Goal: Transaction & Acquisition: Purchase product/service

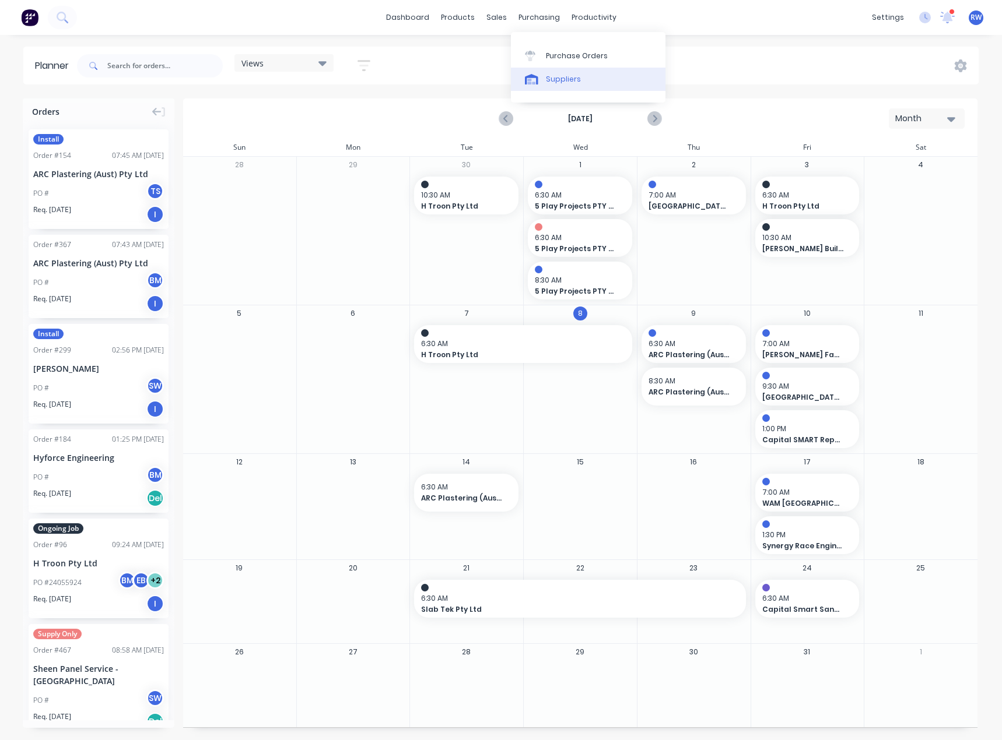
click at [564, 79] on div "Suppliers" at bounding box center [563, 79] width 35 height 10
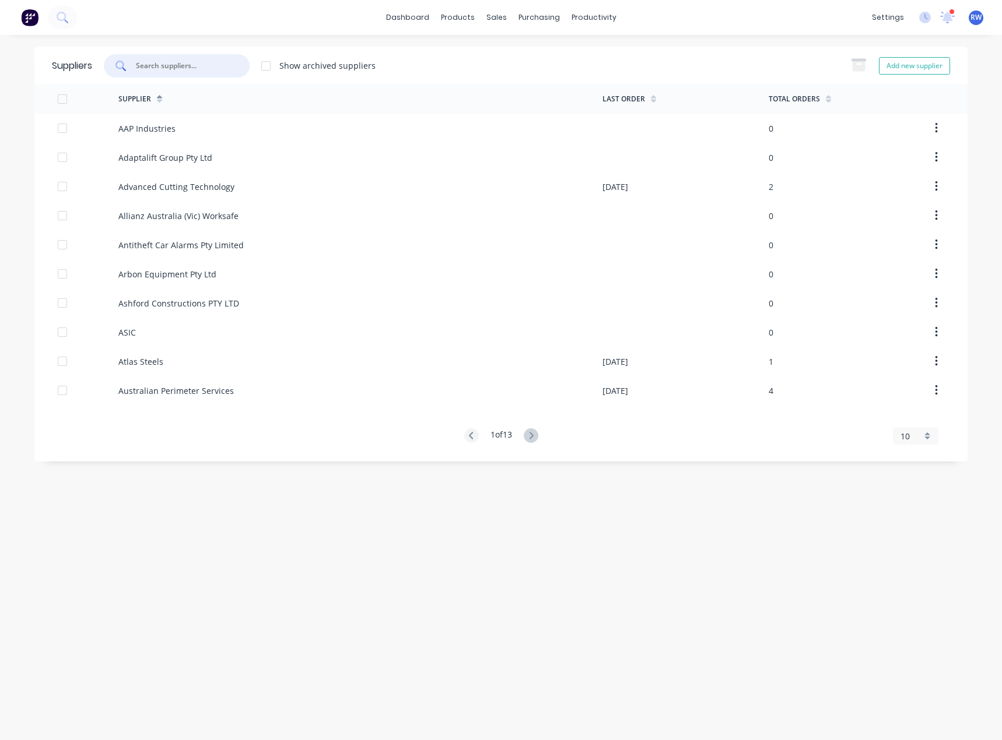
click at [184, 65] on input "text" at bounding box center [183, 66] width 97 height 12
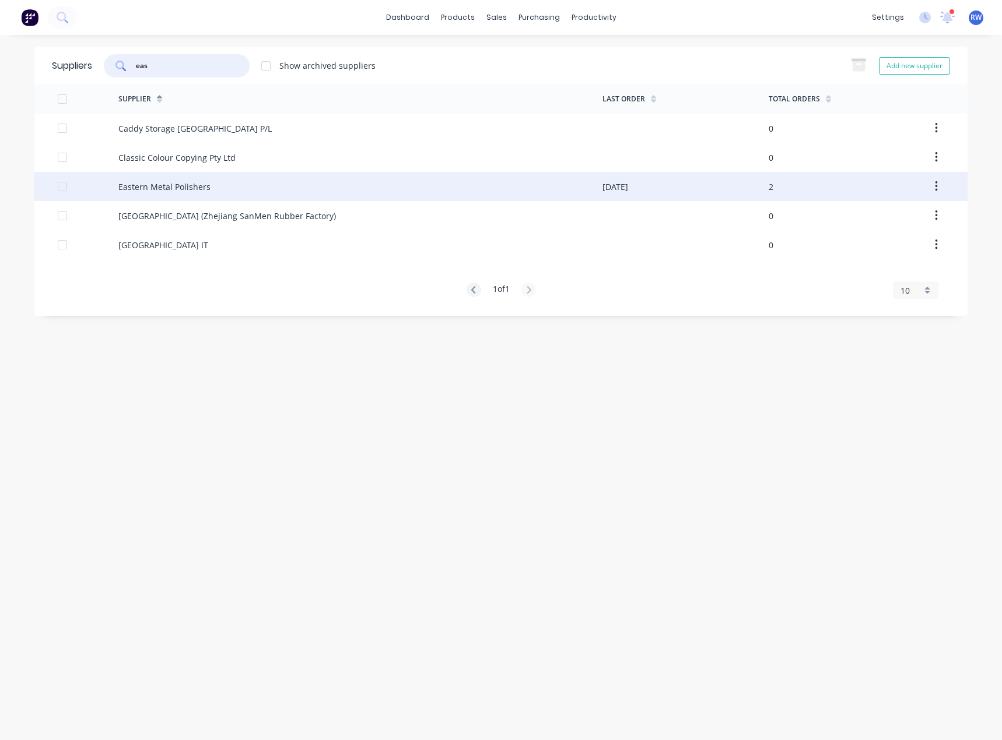
type input "eas"
click at [194, 192] on div "Eastern Metal Polishers" at bounding box center [164, 187] width 92 height 12
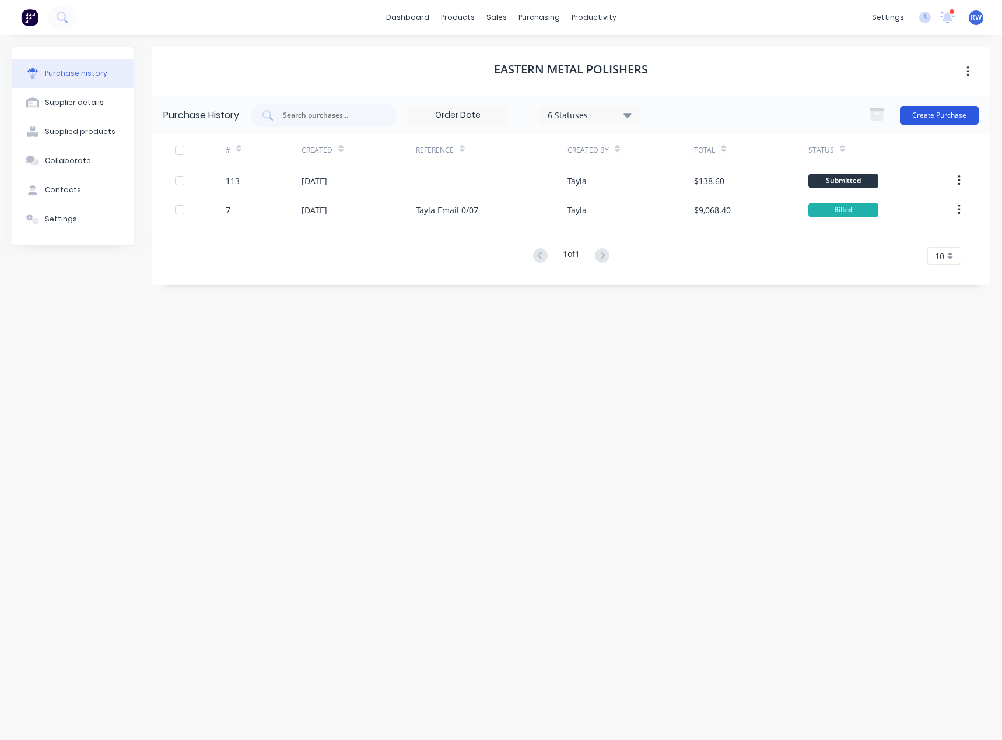
click at [923, 114] on button "Create Purchase" at bounding box center [939, 115] width 79 height 19
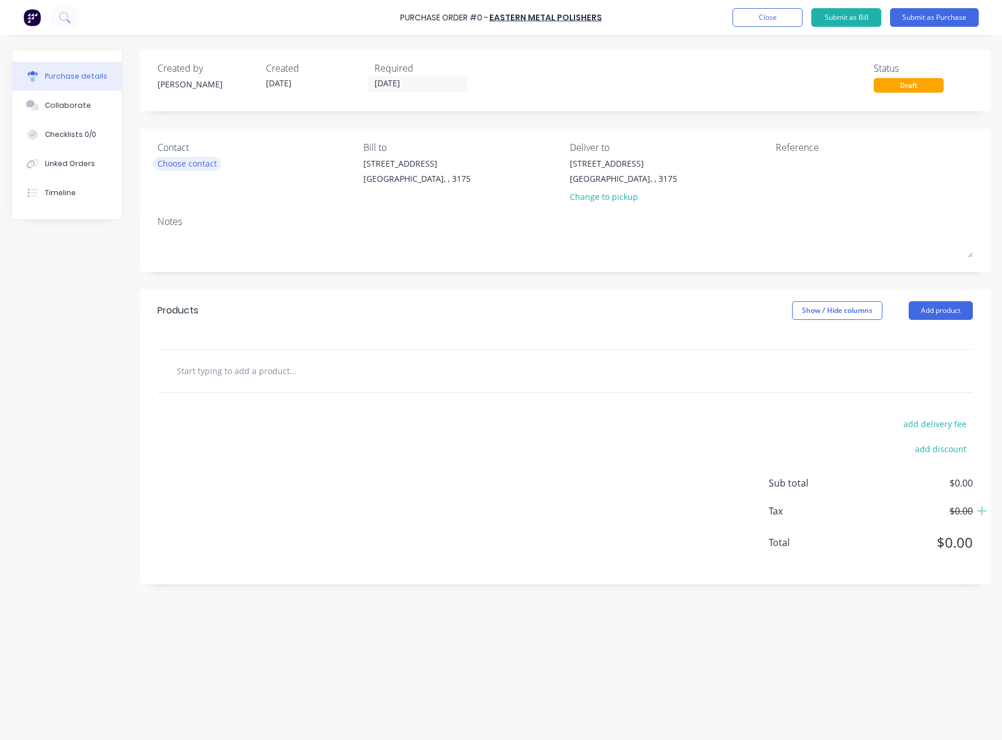
click at [204, 167] on div "Choose contact" at bounding box center [186, 163] width 59 height 12
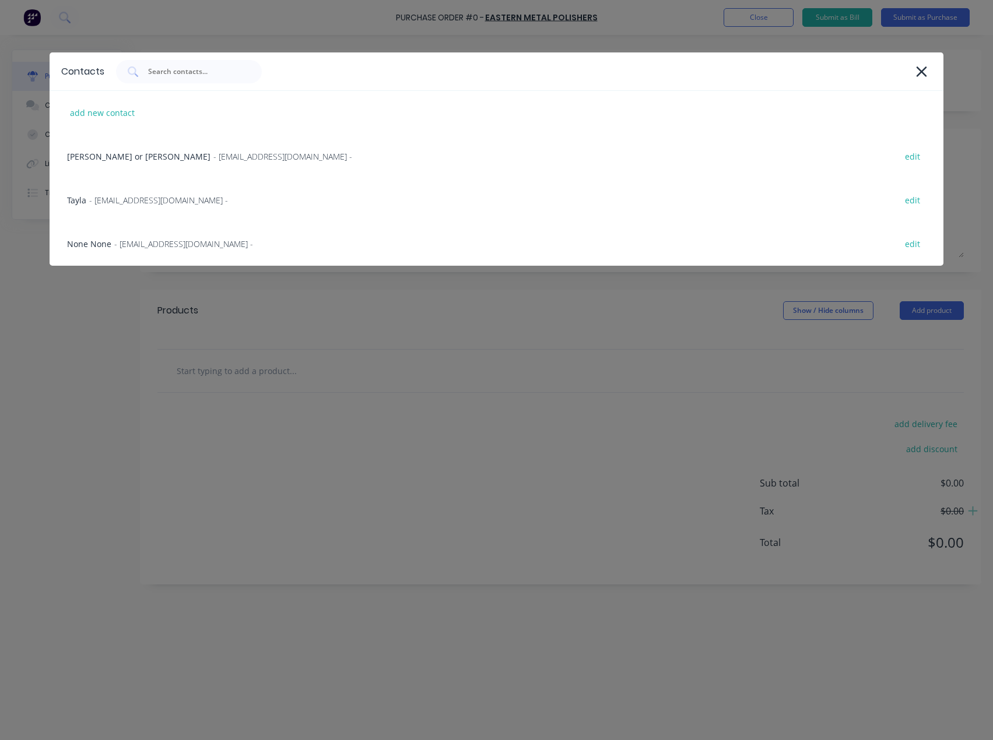
click at [65, 308] on div "Contacts add new contact Bill or Trevor - easternmetalpolishers@gmail.com - edi…" at bounding box center [496, 370] width 993 height 740
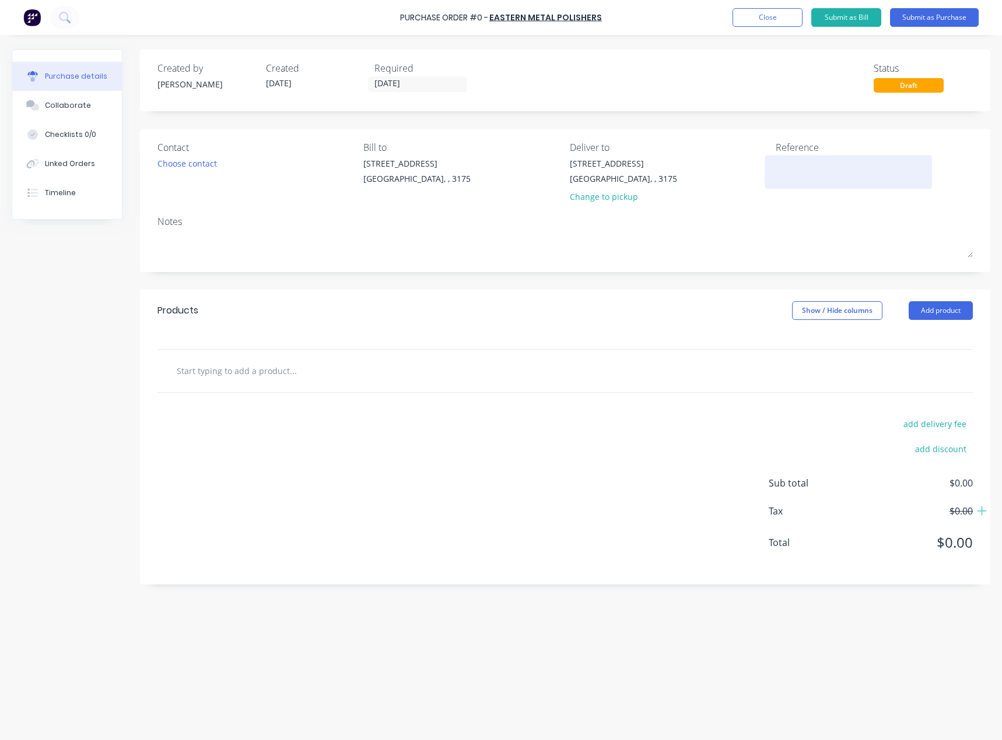
click at [792, 158] on textarea at bounding box center [848, 170] width 146 height 26
type textarea "i"
type textarea "Ian dropped off 07/10/2025"
type textarea "x"
type textarea "Ian dropped off 07/10/2025"
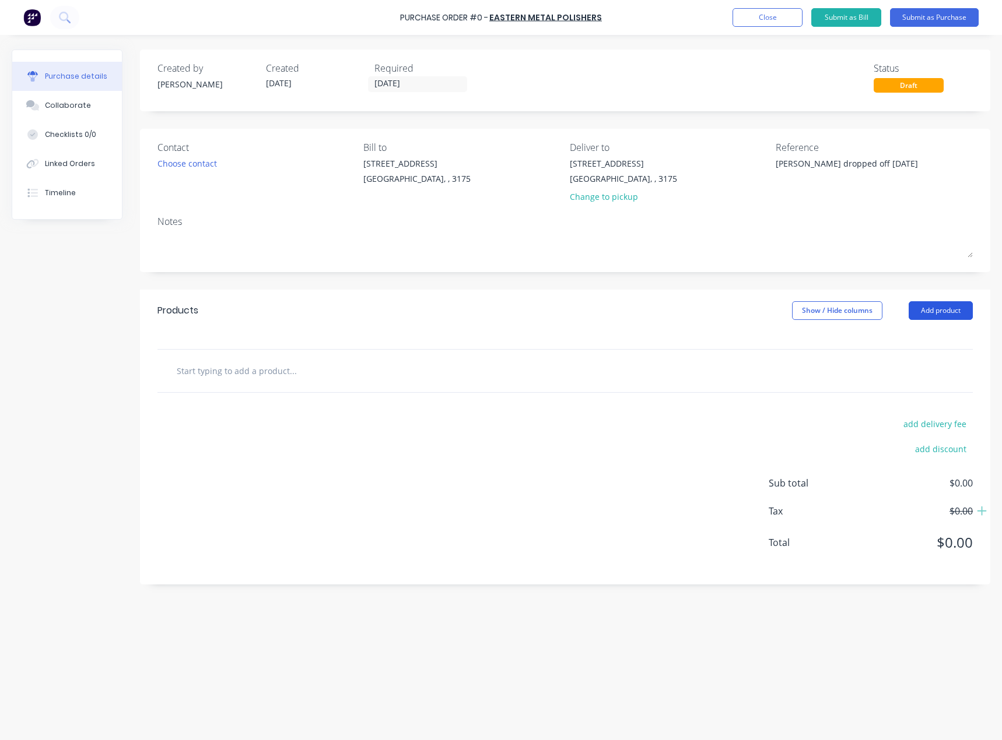
click at [933, 314] on button "Add product" at bounding box center [940, 310] width 64 height 19
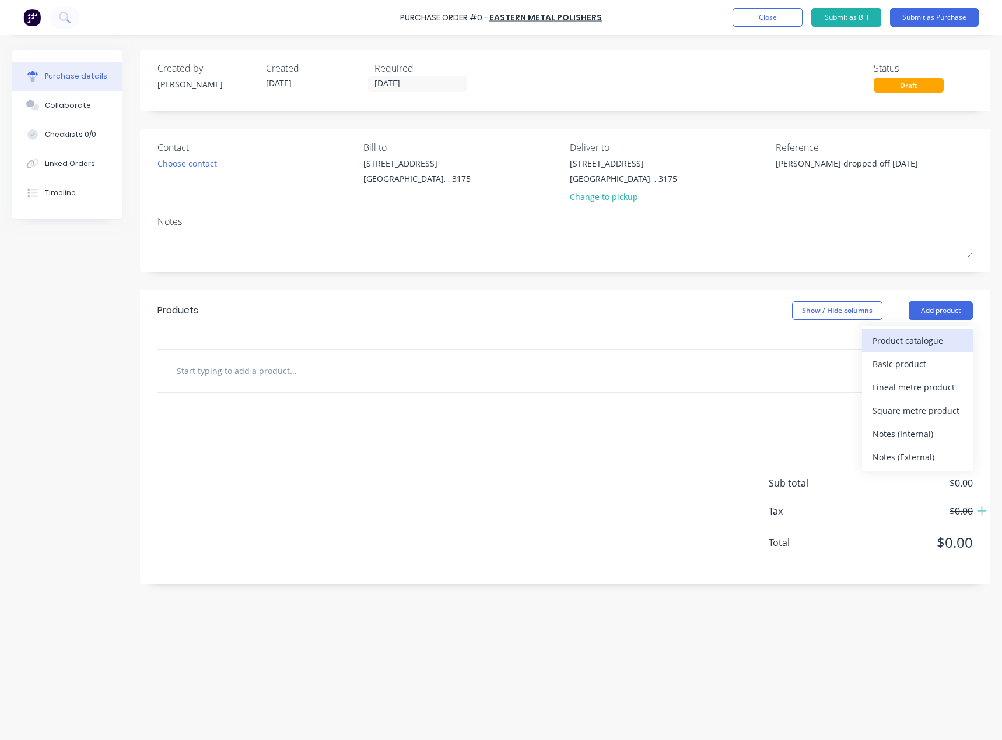
click at [918, 336] on div "Product catalogue" at bounding box center [917, 340] width 90 height 17
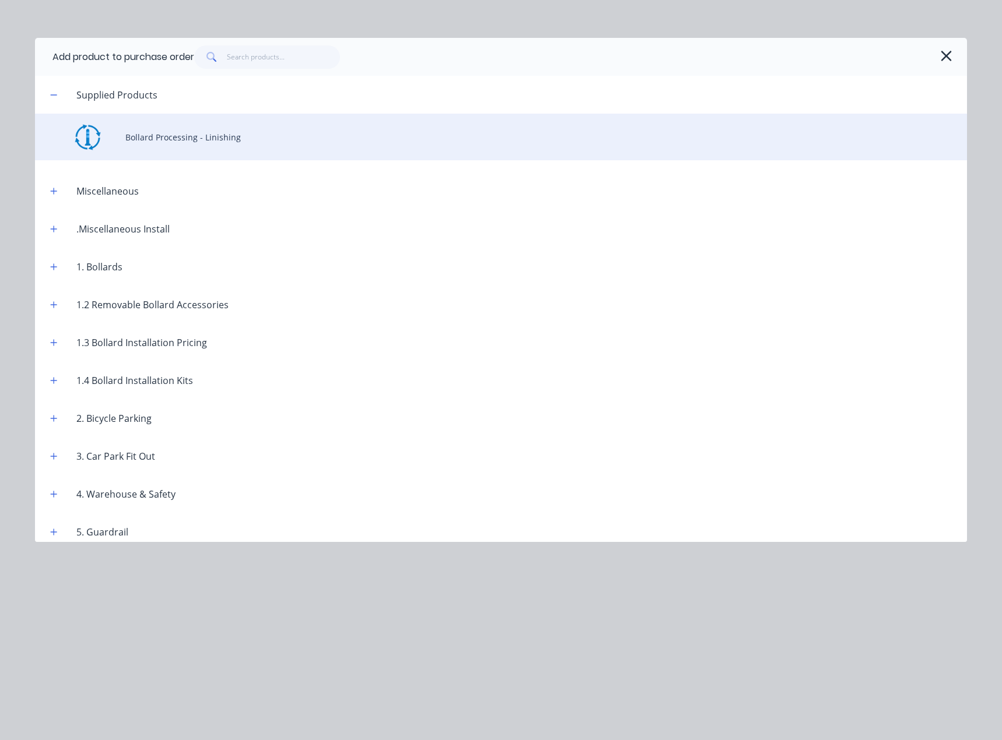
click at [179, 138] on div "Bollard Processing - Linishing" at bounding box center [501, 137] width 932 height 47
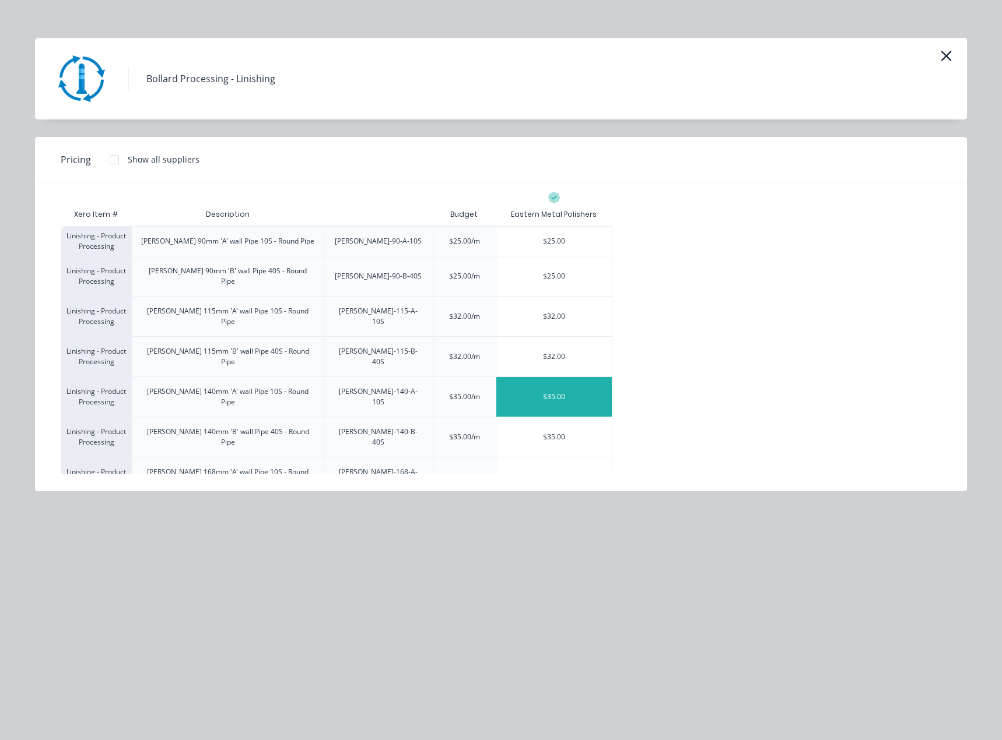
click at [586, 377] on div "$35.00" at bounding box center [553, 397] width 115 height 40
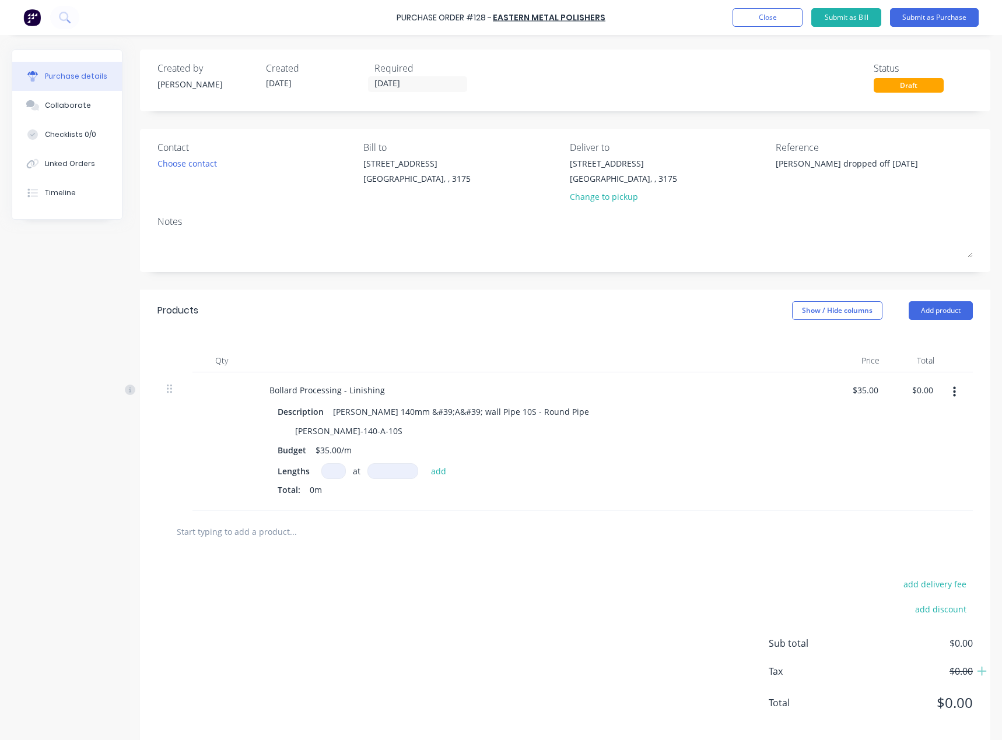
click at [335, 472] on input at bounding box center [333, 471] width 24 height 16
type textarea "x"
type input "2"
type textarea "x"
type input "27"
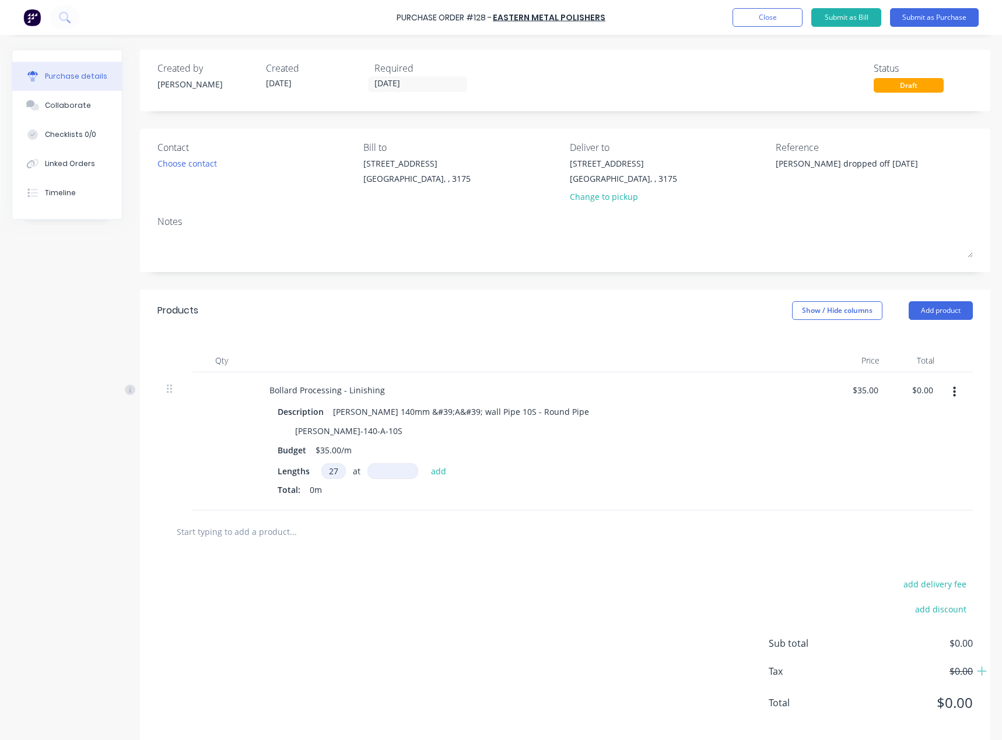
click at [385, 470] on input at bounding box center [392, 471] width 51 height 16
type textarea "x"
type input "1"
type textarea "x"
type input "12"
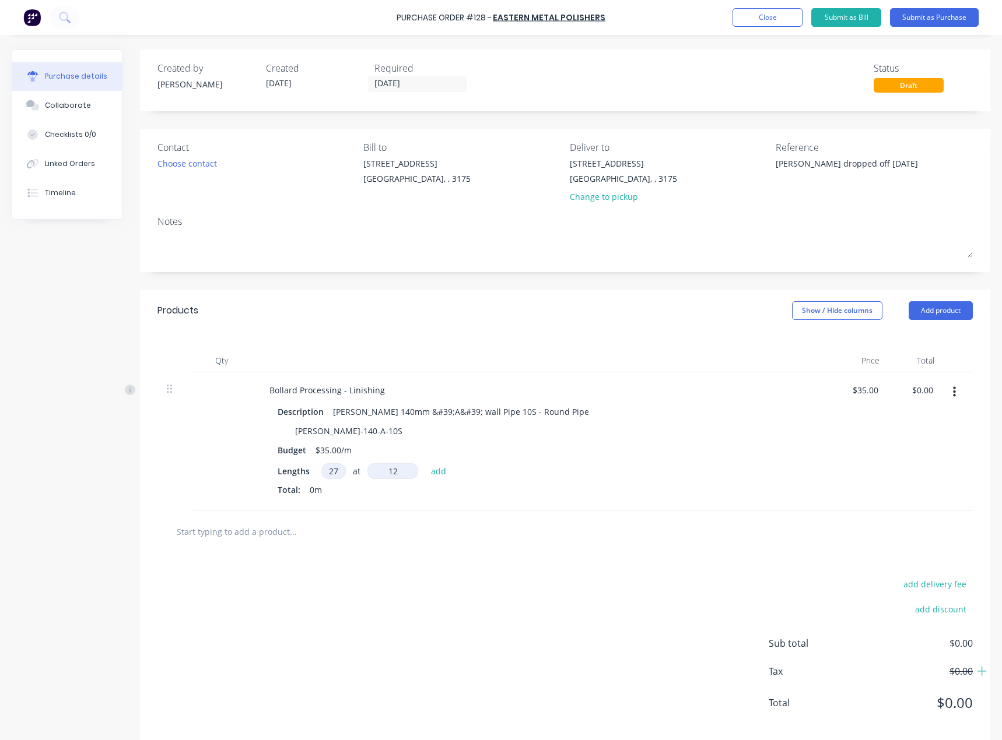
type textarea "x"
type input "120"
type textarea "x"
type input "1200"
type textarea "x"
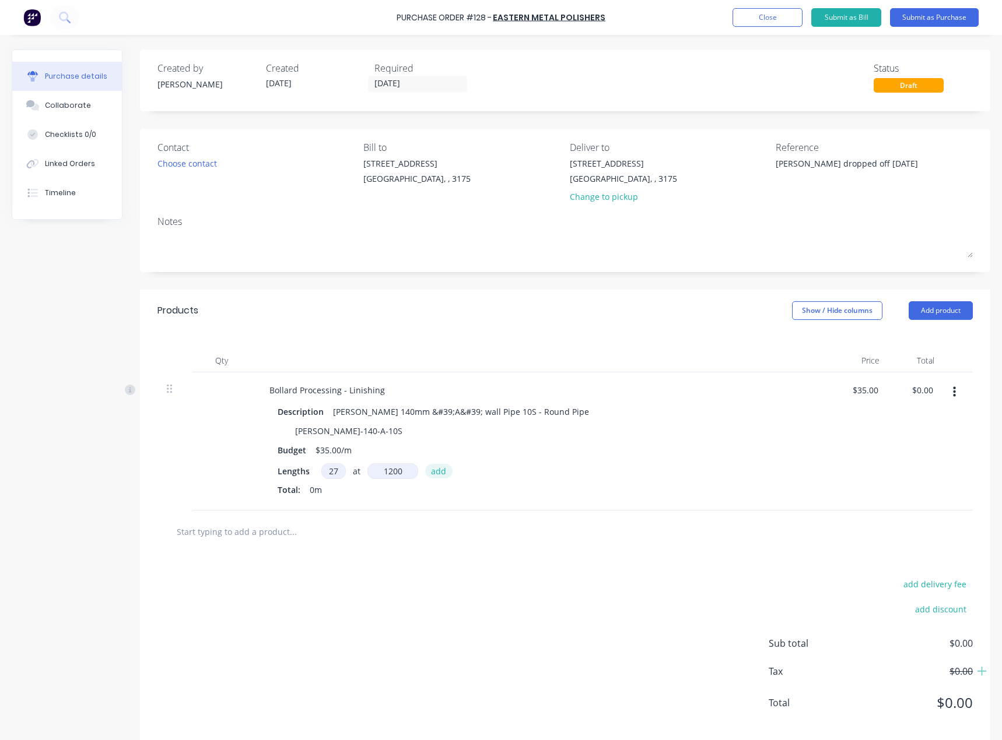
type input "1200mm"
click at [438, 472] on button "add" at bounding box center [438, 471] width 27 height 14
type textarea "x"
type input "$1,134.00"
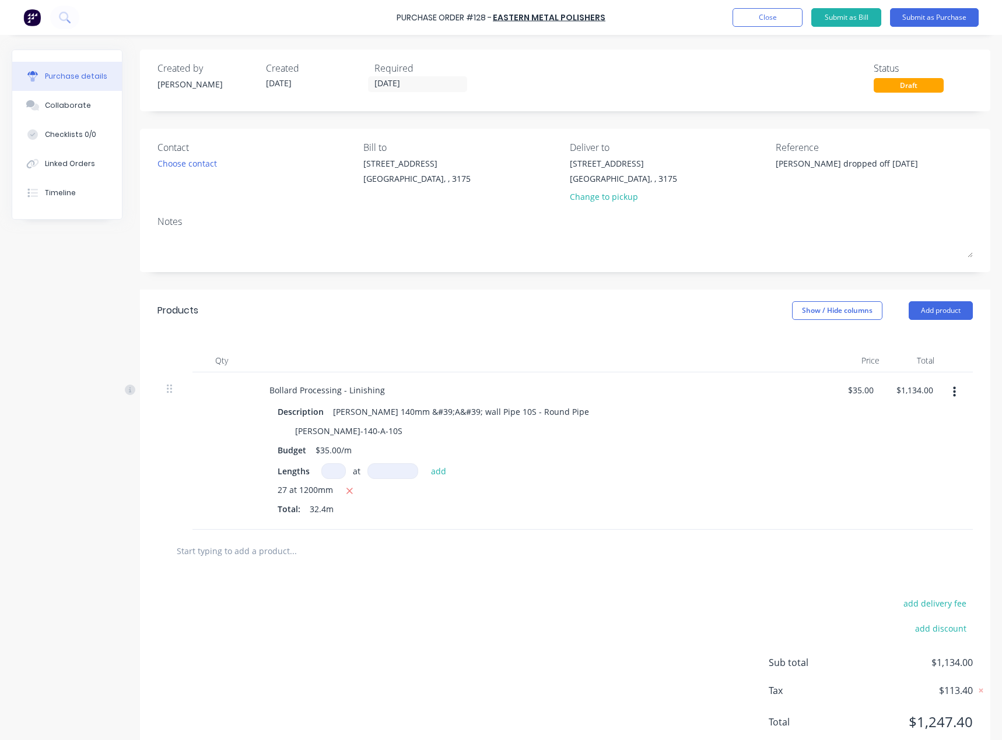
click at [649, 495] on div "27 at 1200mm" at bounding box center [541, 491] width 529 height 15
click at [932, 314] on button "Add product" at bounding box center [940, 310] width 64 height 19
click at [907, 340] on div "Product catalogue" at bounding box center [917, 340] width 90 height 17
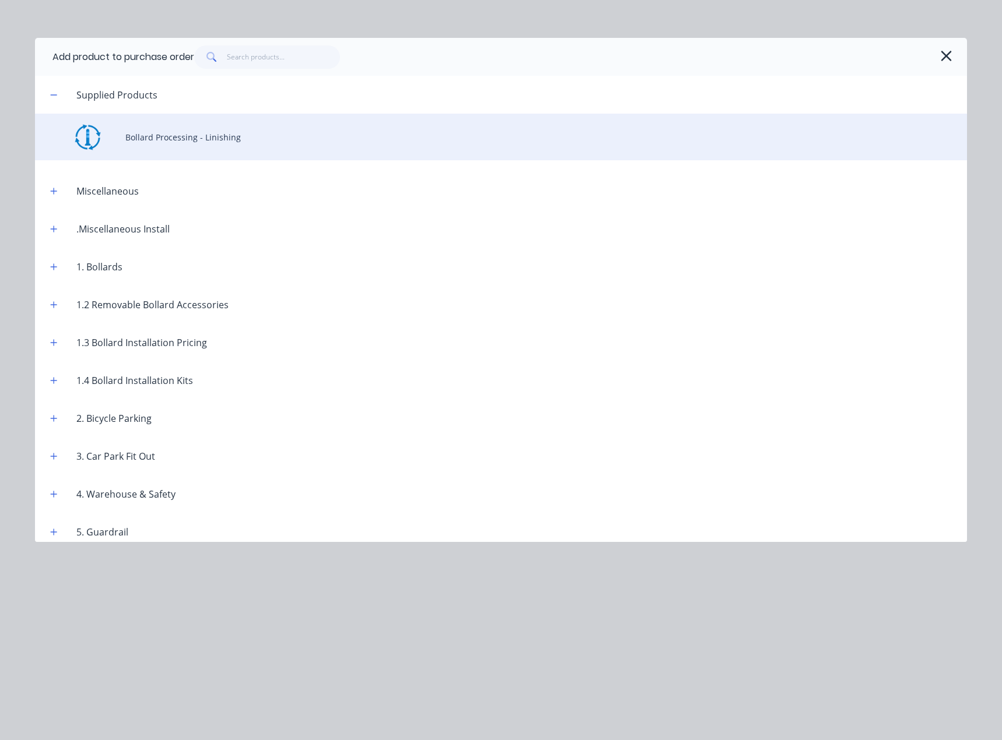
click at [175, 146] on div "Bollard Processing - Linishing" at bounding box center [501, 137] width 932 height 47
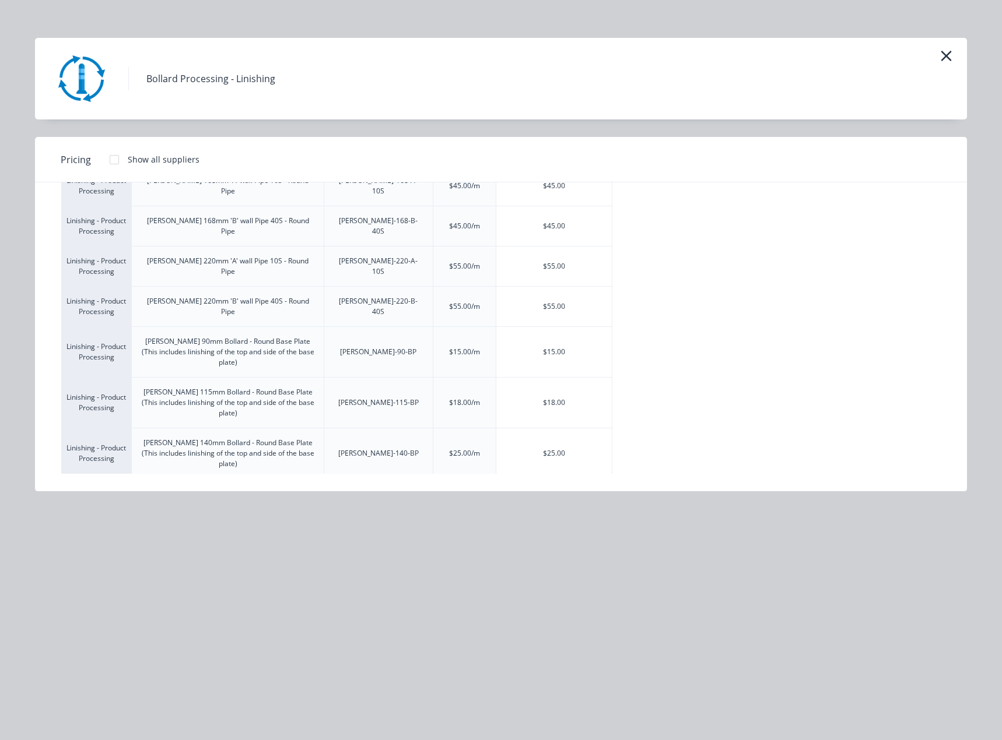
scroll to position [233, 0]
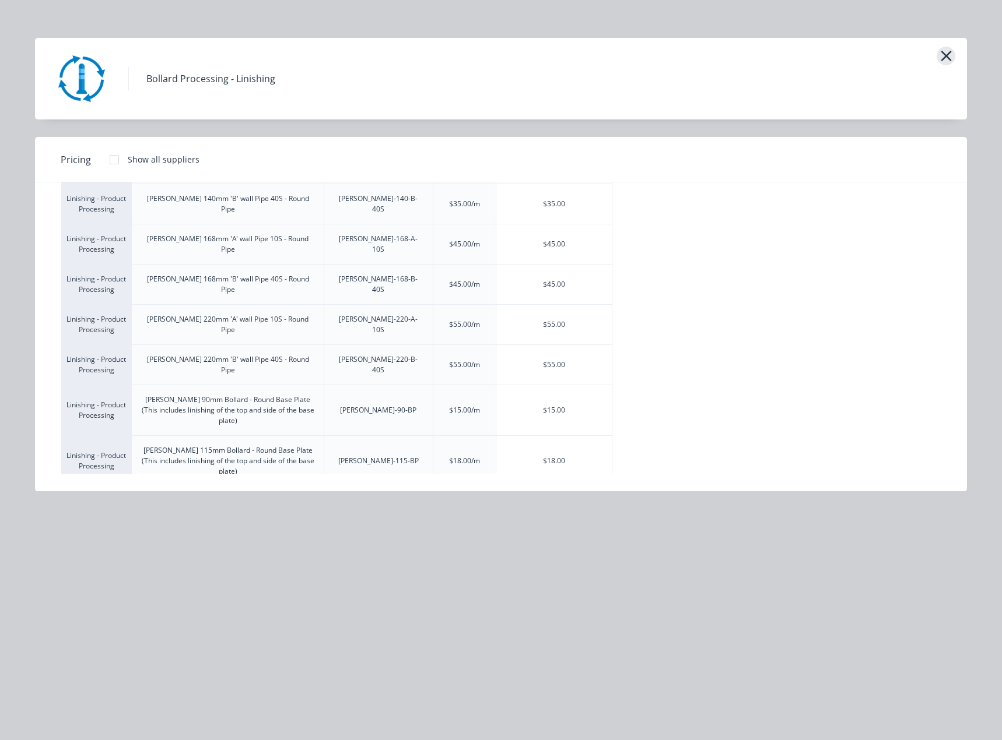
click at [947, 54] on icon "button" at bounding box center [945, 56] width 10 height 10
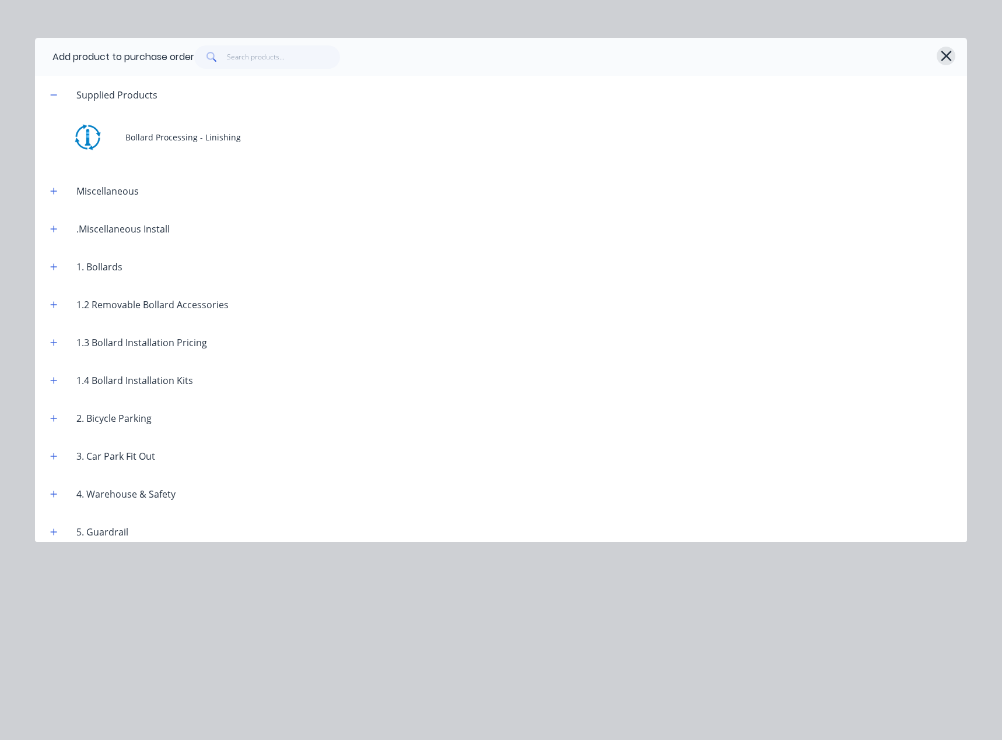
click at [943, 56] on icon "button" at bounding box center [946, 56] width 12 height 16
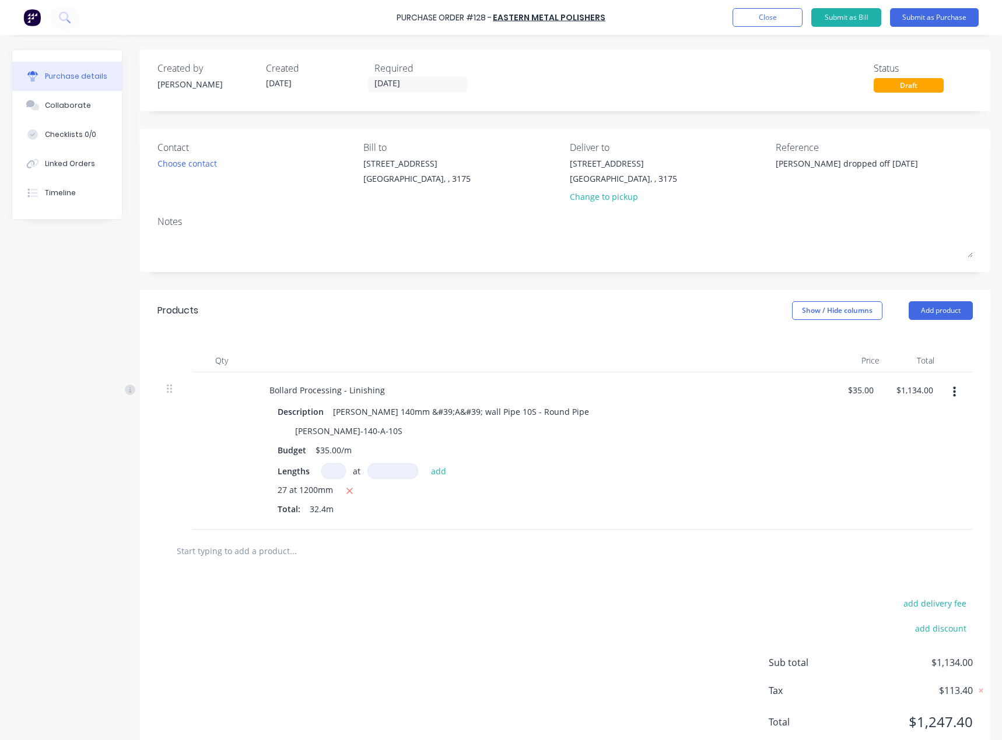
click at [208, 175] on div "Contact Choose contact" at bounding box center [255, 174] width 197 height 68
click at [205, 165] on div "Choose contact" at bounding box center [186, 163] width 59 height 12
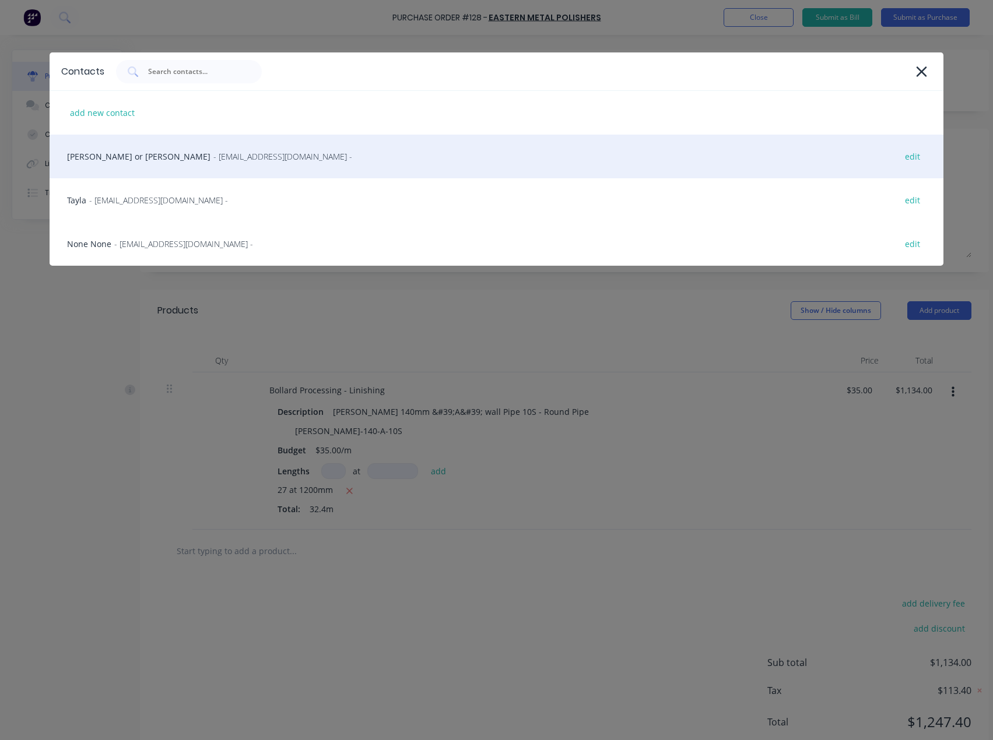
click at [214, 161] on span "- easternmetalpolishers@gmail.com -" at bounding box center [282, 156] width 139 height 12
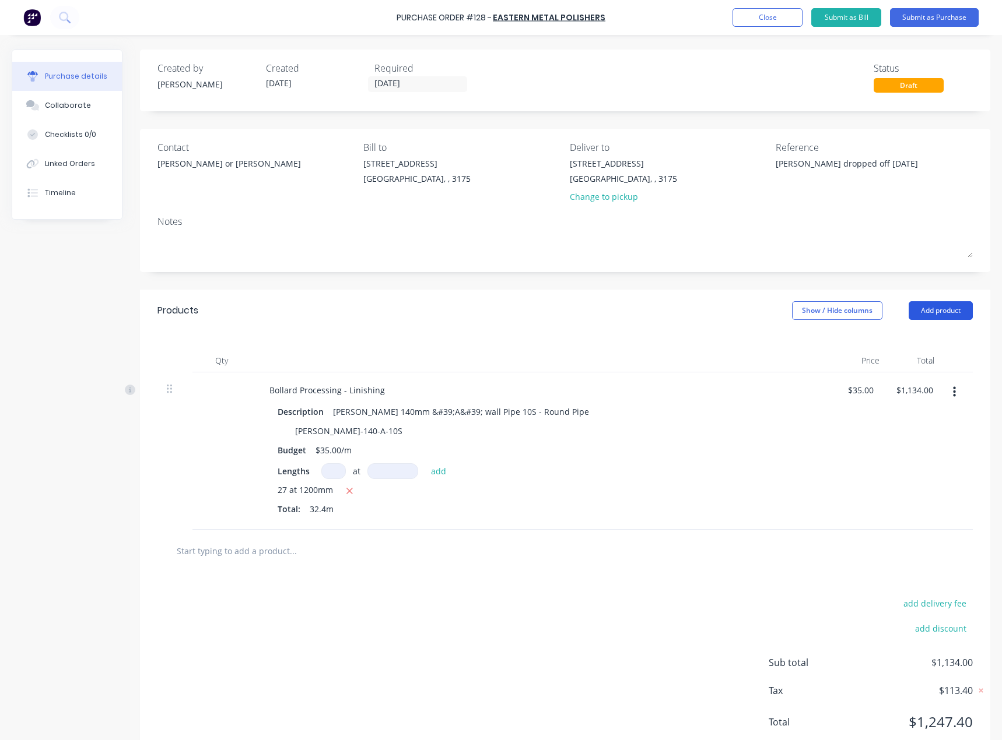
click at [947, 308] on button "Add product" at bounding box center [940, 310] width 64 height 19
click at [925, 343] on div "Product catalogue" at bounding box center [917, 340] width 90 height 17
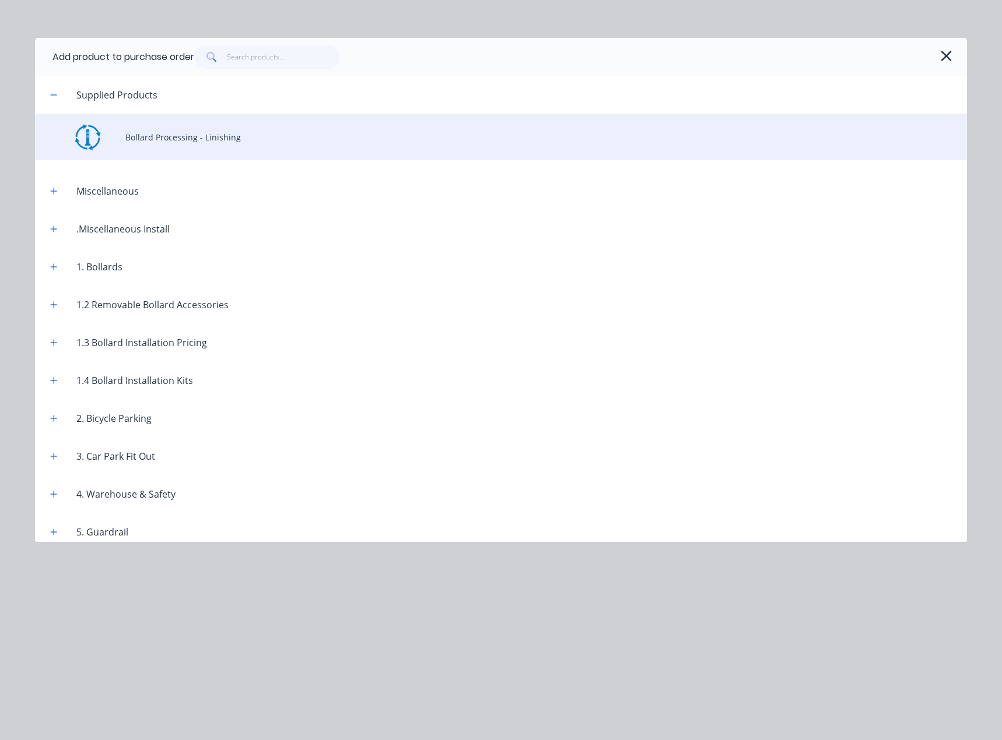
click at [198, 142] on div "Bollard Processing - Linishing" at bounding box center [501, 137] width 932 height 47
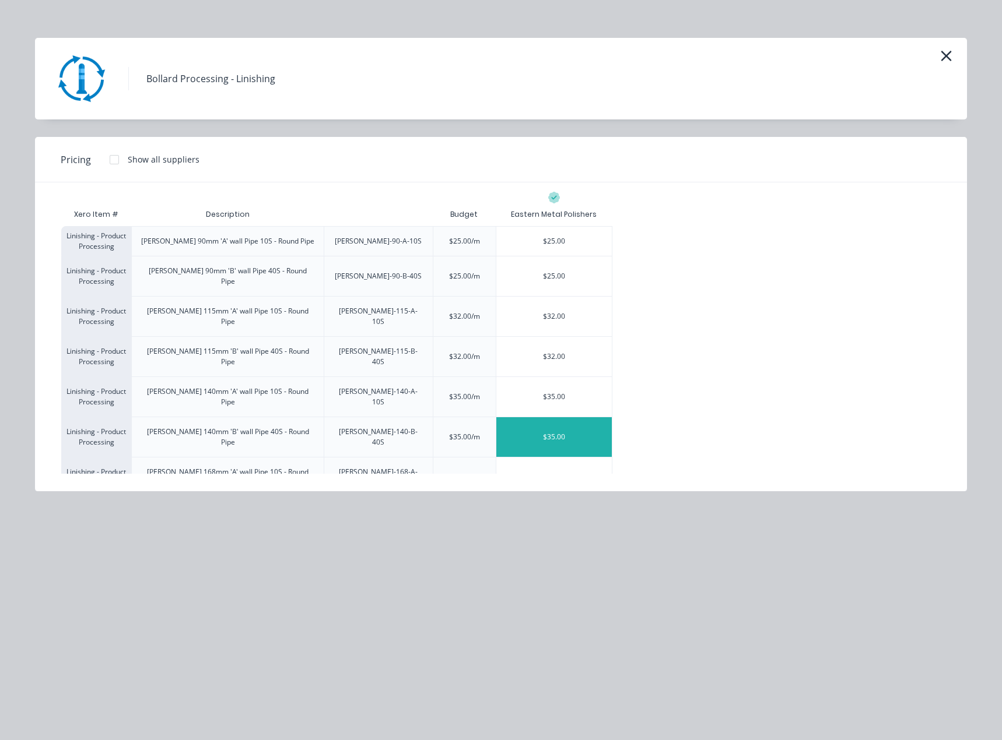
click at [551, 417] on div "$35.00" at bounding box center [553, 437] width 115 height 40
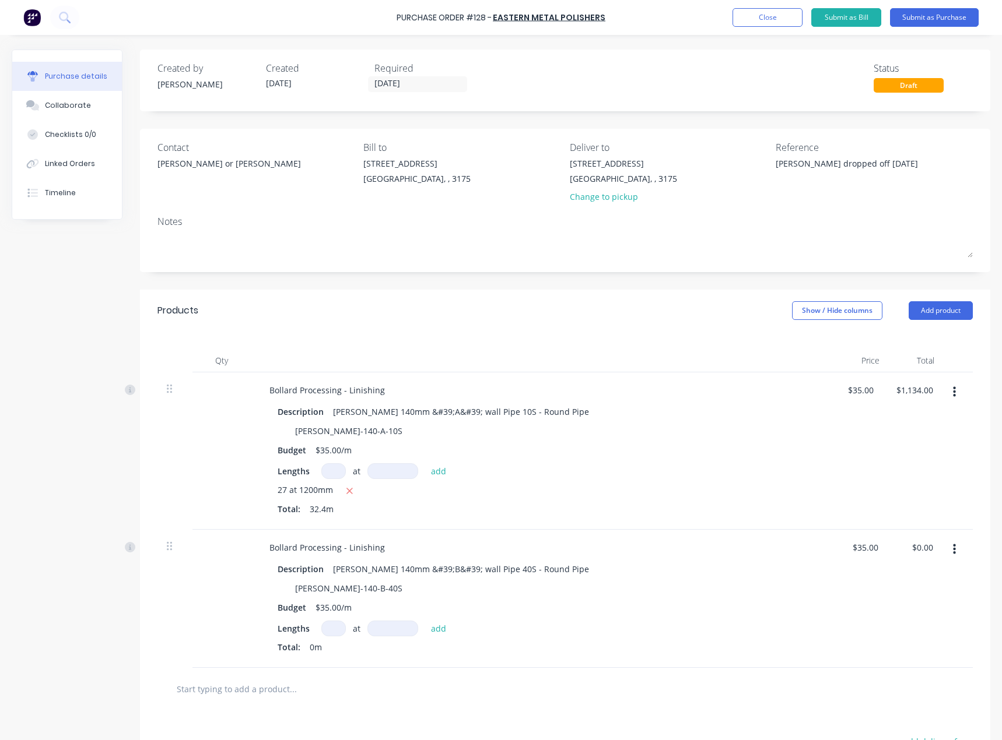
click at [336, 630] on input at bounding box center [333, 629] width 24 height 16
type textarea "x"
type input "2"
type textarea "x"
type input "2"
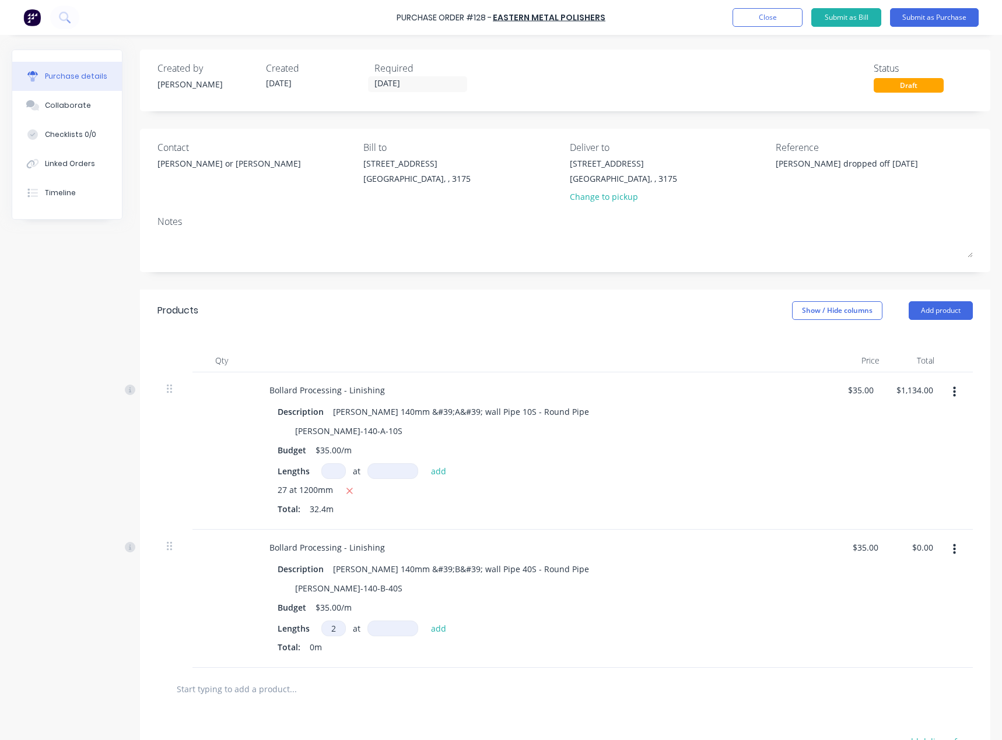
click at [403, 630] on input at bounding box center [392, 629] width 51 height 16
type textarea "x"
type input "1"
type textarea "x"
type input "12"
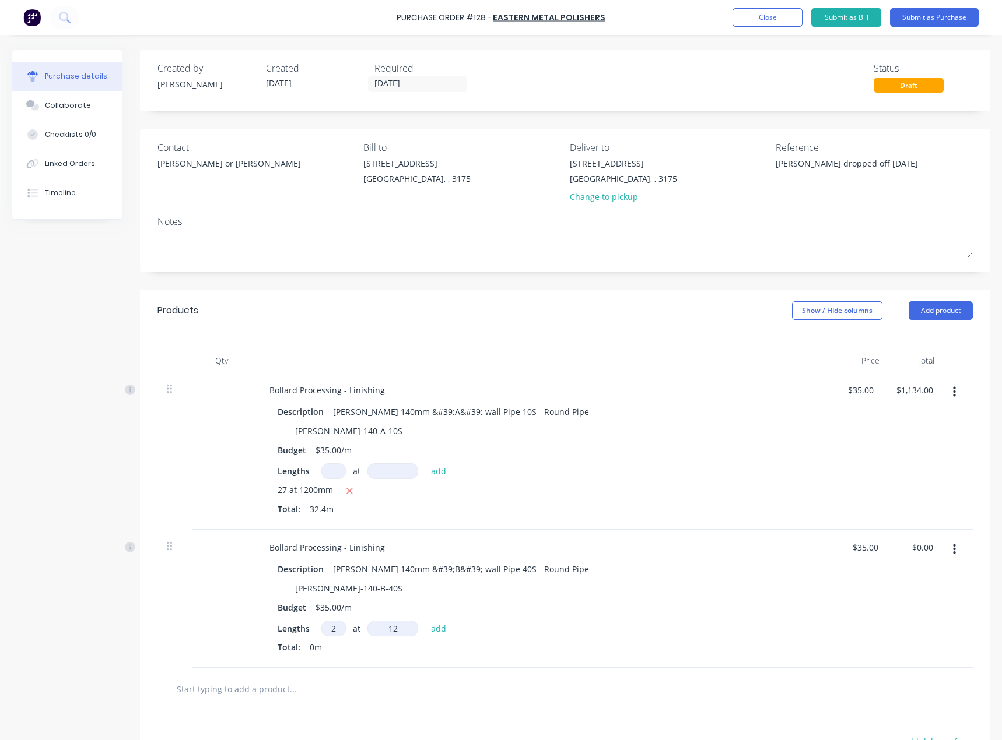
type textarea "x"
type input "120"
type textarea "x"
type input "1200"
type textarea "x"
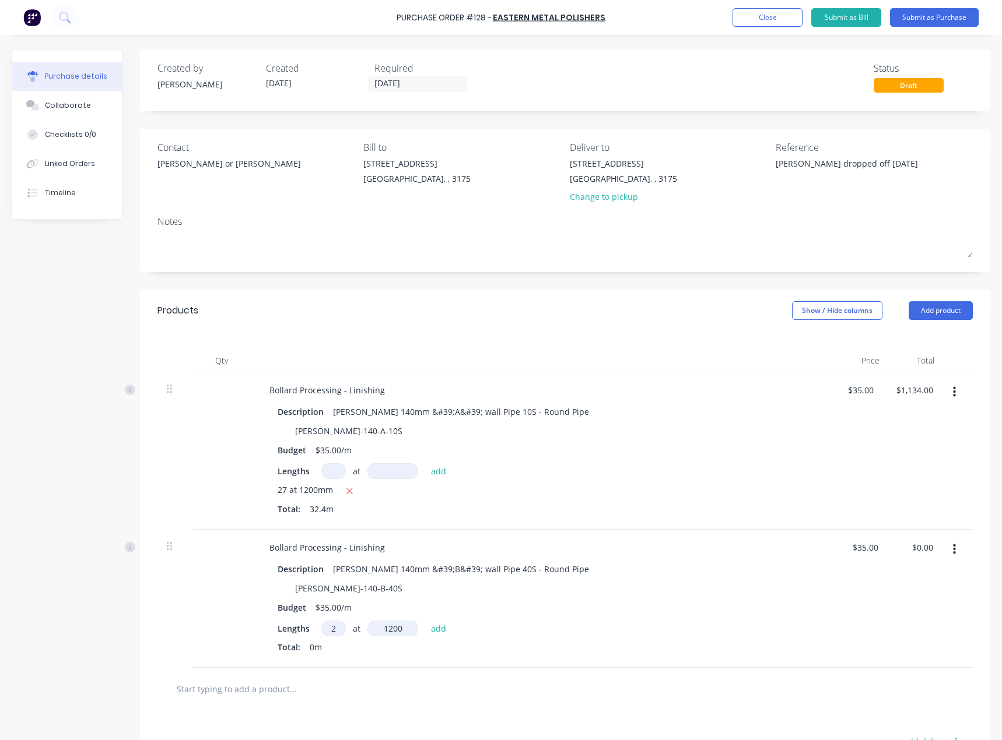
type input "1200mm"
click at [348, 491] on icon "button" at bounding box center [349, 491] width 6 height 6
type textarea "x"
type input "$0.00"
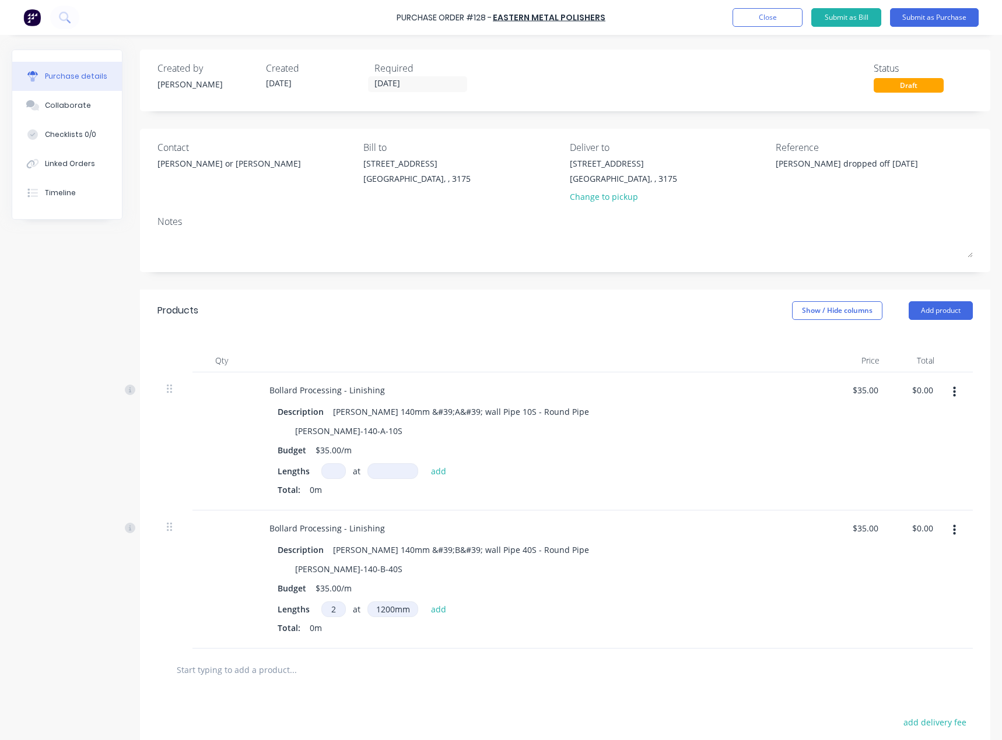
type textarea "x"
type input "2"
type textarea "x"
type input "2"
click at [403, 462] on div "Description Linish 140mm &#39;A&#39; wall Pipe 10S - Round Pipe LINISH-140-A-10…" at bounding box center [542, 451] width 564 height 97
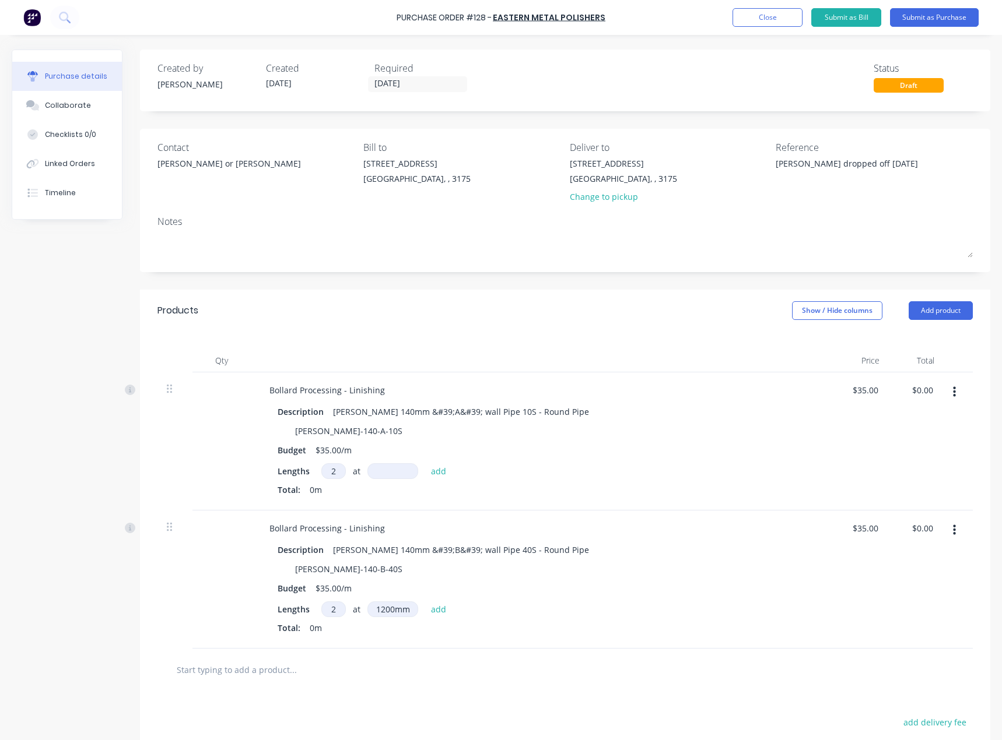
click at [402, 471] on input at bounding box center [392, 471] width 51 height 16
type textarea "x"
type input "1"
type textarea "x"
type input "12"
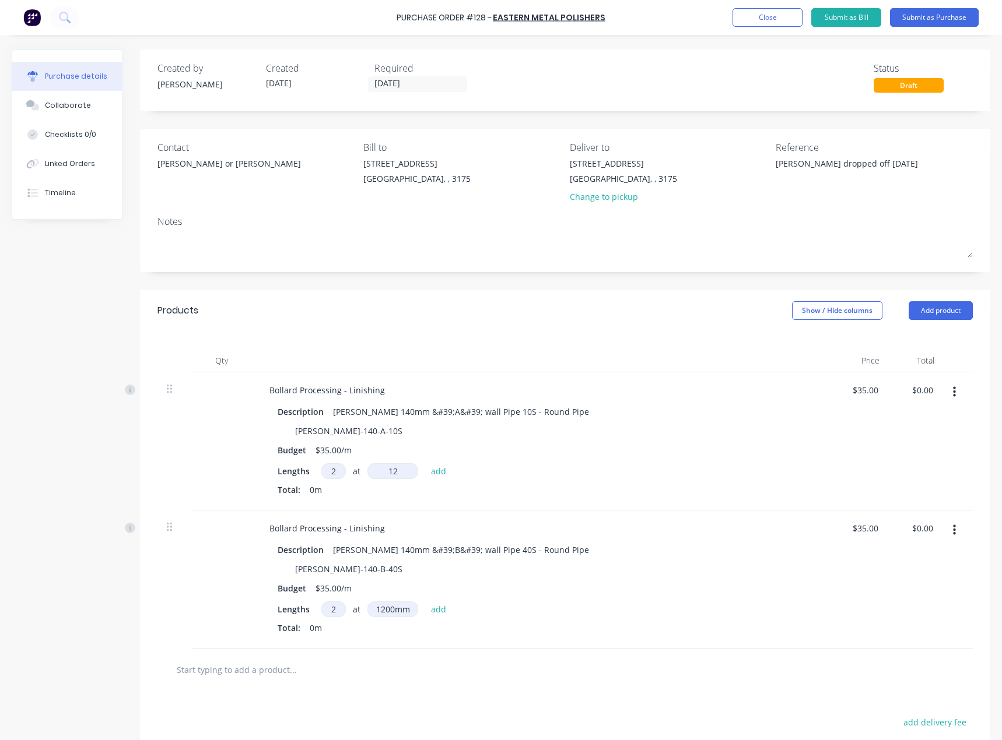
type textarea "x"
type input "120"
type textarea "x"
type input "1200"
type textarea "x"
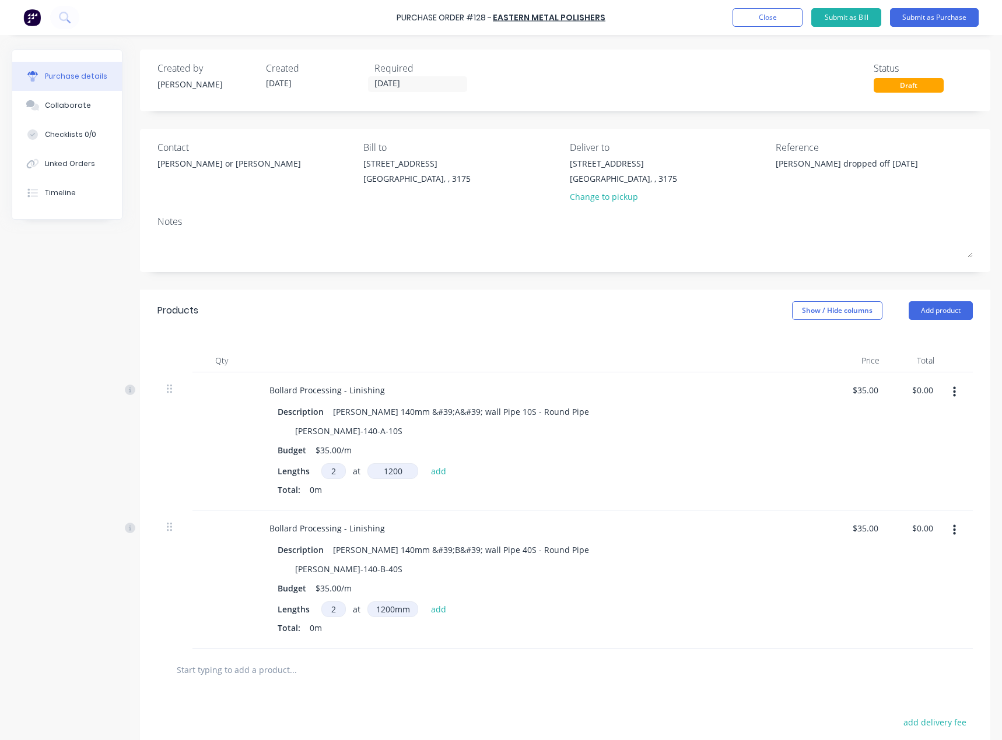
type input "1200mm"
click at [338, 611] on input "2" at bounding box center [333, 610] width 24 height 16
type textarea "x"
type input "2"
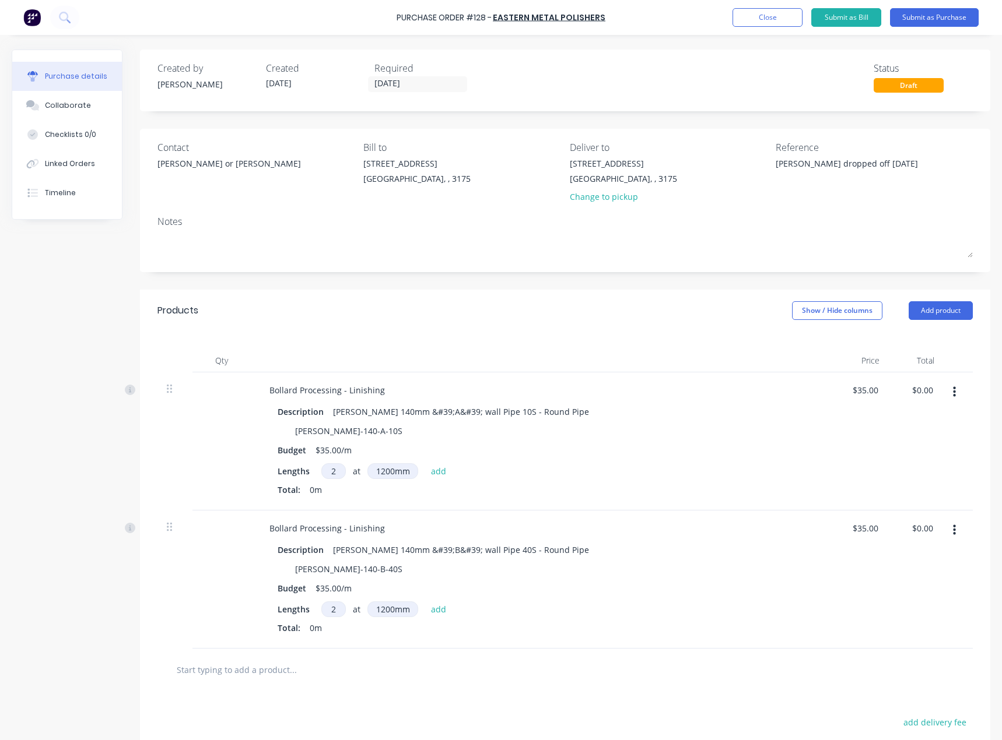
type textarea "x"
type input "27"
click at [560, 592] on div "Budget $35.00/m" at bounding box center [540, 588] width 534 height 17
click at [926, 314] on button "Add product" at bounding box center [940, 310] width 64 height 19
click at [922, 342] on div "Product catalogue" at bounding box center [917, 340] width 90 height 17
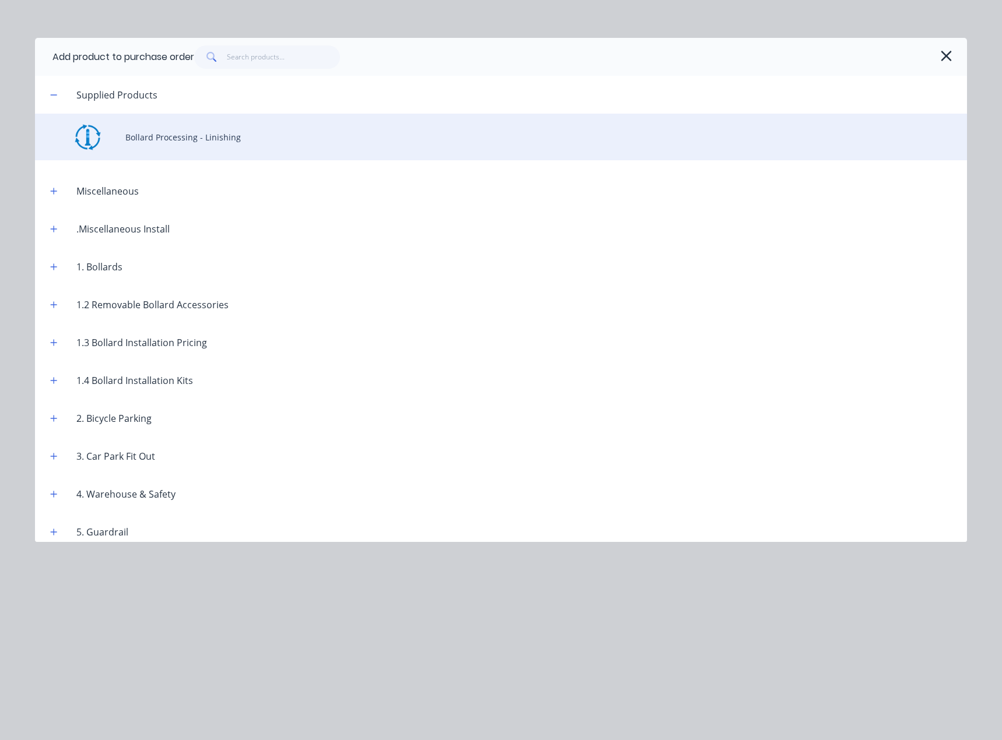
click at [261, 147] on div "Bollard Processing - Linishing" at bounding box center [501, 137] width 932 height 47
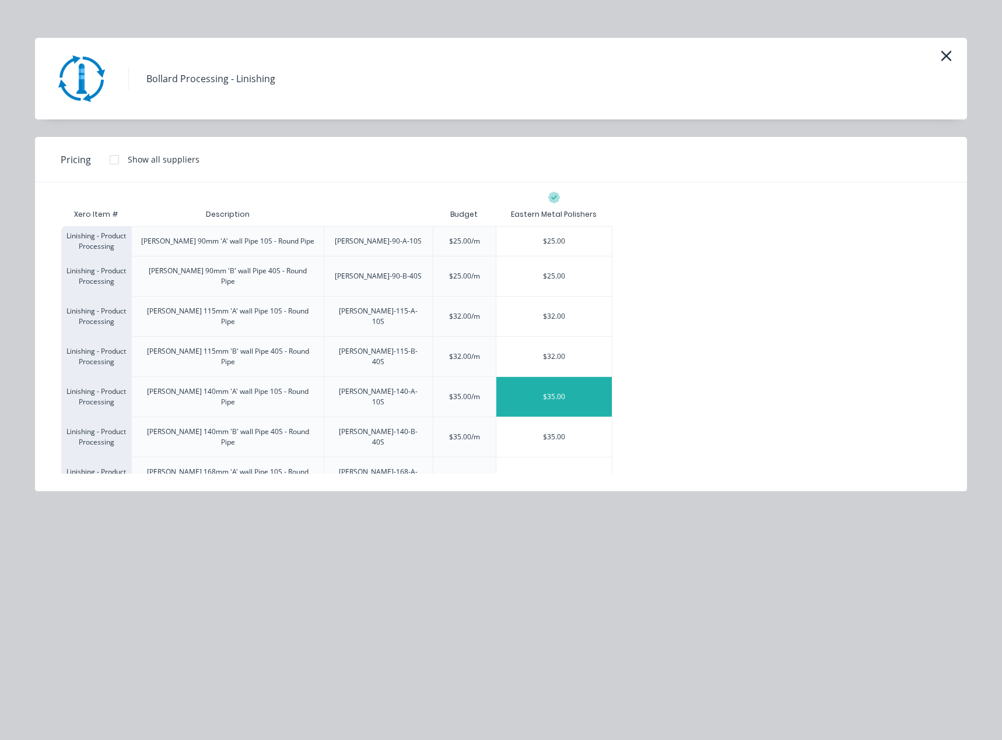
click at [560, 377] on div "$35.00" at bounding box center [553, 397] width 115 height 40
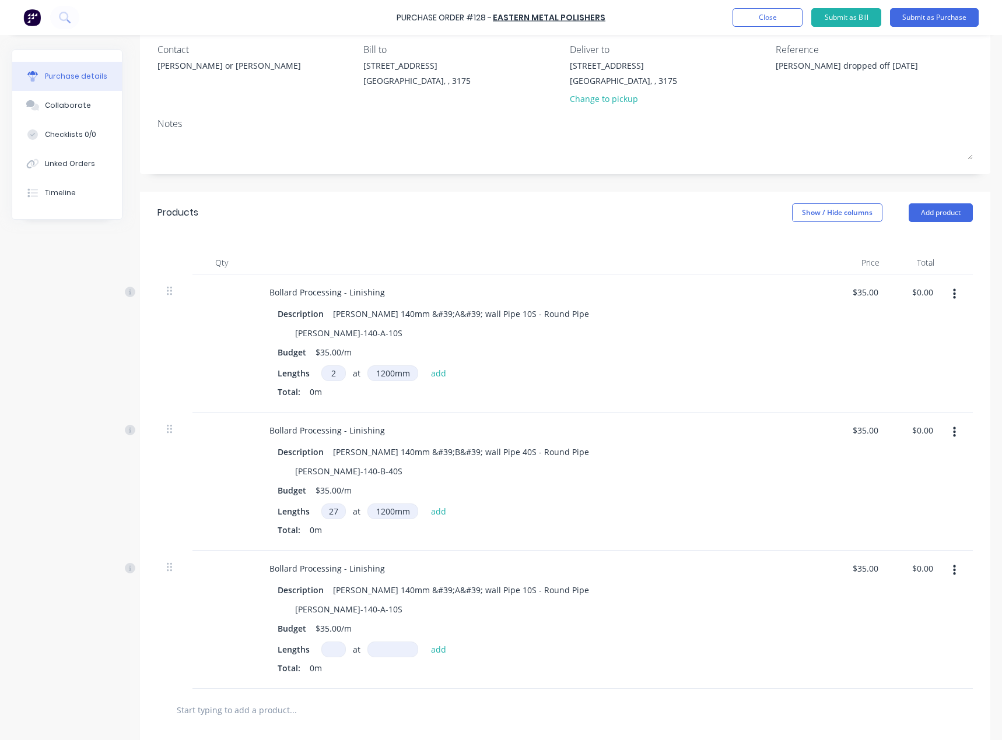
scroll to position [117, 0]
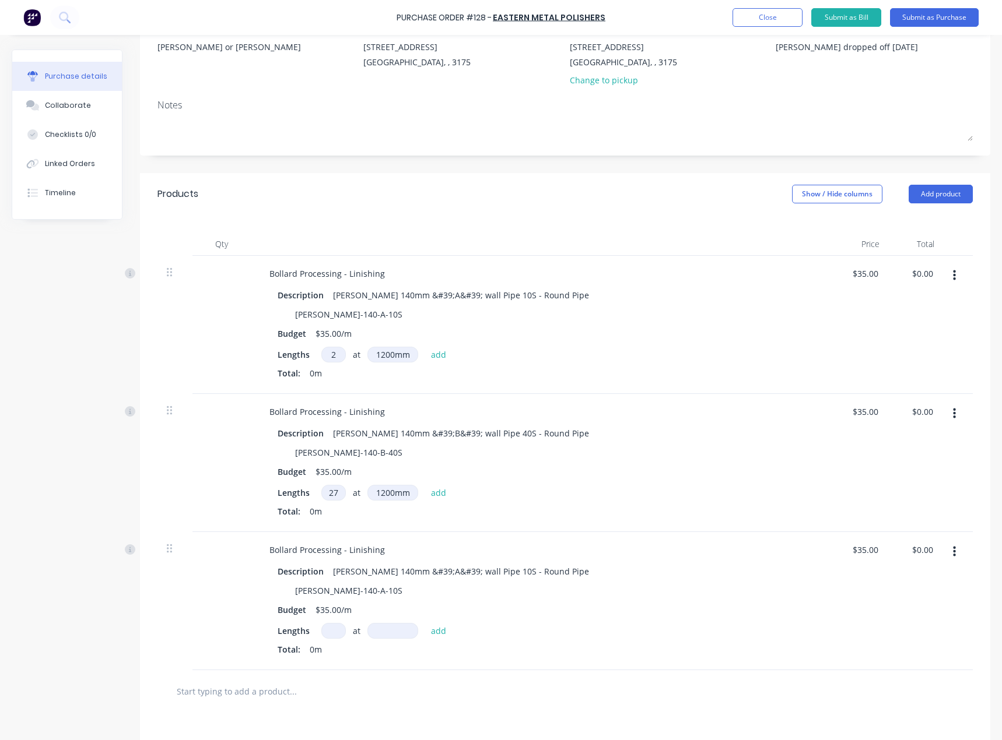
click at [334, 630] on input at bounding box center [333, 631] width 24 height 16
type textarea "x"
type input "3"
type textarea "x"
type input "3"
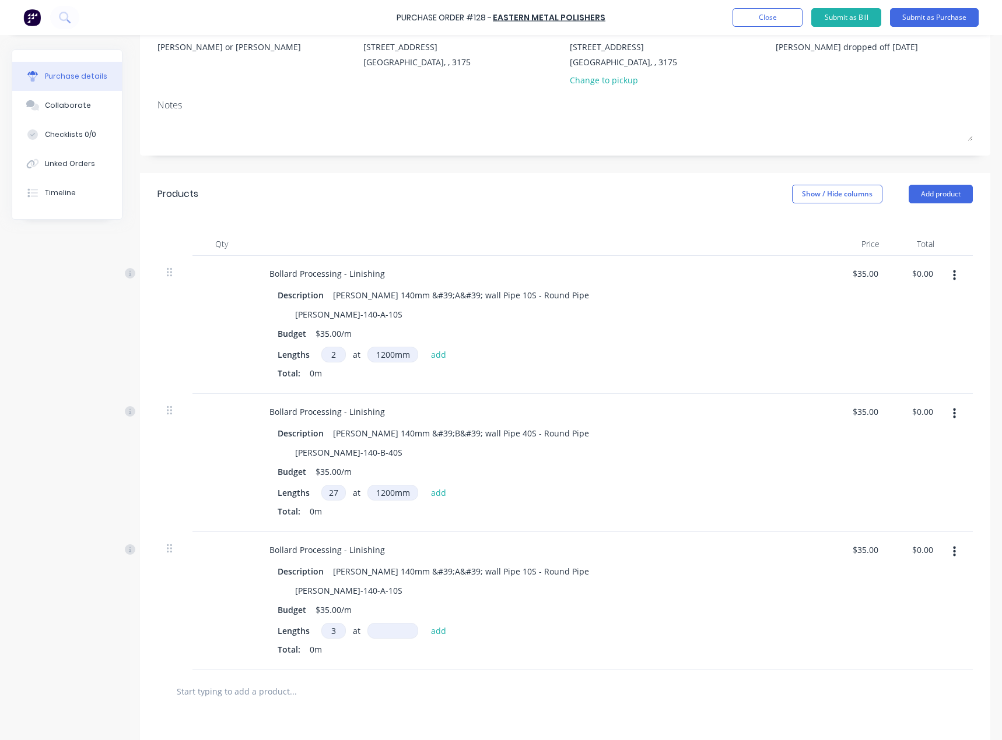
click at [395, 630] on input at bounding box center [392, 631] width 51 height 16
type textarea "x"
type input "1"
type textarea "x"
type input "16"
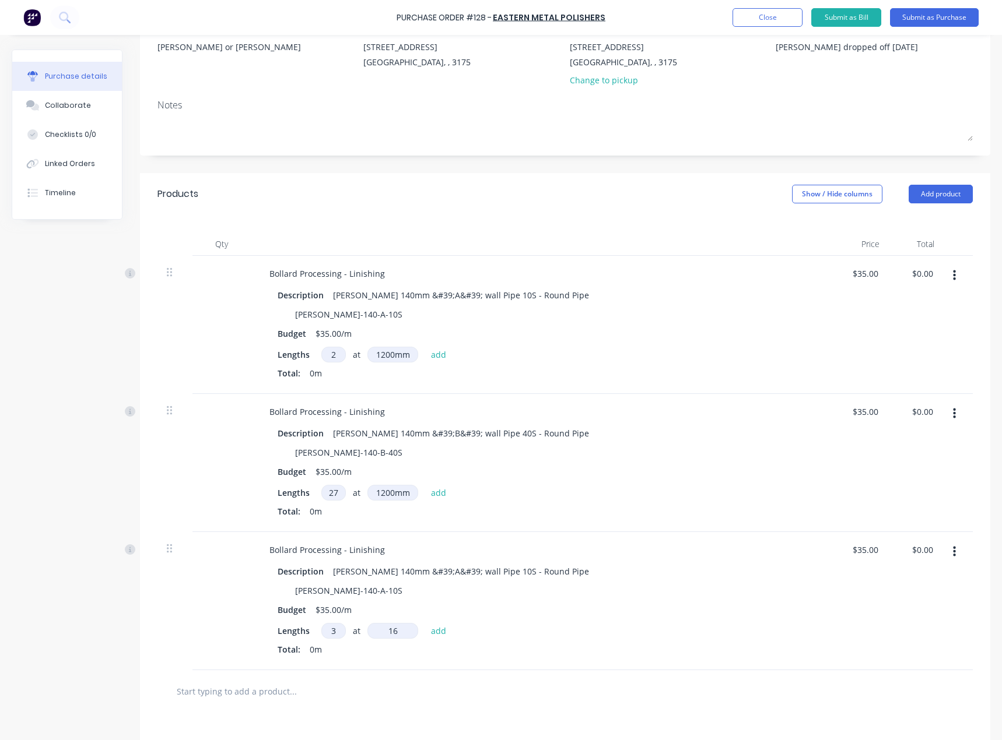
type textarea "x"
type input "160"
type textarea "x"
type input "1600"
type textarea "x"
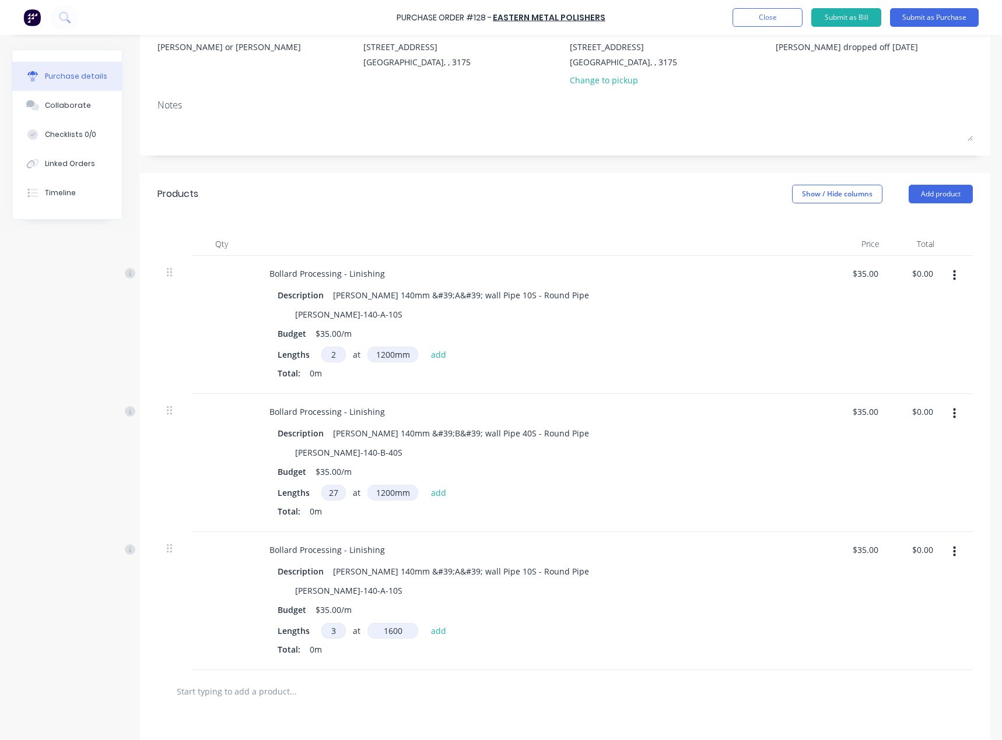
type input "1600mm"
click at [619, 642] on div "Lengths 3 3 at 1600mm 1600mm add Total: 0m" at bounding box center [541, 641] width 529 height 37
click at [439, 634] on button "add" at bounding box center [438, 631] width 27 height 14
type textarea "x"
type input "$168.00"
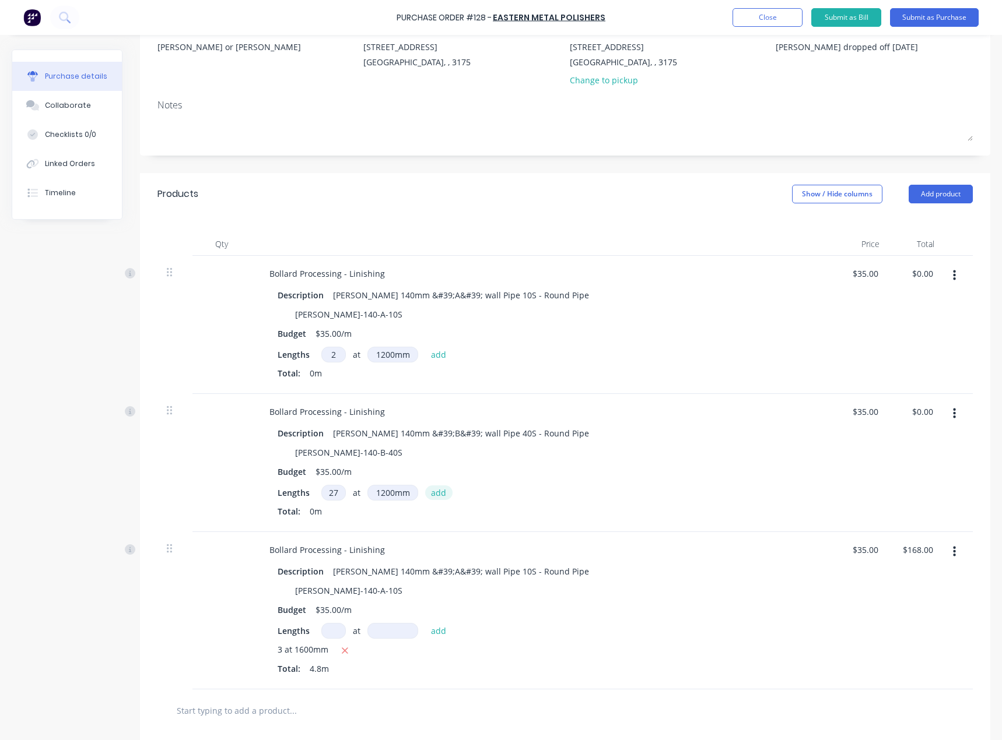
click at [441, 494] on button "add" at bounding box center [438, 493] width 27 height 14
type textarea "x"
type input "$1,134.00"
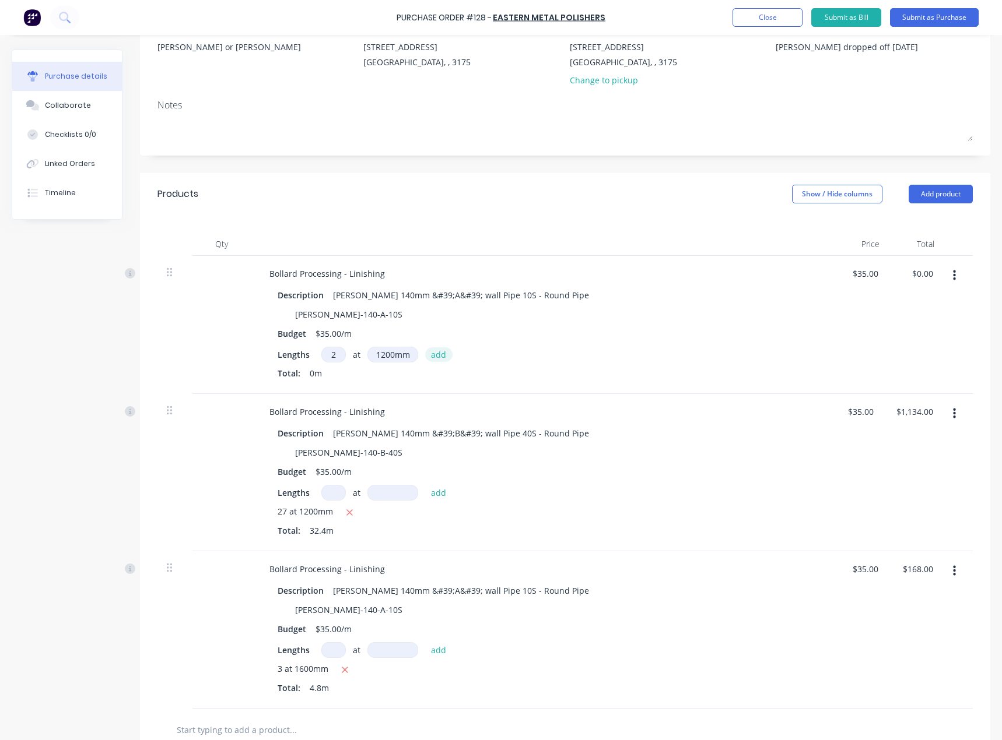
click at [435, 352] on button "add" at bounding box center [438, 354] width 27 height 14
type textarea "x"
type input "$84.00"
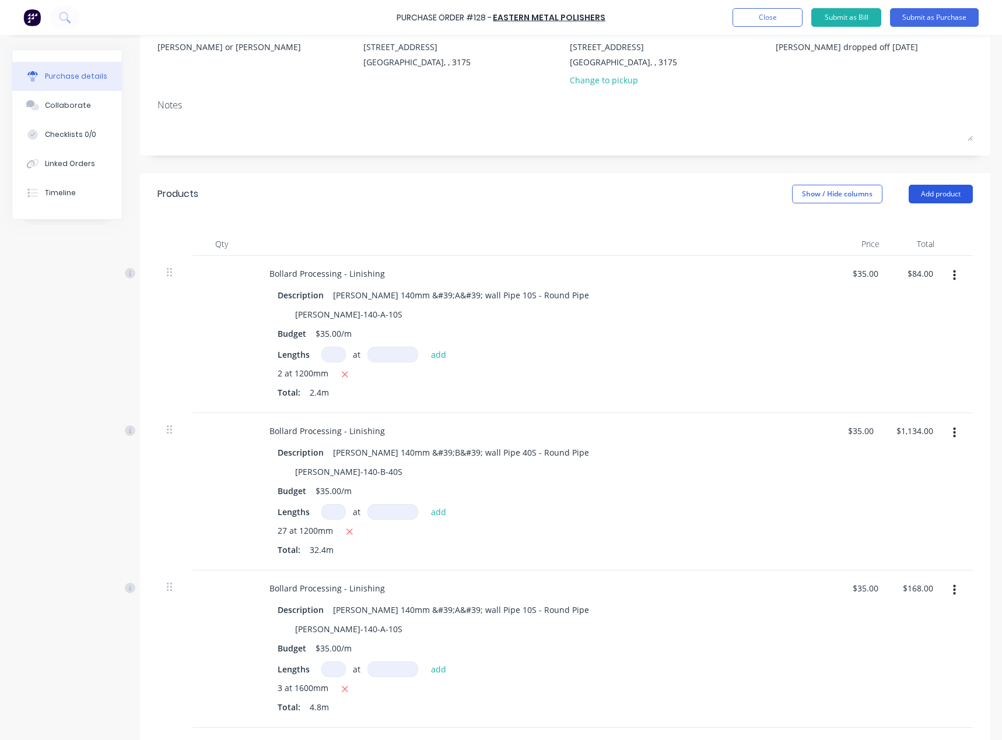
click at [938, 198] on button "Add product" at bounding box center [940, 194] width 64 height 19
click at [914, 217] on div "Product catalogue" at bounding box center [917, 224] width 90 height 17
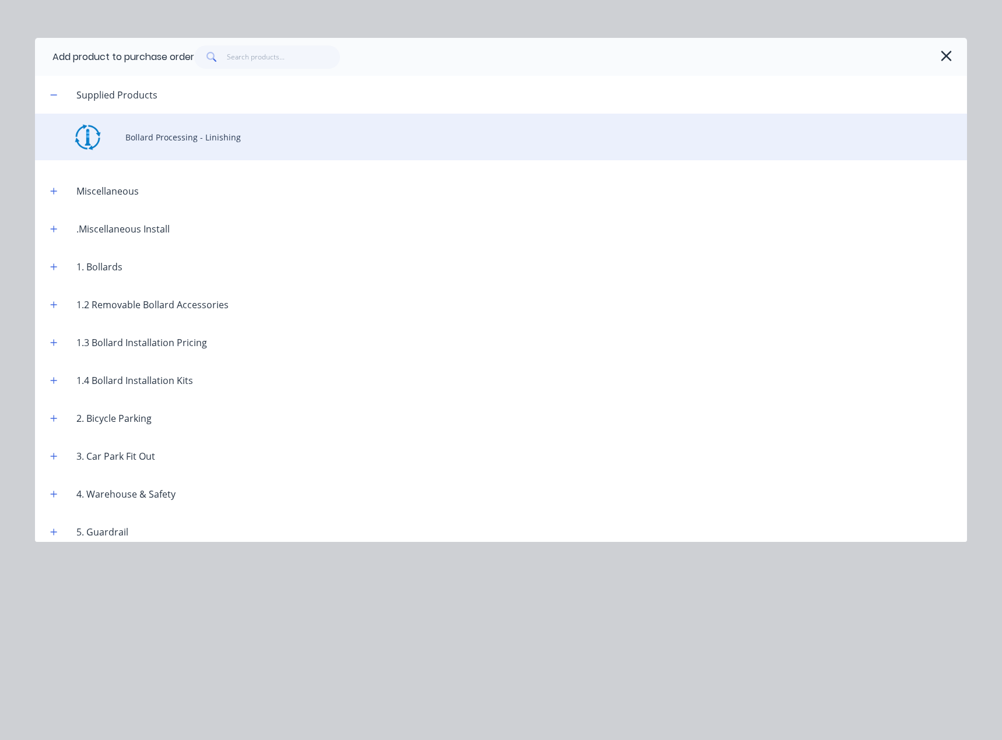
click at [194, 134] on div "Bollard Processing - Linishing" at bounding box center [501, 137] width 932 height 47
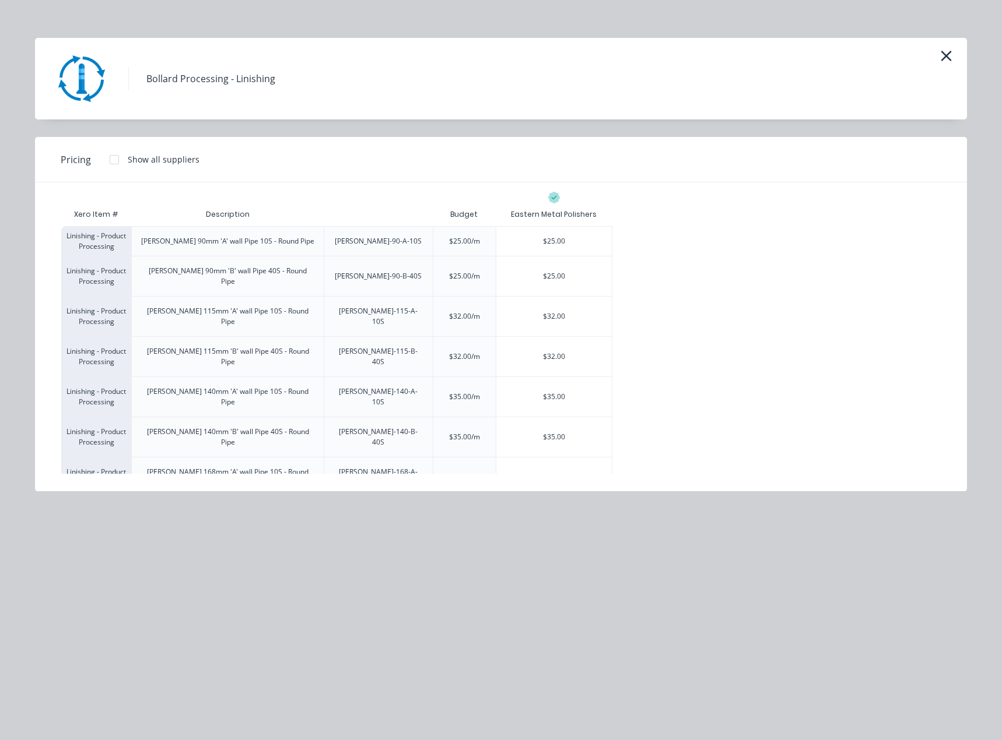
click at [559, 498] on div "$45.00" at bounding box center [553, 518] width 115 height 40
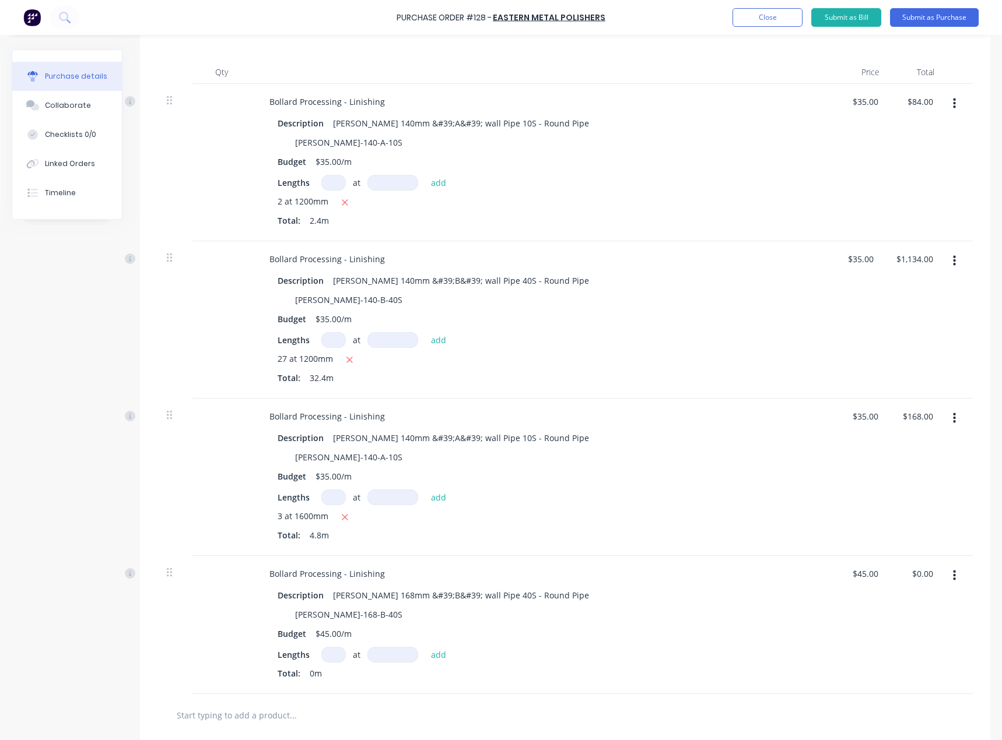
scroll to position [350, 0]
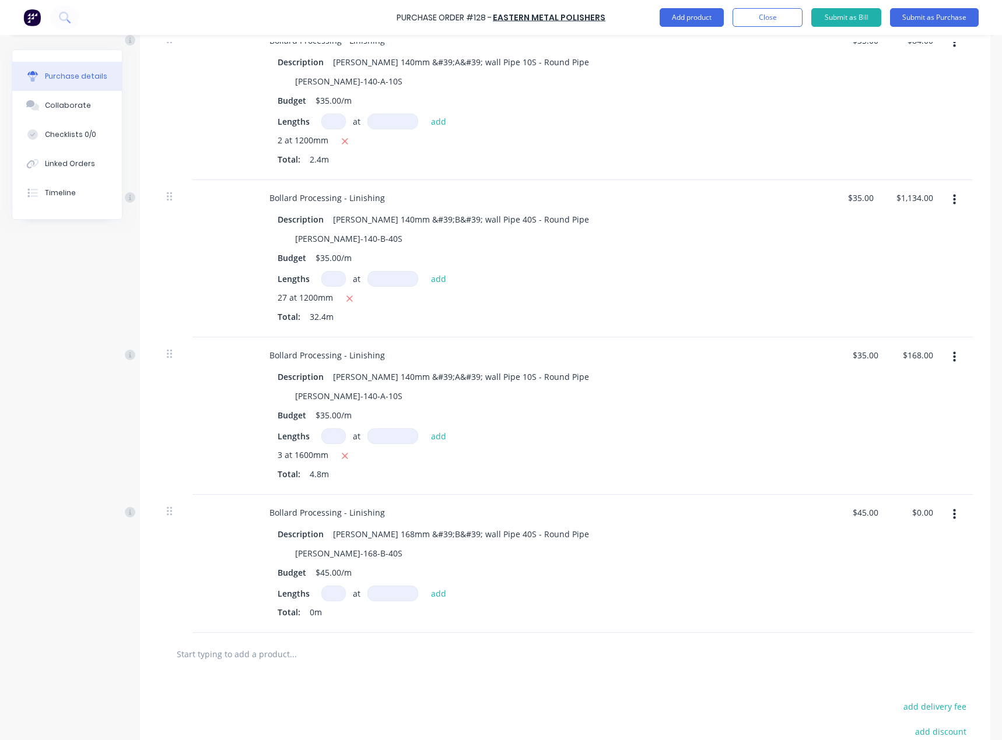
click at [335, 592] on input at bounding box center [333, 594] width 24 height 16
type textarea "x"
type input "1"
type textarea "x"
type input "10"
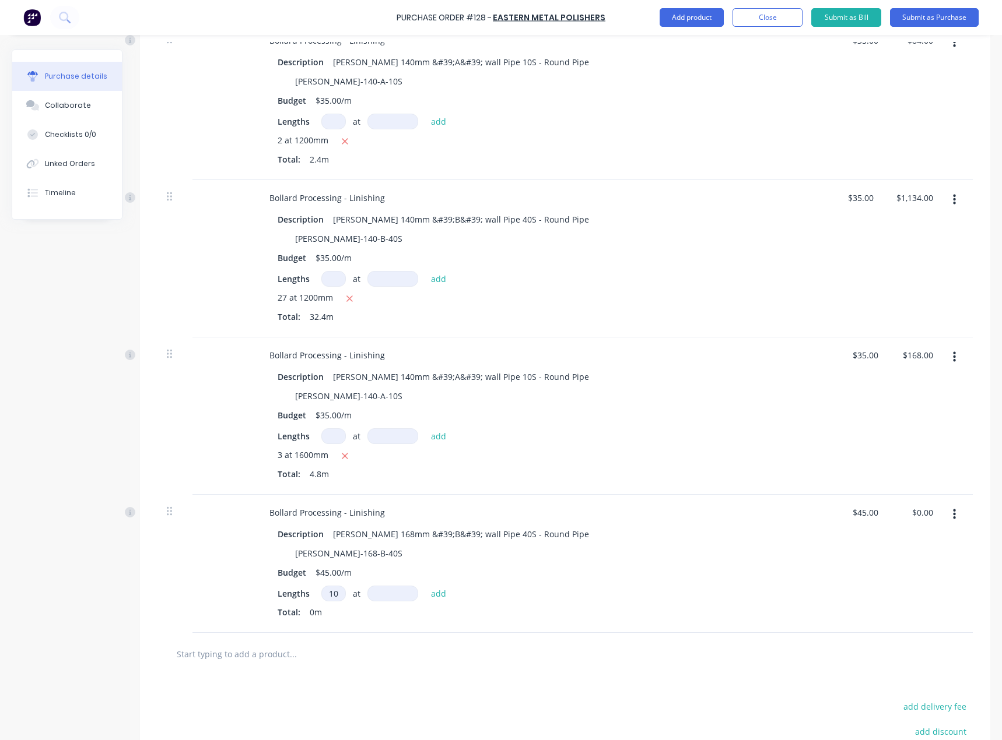
click at [395, 592] on input at bounding box center [392, 594] width 51 height 16
type textarea "x"
type input "1"
type textarea "x"
type input "12"
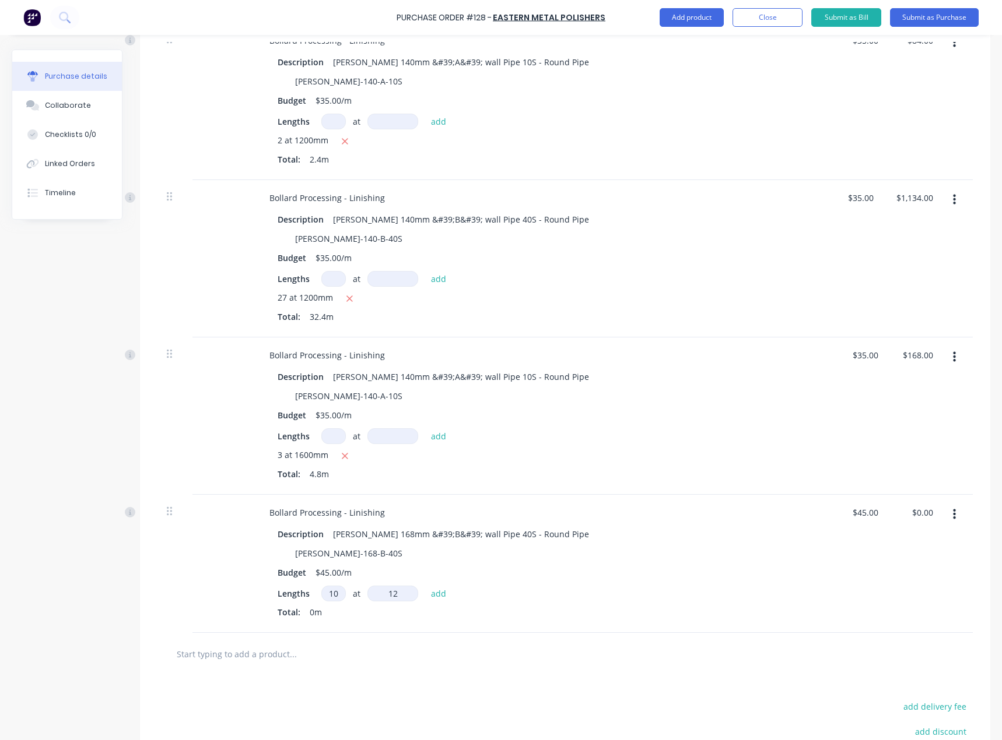
type textarea "x"
type input "120"
type textarea "x"
type input "1200"
type textarea "x"
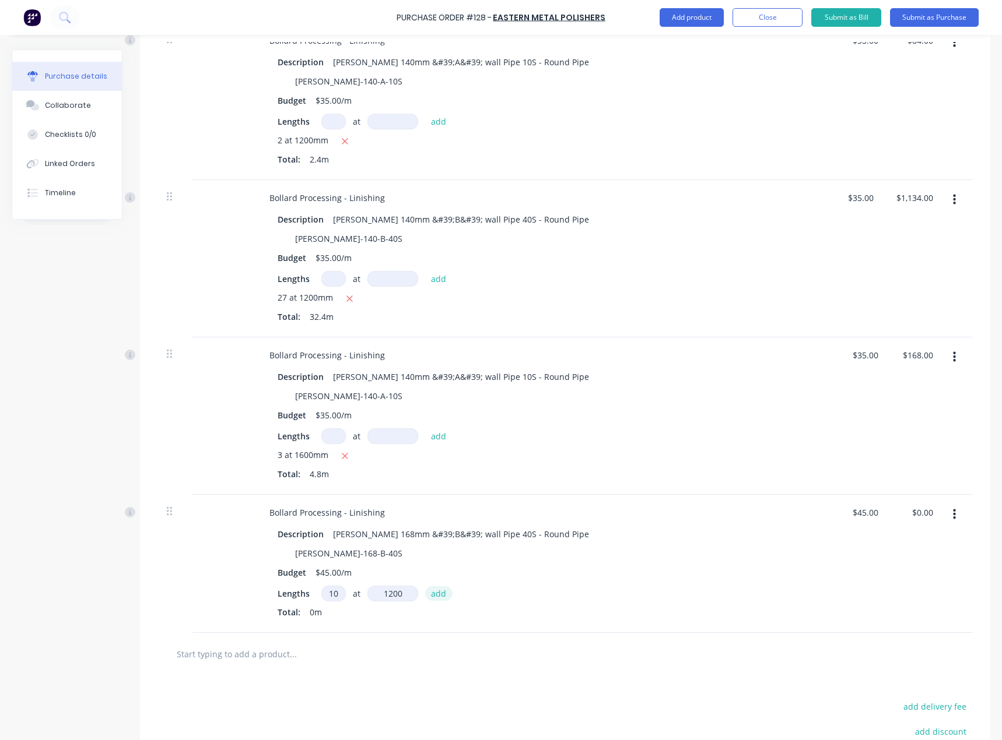
type input "1200mm"
click at [441, 596] on button "add" at bounding box center [438, 593] width 27 height 14
type textarea "x"
type input "$540.00"
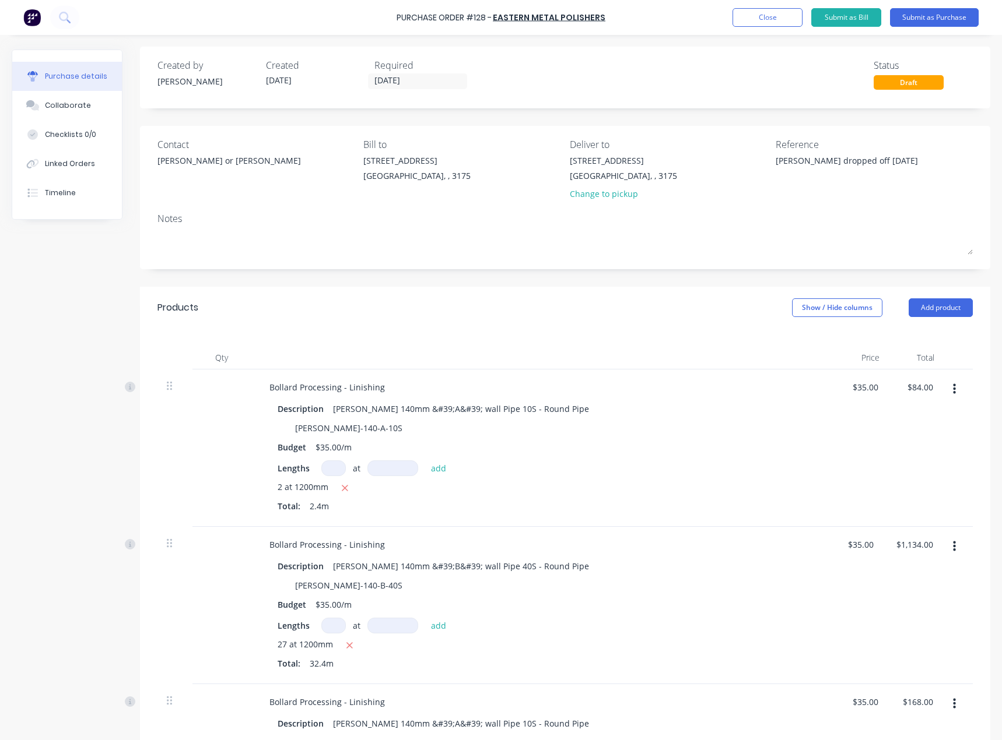
scroll to position [0, 0]
click at [927, 313] on button "Add product" at bounding box center [940, 310] width 64 height 19
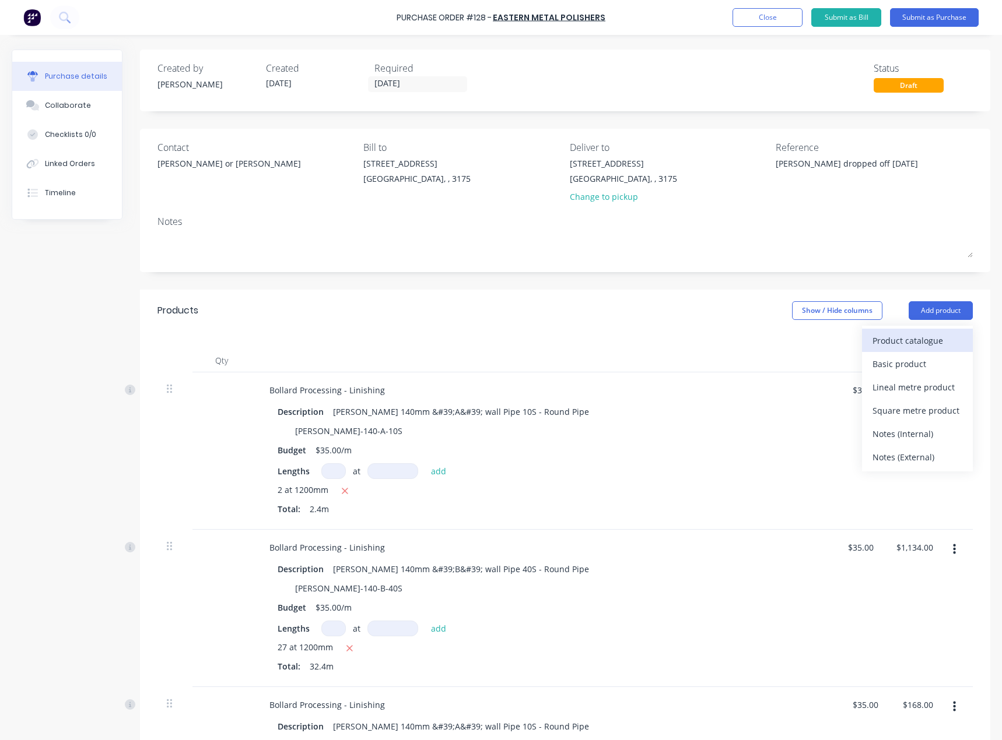
click at [916, 345] on div "Product catalogue" at bounding box center [917, 340] width 90 height 17
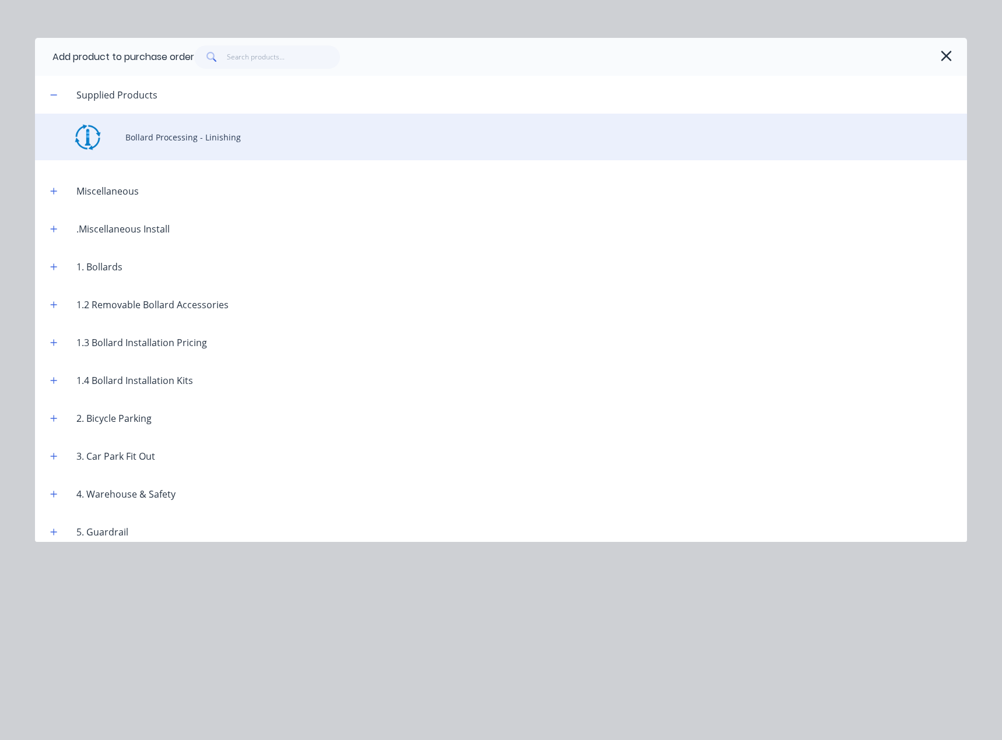
click at [178, 140] on div "Bollard Processing - Linishing" at bounding box center [501, 137] width 932 height 47
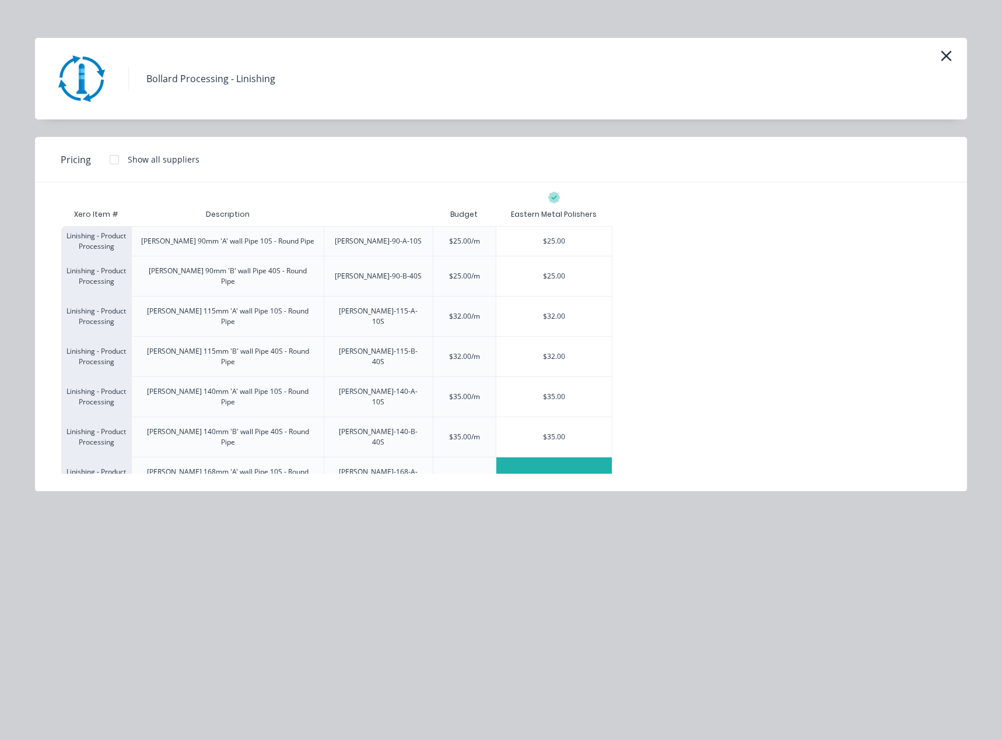
click at [533, 458] on div "$45.00" at bounding box center [553, 478] width 115 height 40
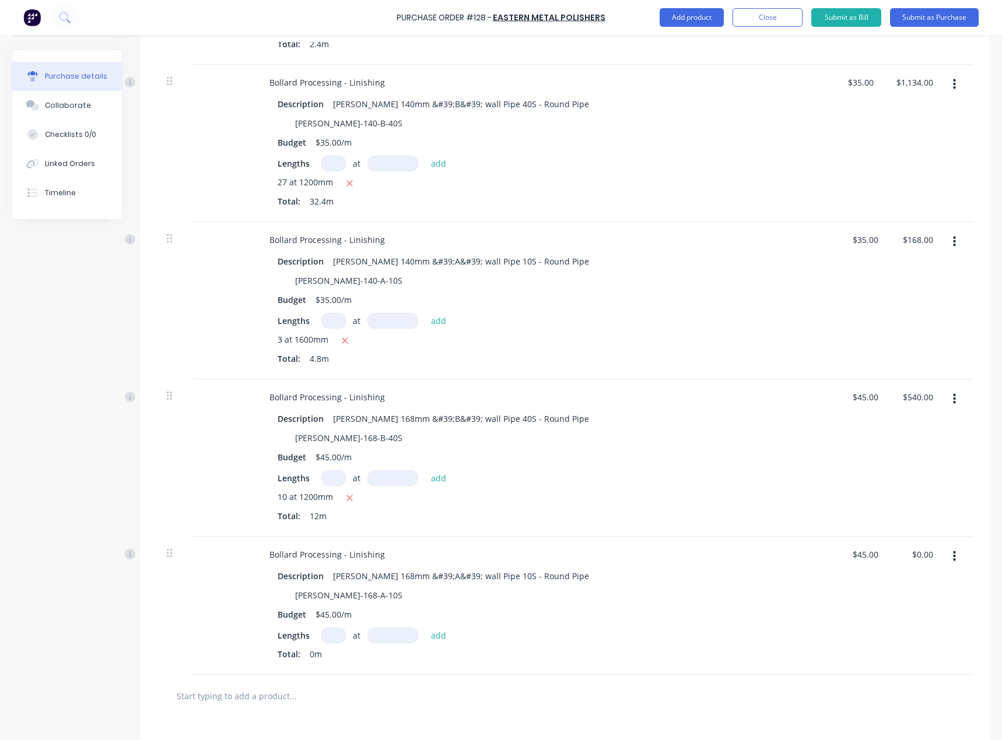
scroll to position [525, 0]
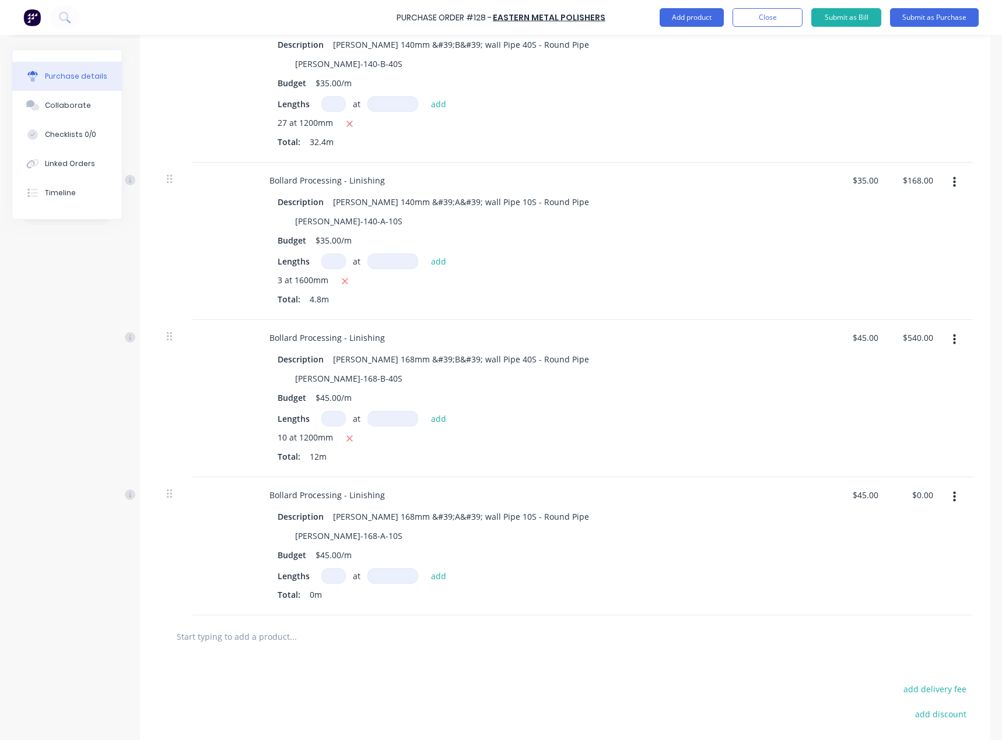
click at [325, 577] on input at bounding box center [333, 576] width 24 height 16
type textarea "x"
type input "3"
type textarea "x"
type input "3"
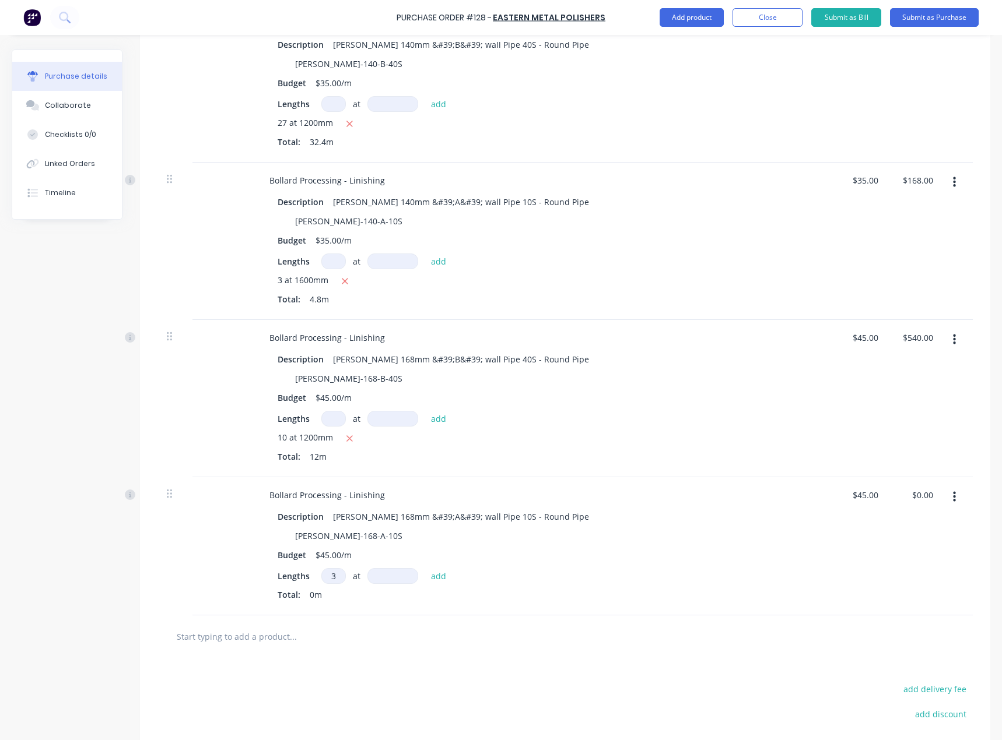
click at [400, 577] on input at bounding box center [392, 576] width 51 height 16
type textarea "x"
type input "9"
type textarea "x"
type input "90"
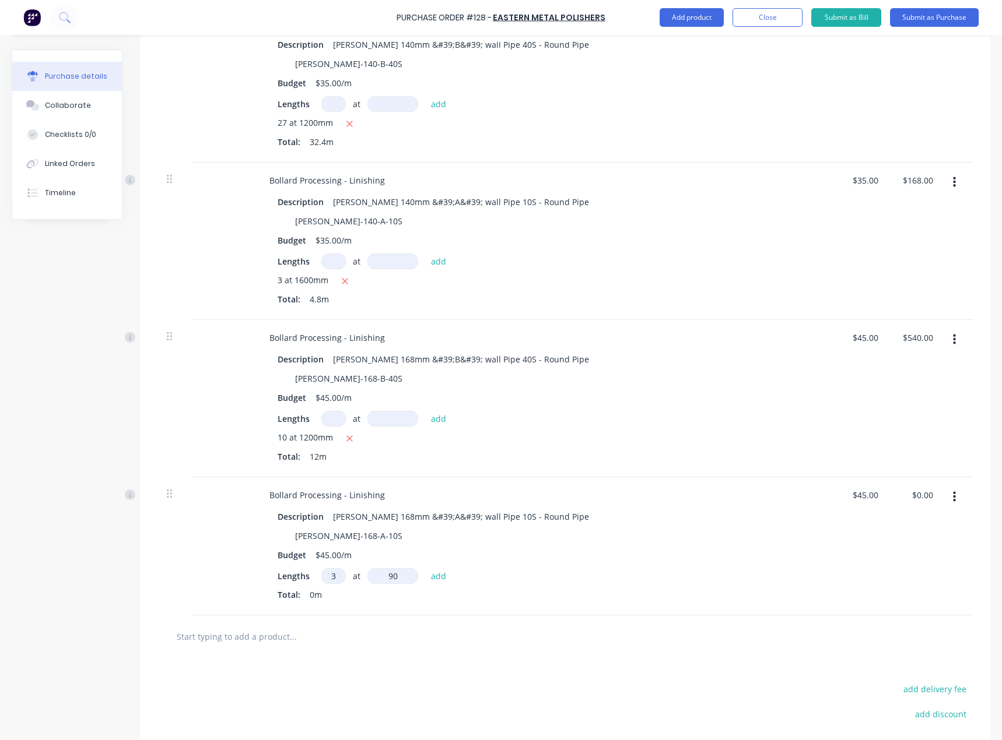
type textarea "x"
type input "900"
type textarea "x"
type input "900mm"
click at [441, 580] on button "add" at bounding box center [438, 576] width 27 height 14
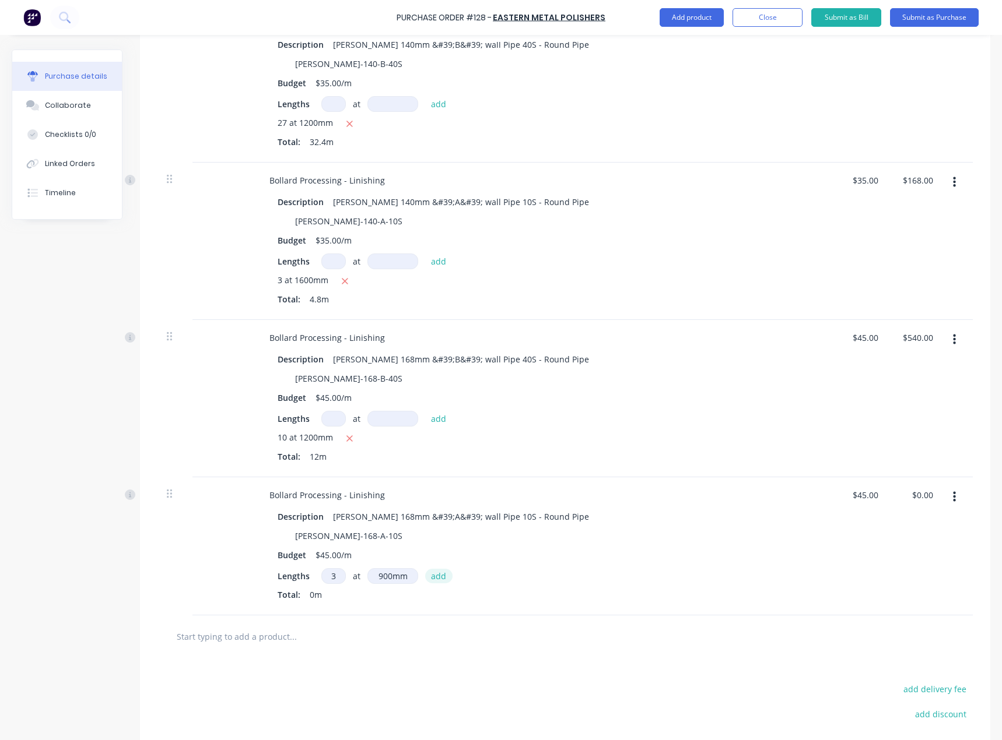
type textarea "x"
type input "$121.50"
click at [595, 589] on div "3 at 900mm" at bounding box center [541, 596] width 529 height 15
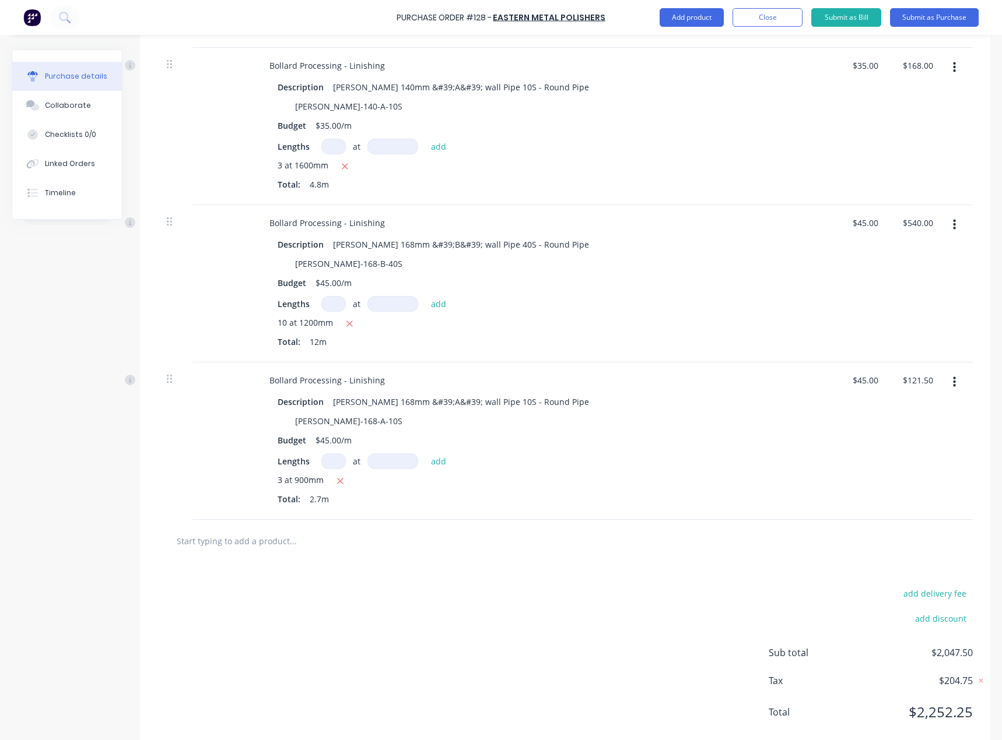
scroll to position [641, 0]
click at [696, 468] on div "Lengths at add 3 at 900mm Total: 2.7m" at bounding box center [541, 480] width 529 height 57
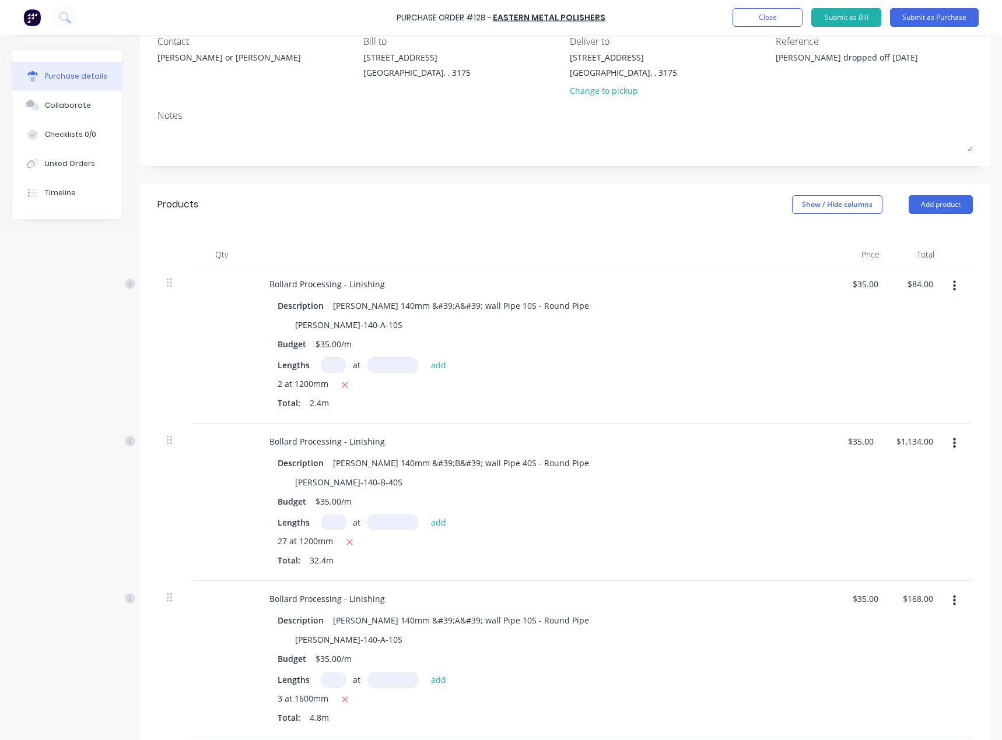
scroll to position [0, 0]
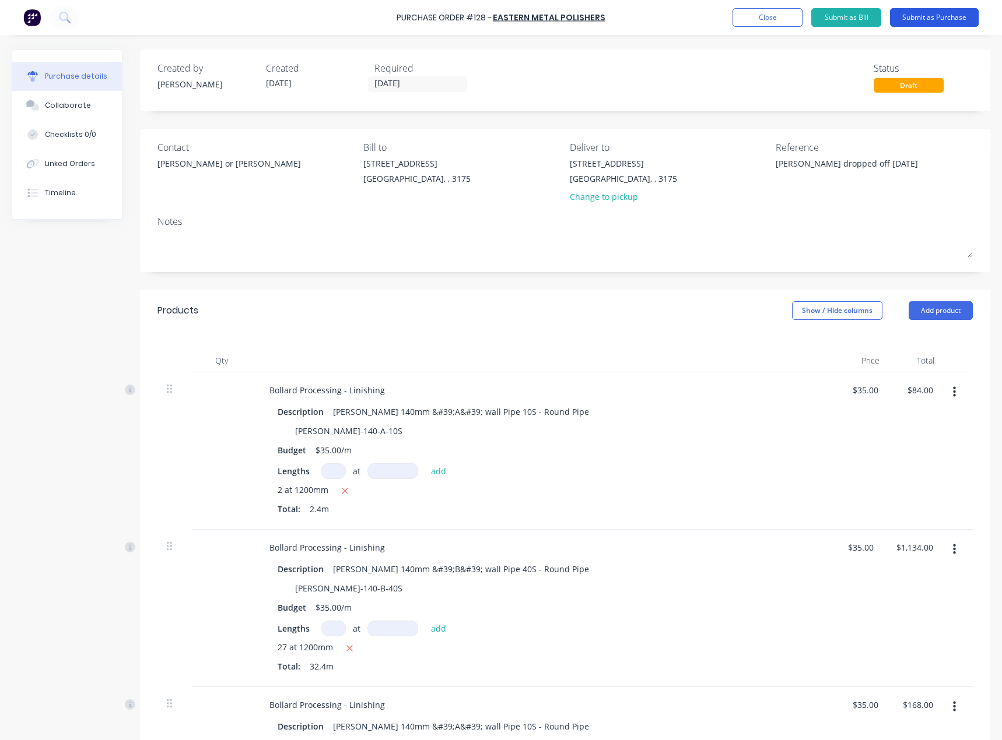
click at [944, 19] on button "Submit as Purchase" at bounding box center [934, 17] width 89 height 19
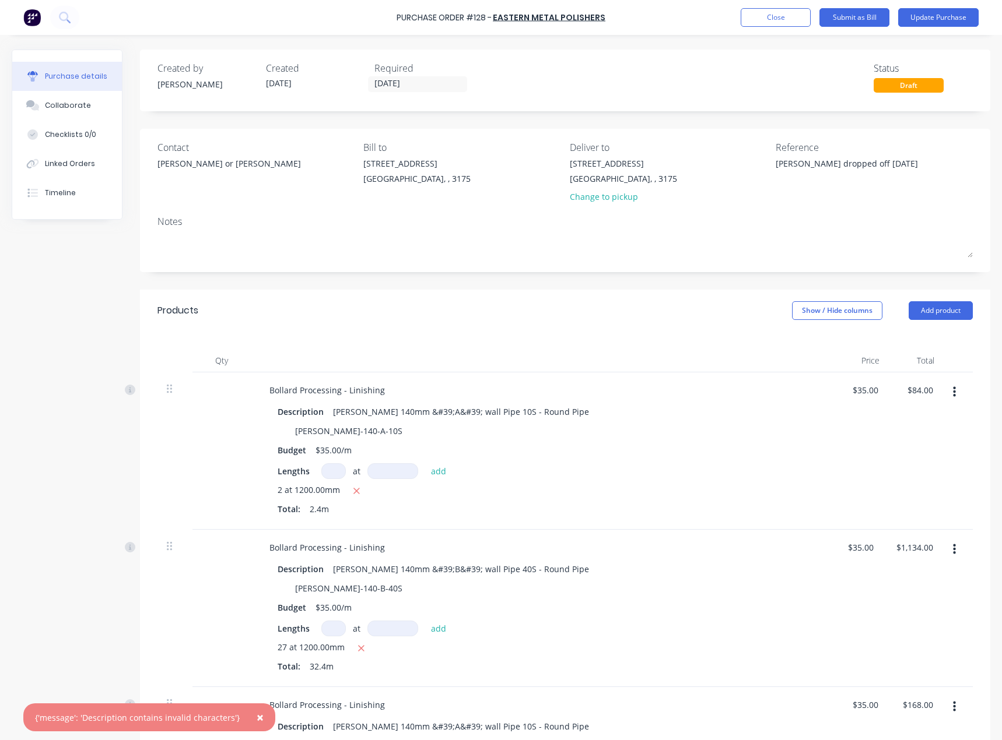
click at [626, 329] on div "Products Show / Hide columns Add product" at bounding box center [565, 311] width 850 height 42
click at [922, 310] on button "Add product" at bounding box center [940, 310] width 64 height 19
click at [920, 335] on div "Product catalogue" at bounding box center [917, 340] width 90 height 17
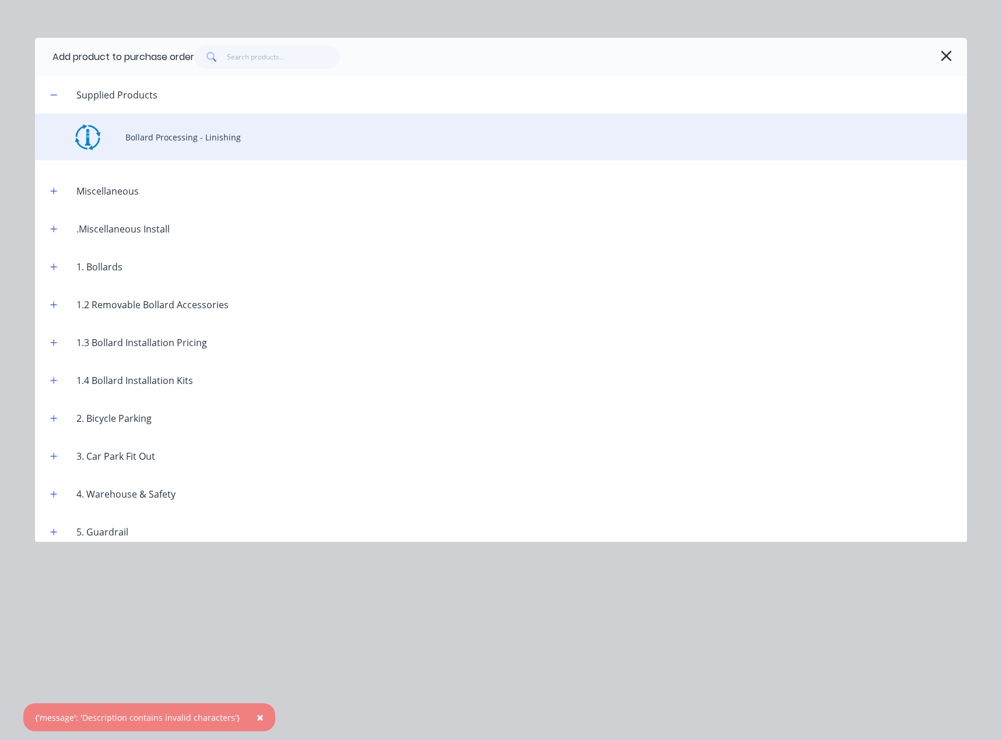
click at [244, 140] on div "Bollard Processing - Linishing" at bounding box center [501, 137] width 932 height 47
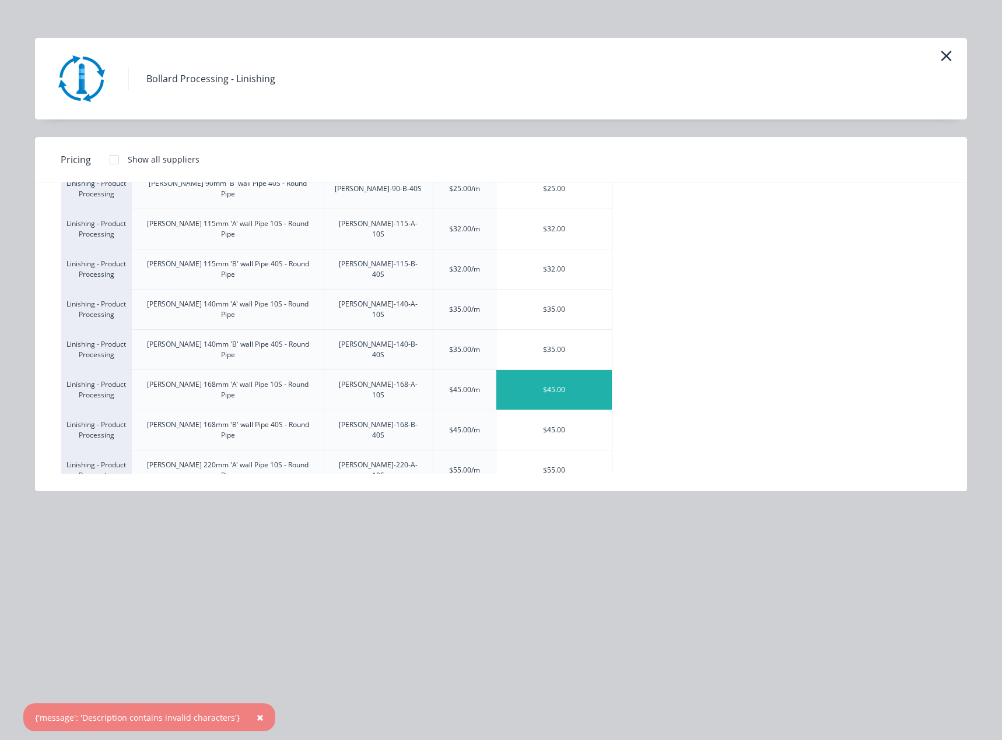
scroll to position [117, 0]
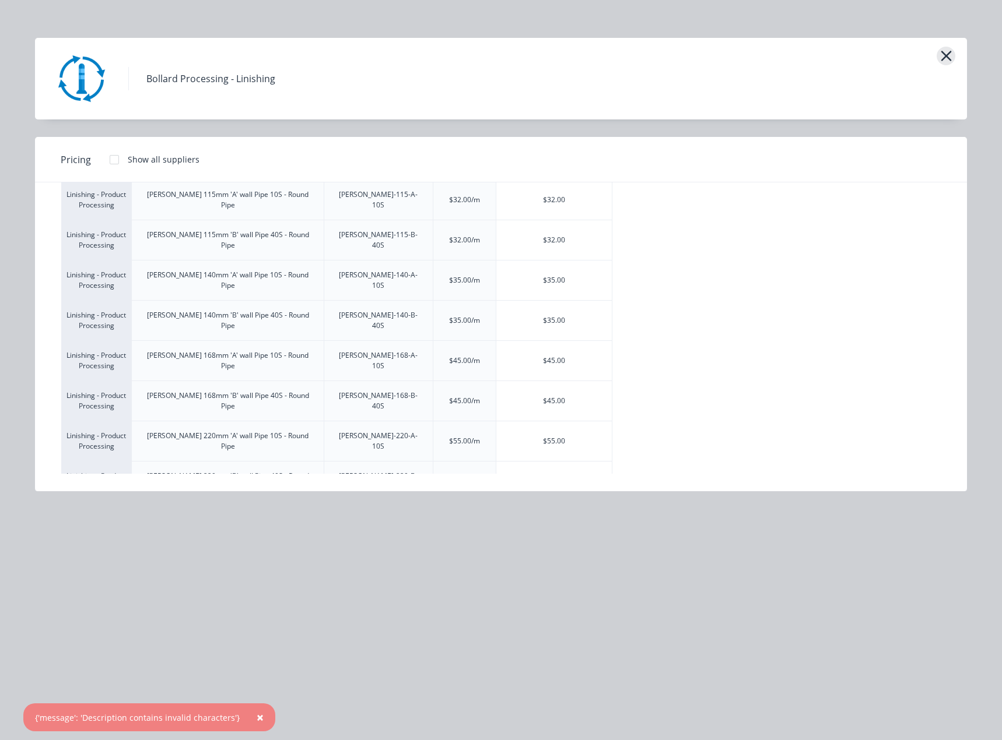
click at [949, 51] on icon "button" at bounding box center [946, 56] width 12 height 16
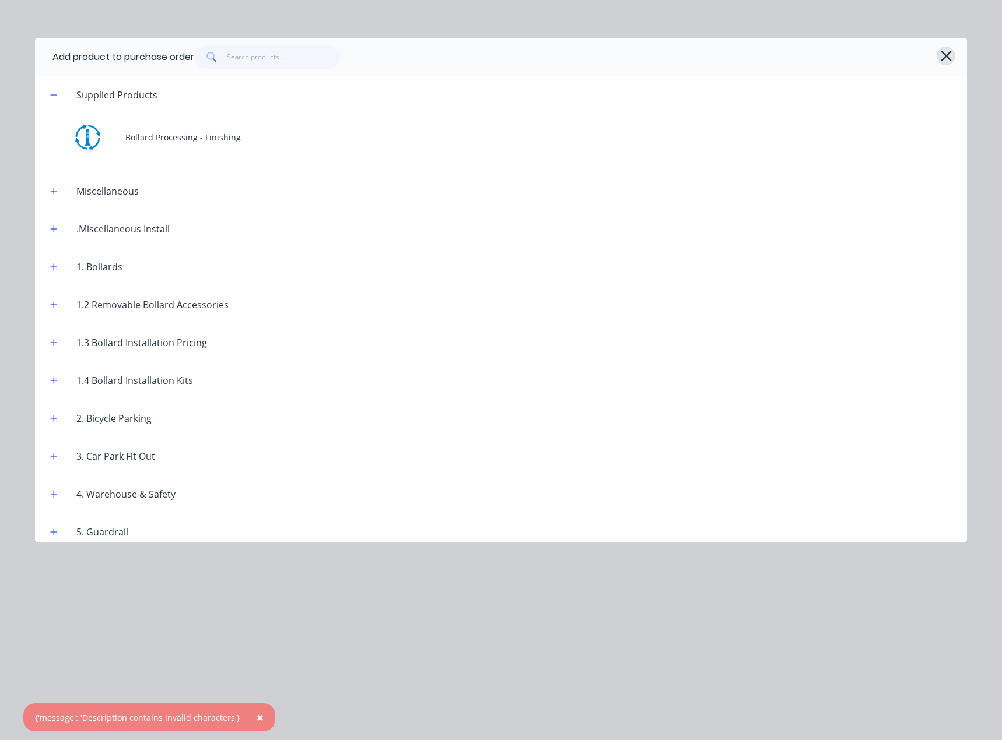
click at [942, 49] on icon "button" at bounding box center [946, 56] width 12 height 16
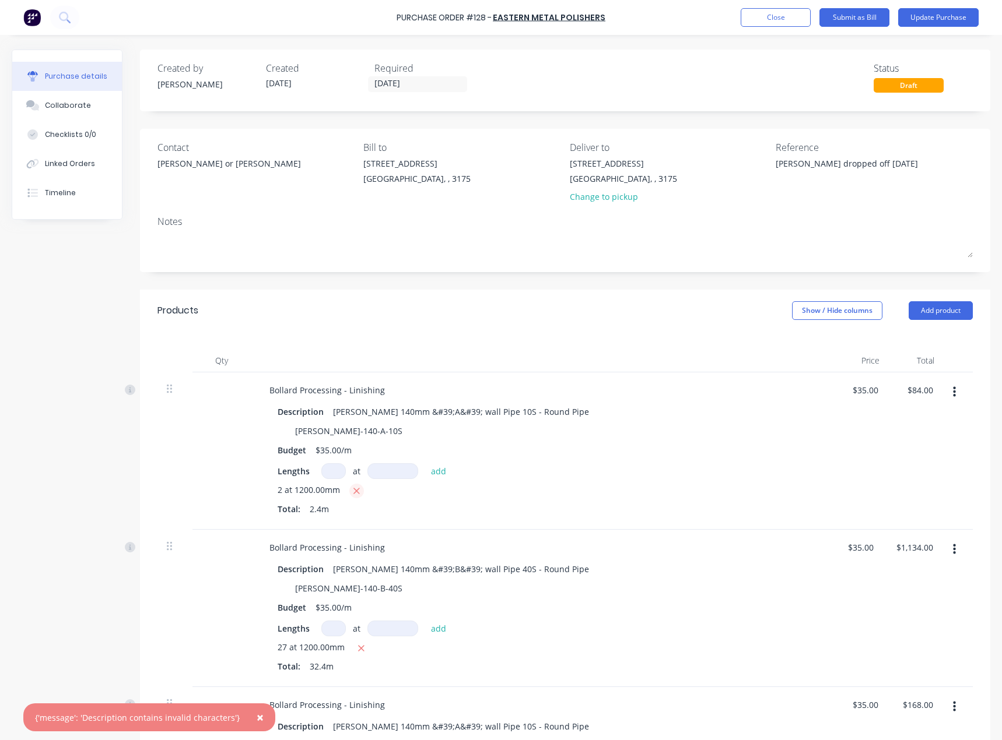
click at [356, 492] on icon "button" at bounding box center [357, 491] width 8 height 10
type textarea "x"
type input "$0.00"
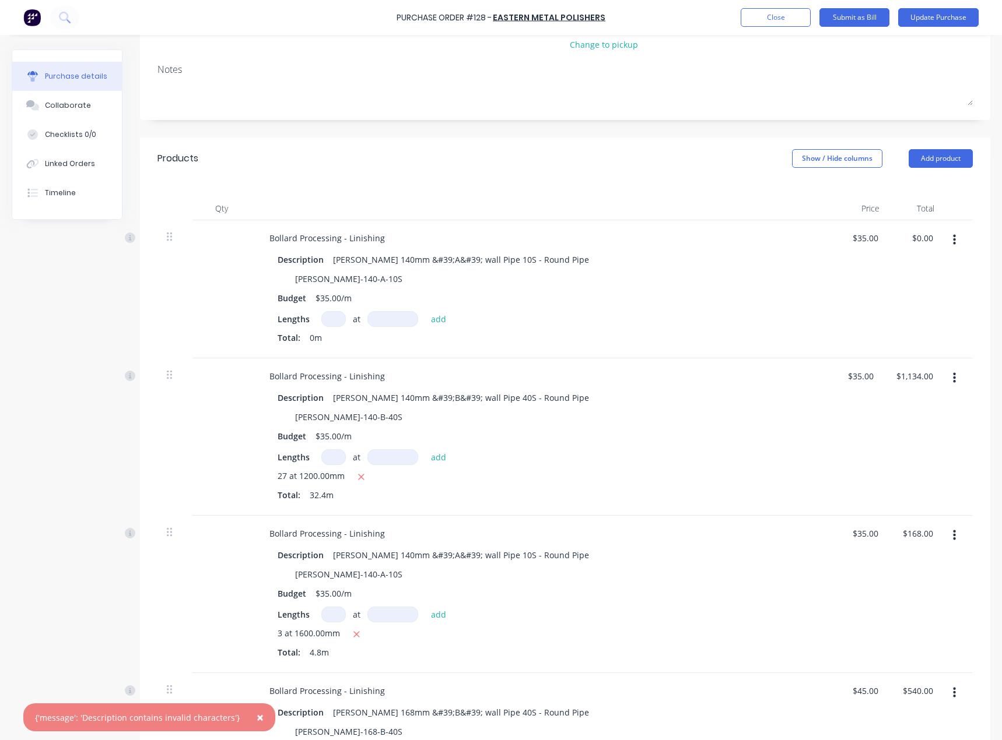
scroll to position [175, 0]
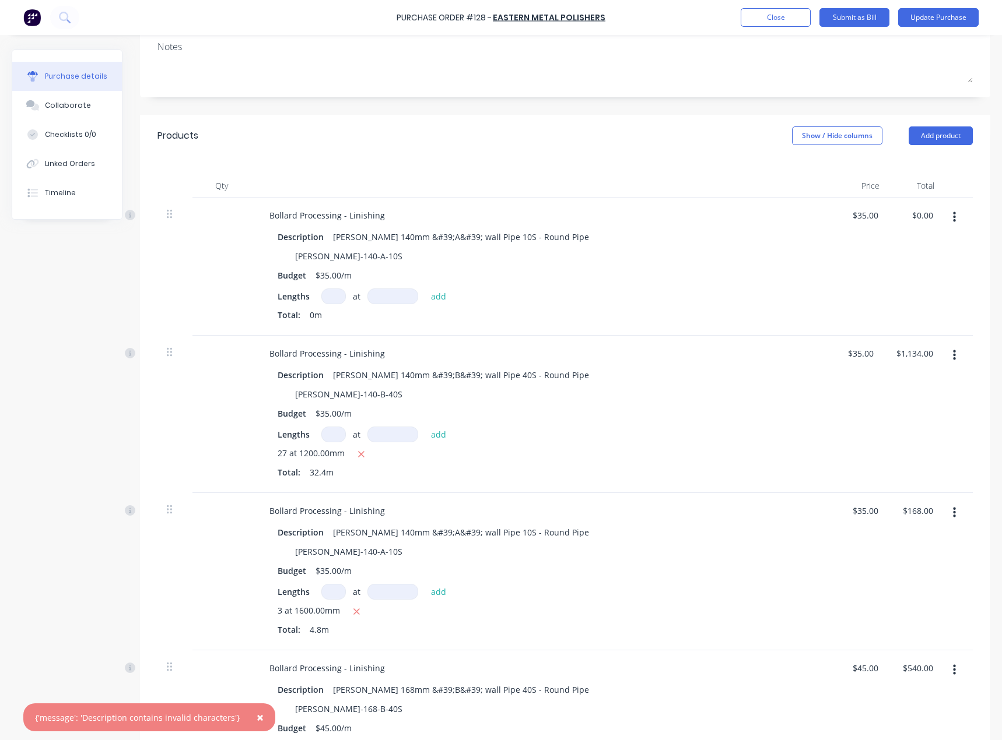
click at [953, 217] on icon "button" at bounding box center [954, 217] width 3 height 10
click at [910, 318] on button "Delete" at bounding box center [918, 318] width 99 height 23
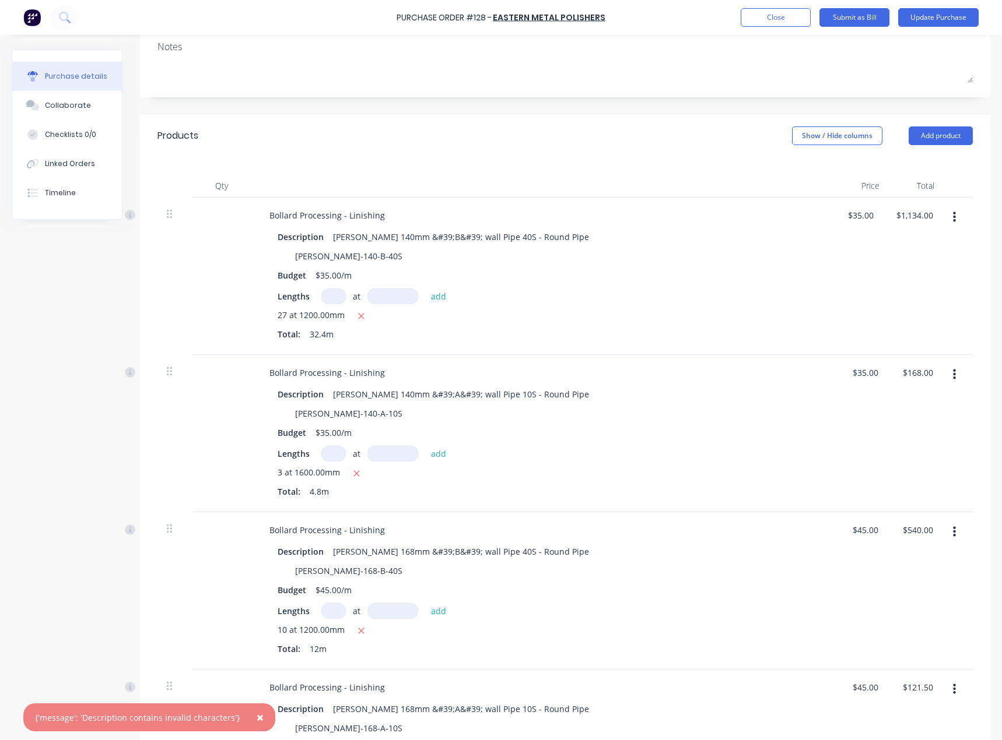
click at [954, 219] on icon "button" at bounding box center [954, 217] width 3 height 13
click at [902, 321] on button "Delete" at bounding box center [918, 318] width 99 height 23
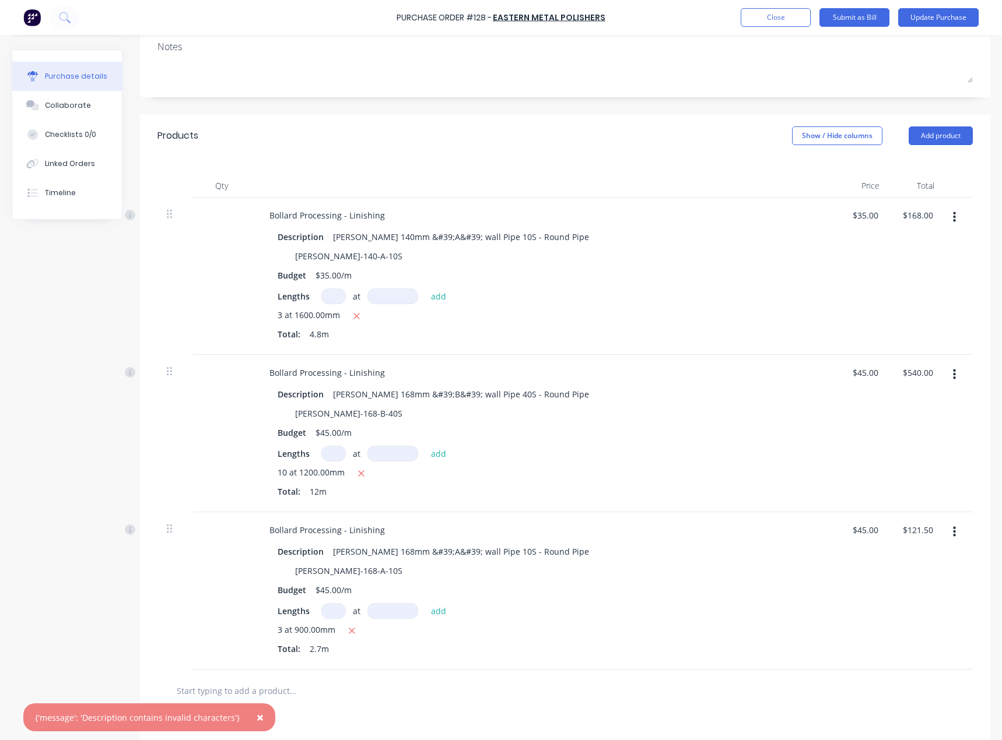
click at [953, 215] on icon "button" at bounding box center [954, 217] width 3 height 13
click at [899, 317] on button "Delete" at bounding box center [918, 318] width 99 height 23
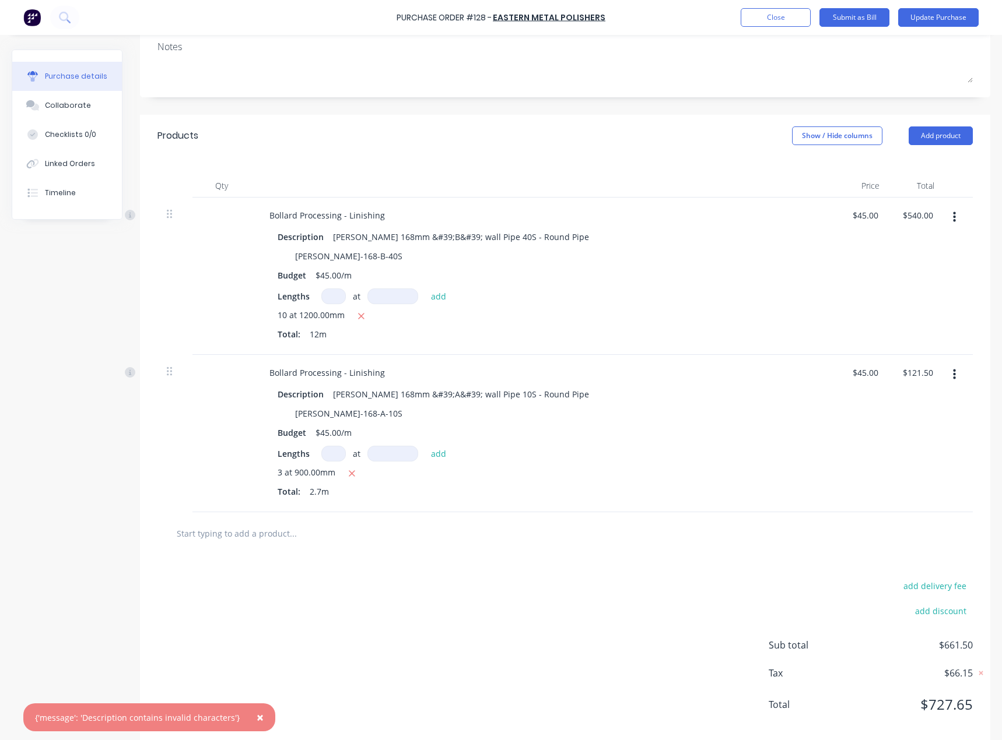
click at [953, 219] on icon "button" at bounding box center [954, 217] width 3 height 13
click at [901, 314] on button "Delete" at bounding box center [918, 318] width 99 height 23
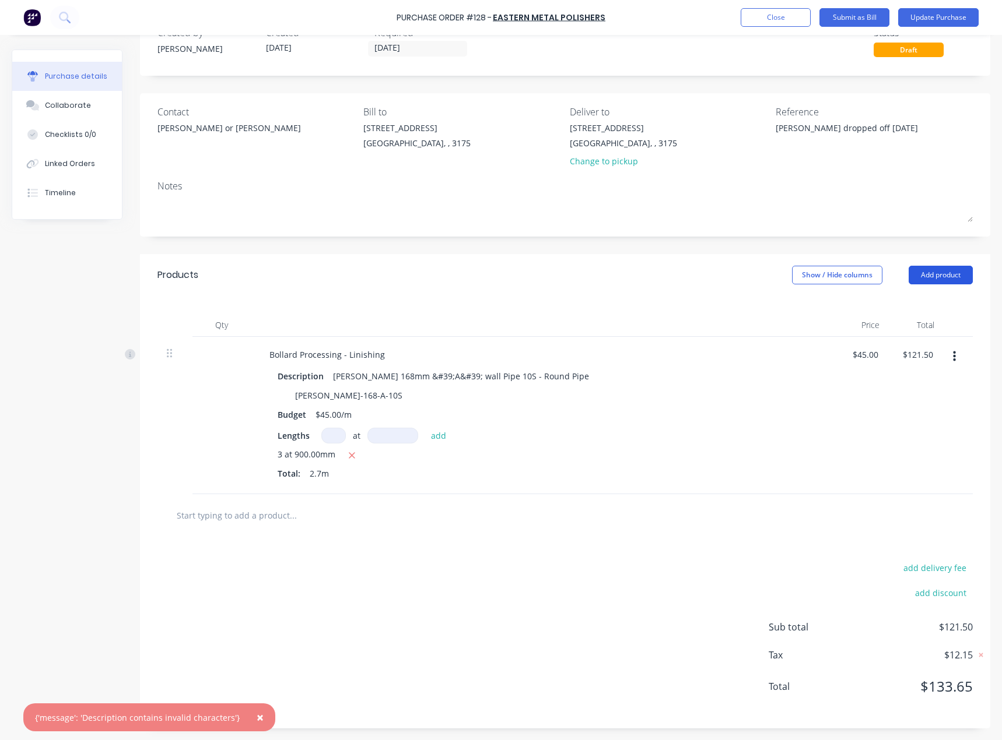
scroll to position [36, 0]
click at [953, 357] on icon "button" at bounding box center [954, 357] width 3 height 10
click at [893, 456] on button "Delete" at bounding box center [918, 457] width 99 height 23
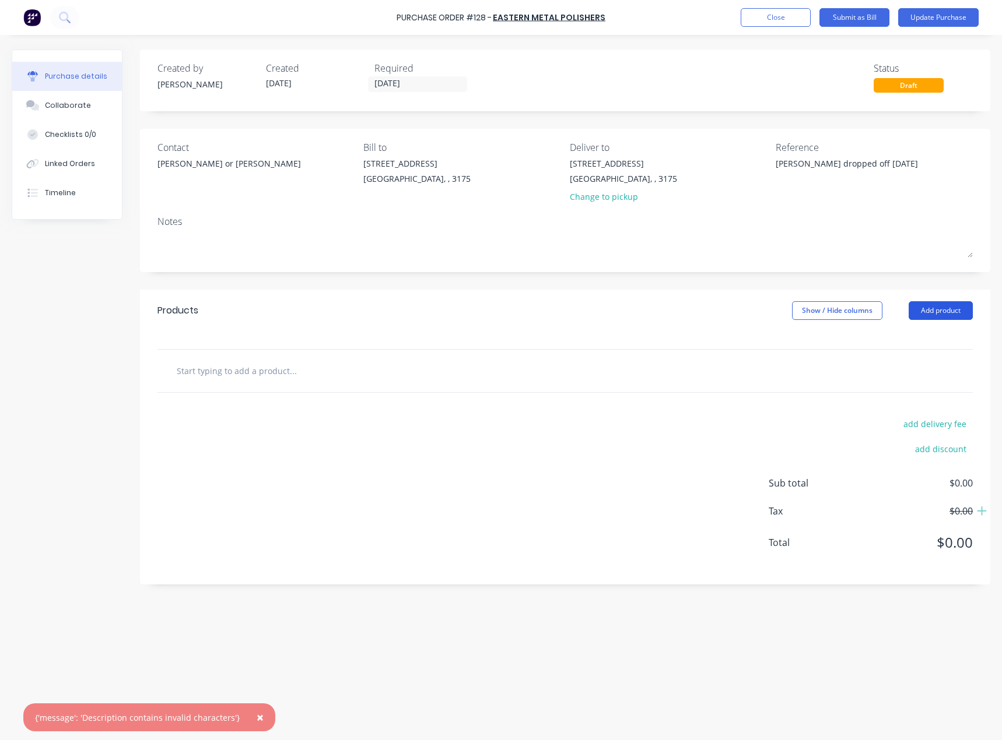
click at [942, 310] on button "Add product" at bounding box center [940, 310] width 64 height 19
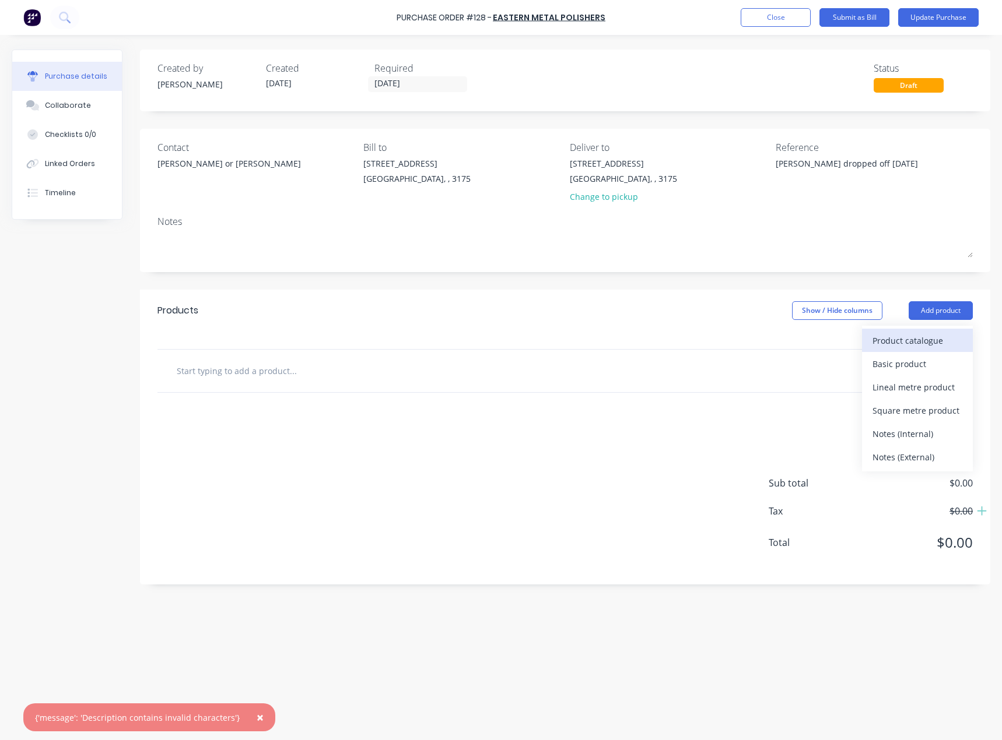
click at [899, 338] on div "Product catalogue" at bounding box center [917, 340] width 90 height 17
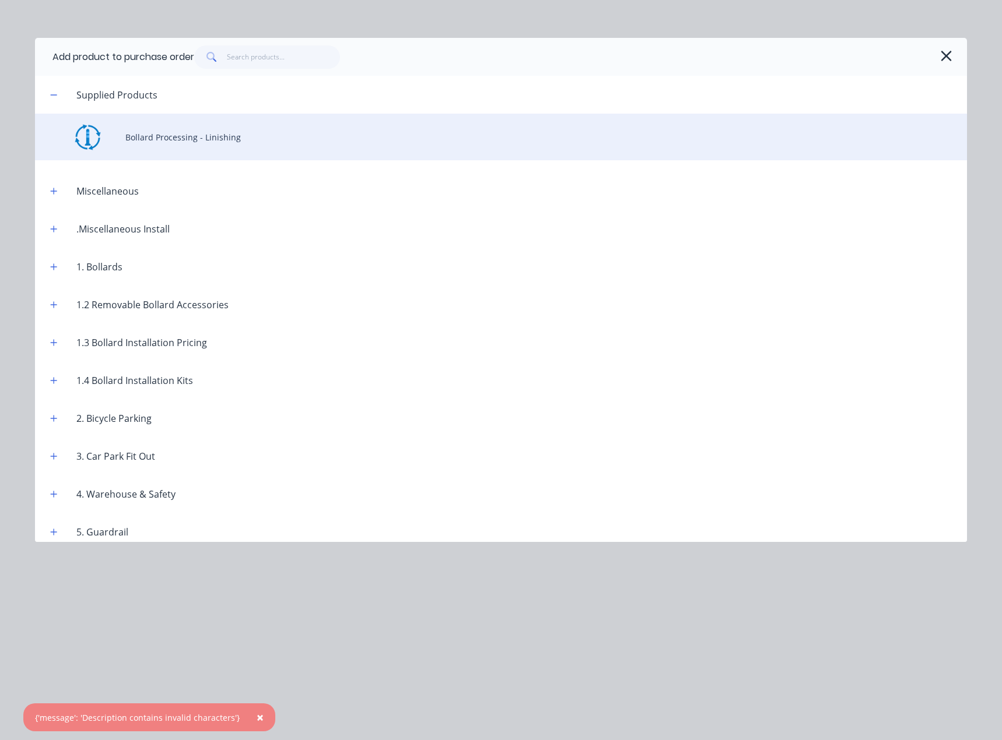
click at [177, 146] on div "Bollard Processing - Linishing" at bounding box center [501, 137] width 932 height 47
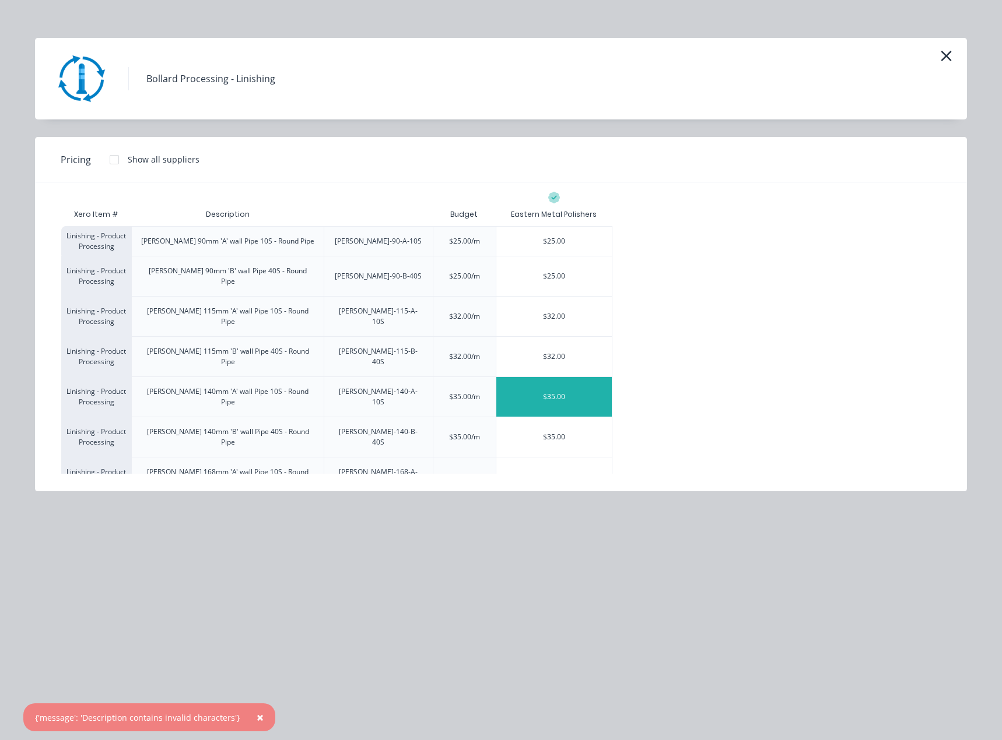
click at [577, 377] on div "$35.00" at bounding box center [553, 397] width 115 height 40
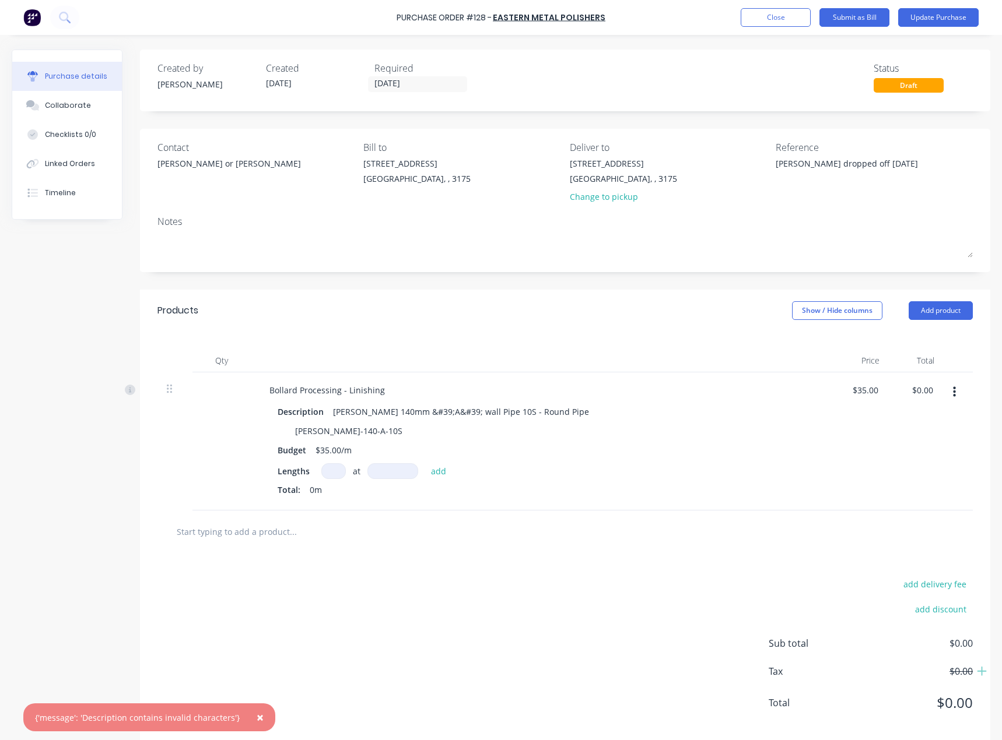
click at [953, 389] on icon "button" at bounding box center [954, 392] width 3 height 10
click at [899, 490] on button "Delete" at bounding box center [918, 493] width 99 height 23
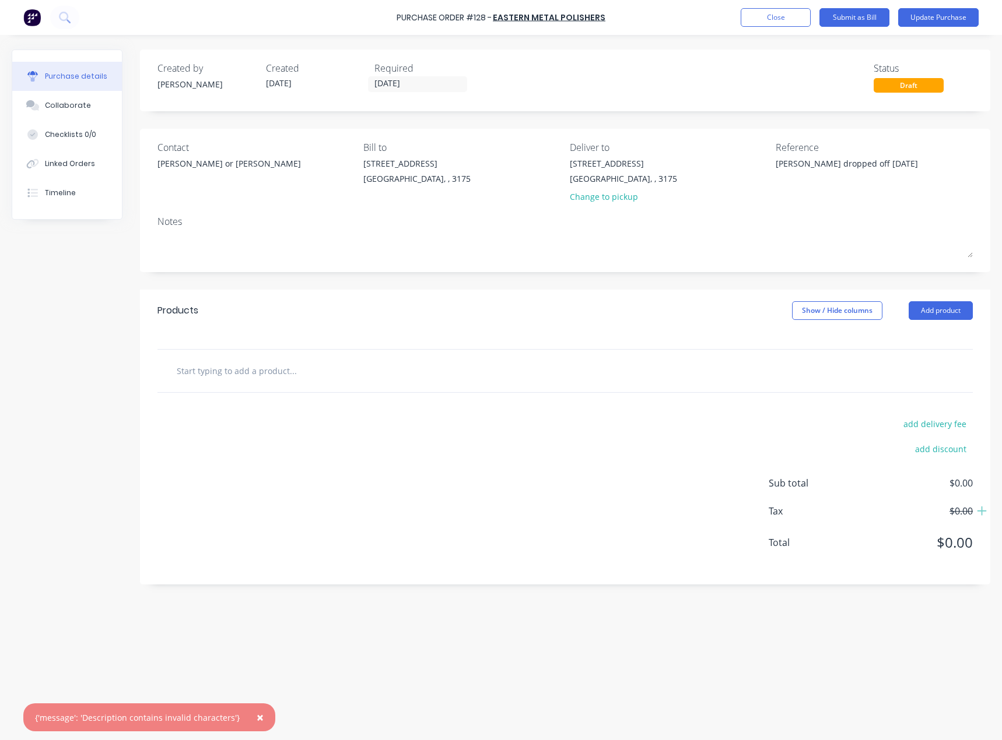
click at [249, 717] on button "×" at bounding box center [260, 718] width 30 height 28
type textarea "x"
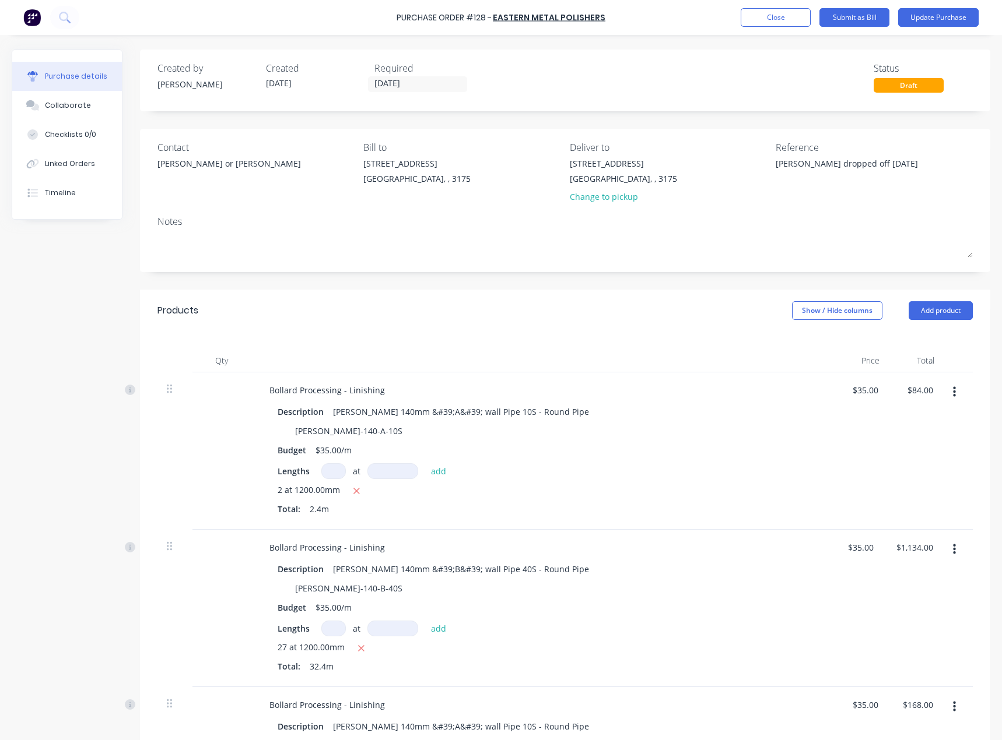
click at [954, 397] on icon "button" at bounding box center [954, 392] width 3 height 10
click at [908, 491] on button "Delete" at bounding box center [918, 493] width 99 height 23
click at [958, 391] on button "button" at bounding box center [953, 392] width 27 height 21
click at [918, 488] on button "Delete" at bounding box center [918, 493] width 99 height 23
click at [950, 393] on button "button" at bounding box center [953, 392] width 27 height 21
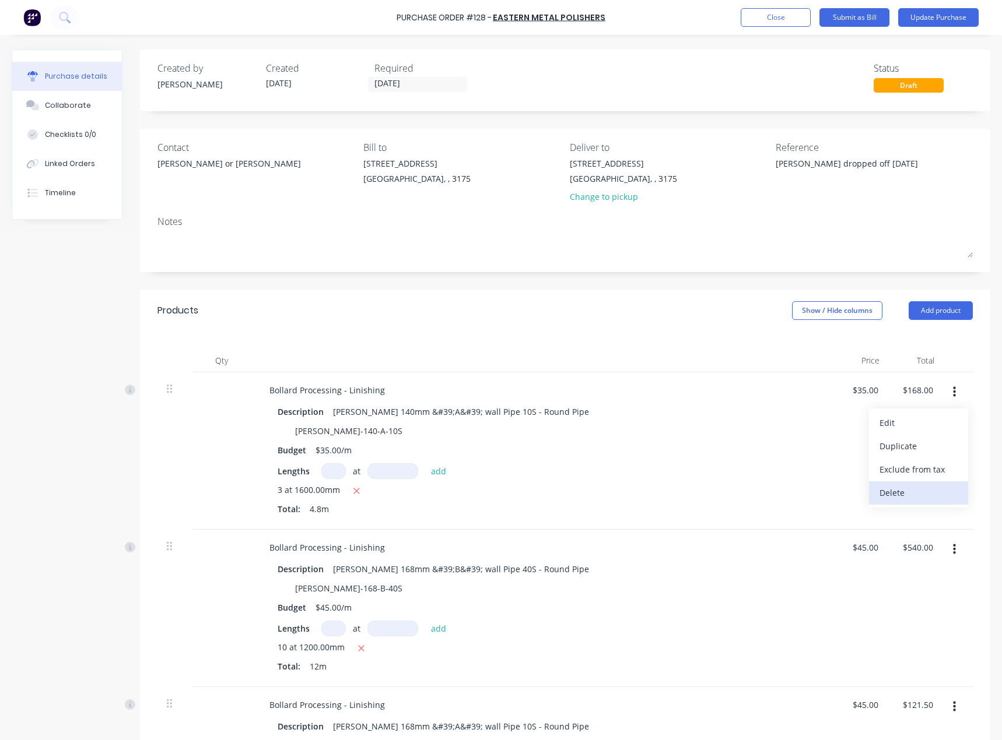
click at [898, 486] on button "Delete" at bounding box center [918, 493] width 99 height 23
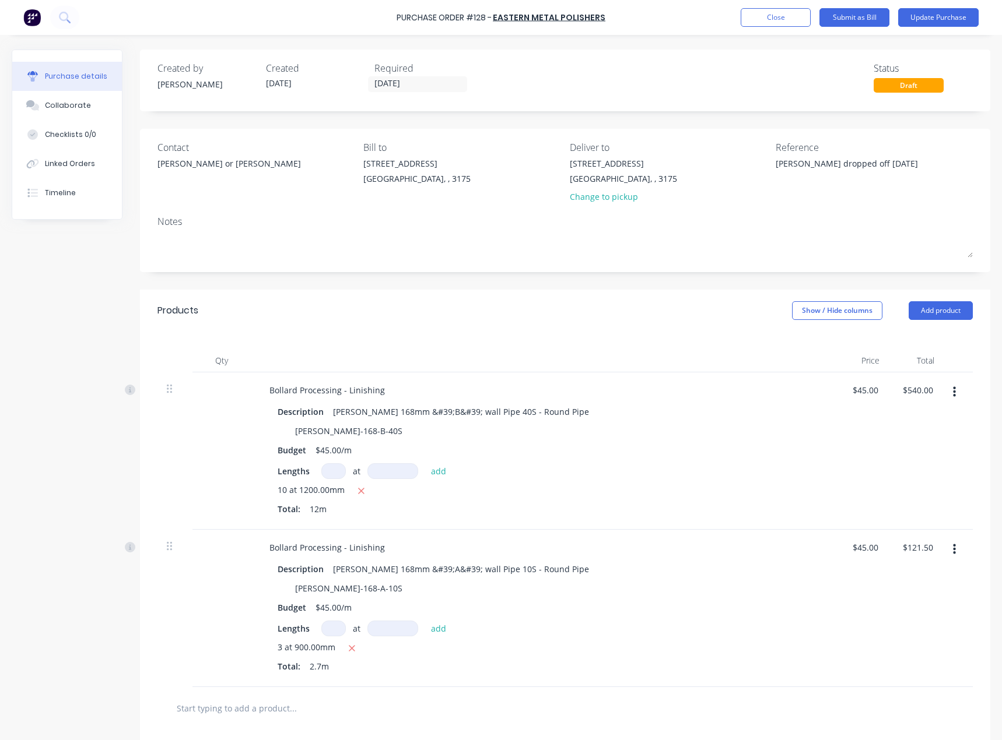
click at [953, 396] on icon "button" at bounding box center [954, 392] width 3 height 10
click at [915, 490] on button "Delete" at bounding box center [918, 493] width 99 height 23
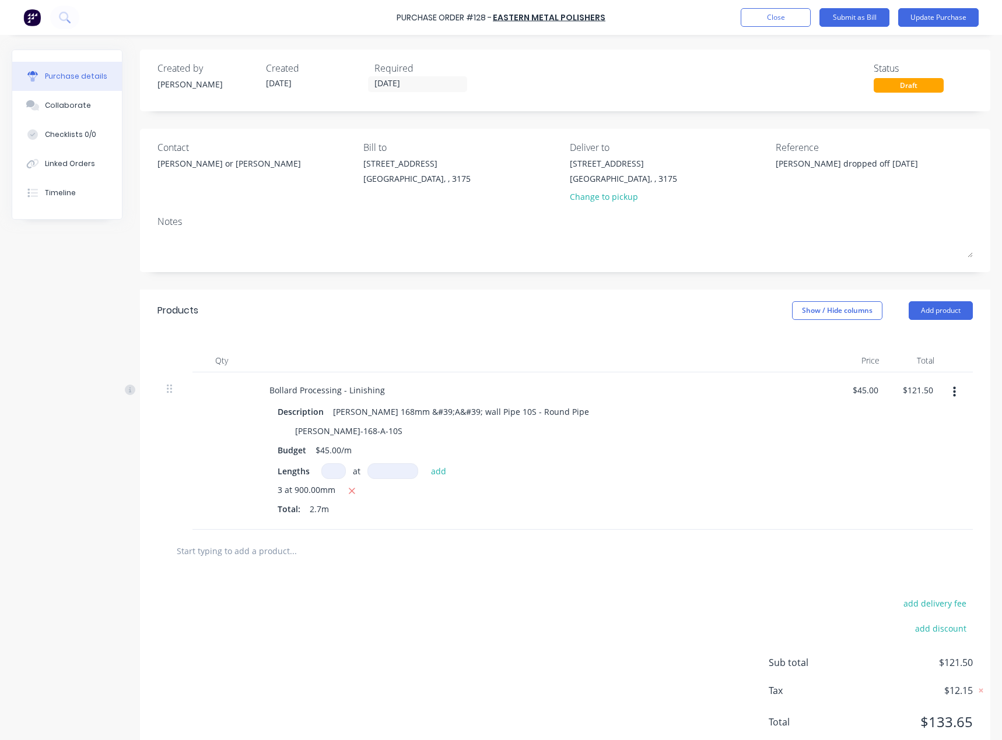
click at [952, 393] on button "button" at bounding box center [953, 392] width 27 height 21
click at [898, 489] on button "Delete" at bounding box center [918, 493] width 99 height 23
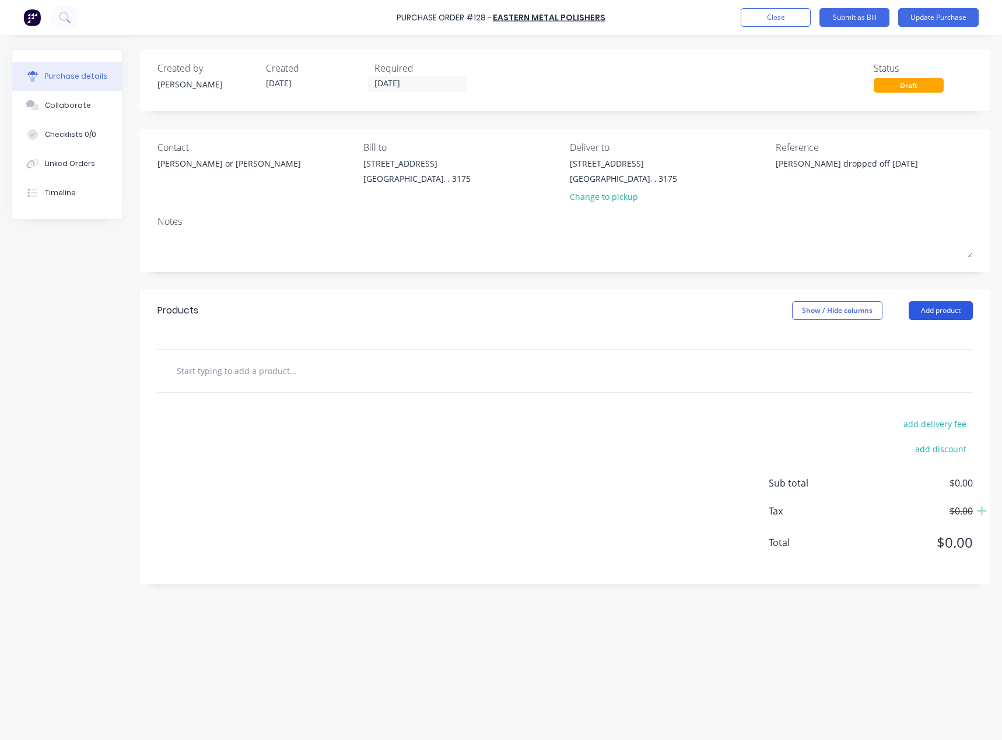
click at [936, 311] on button "Add product" at bounding box center [940, 310] width 64 height 19
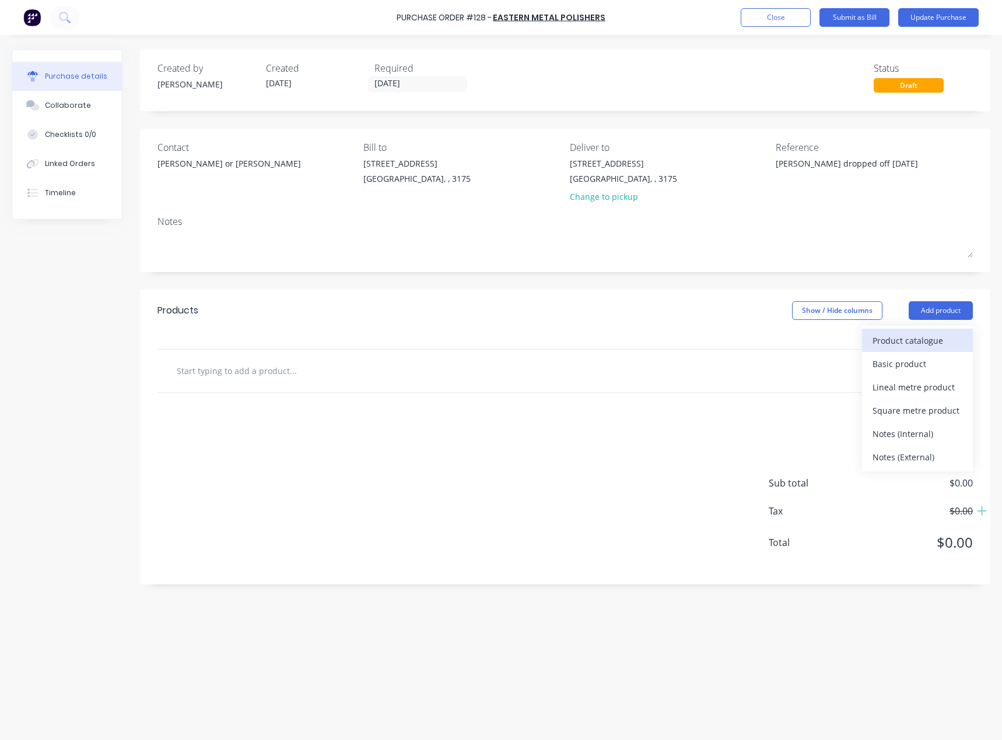
click at [930, 334] on div "Product catalogue" at bounding box center [917, 340] width 90 height 17
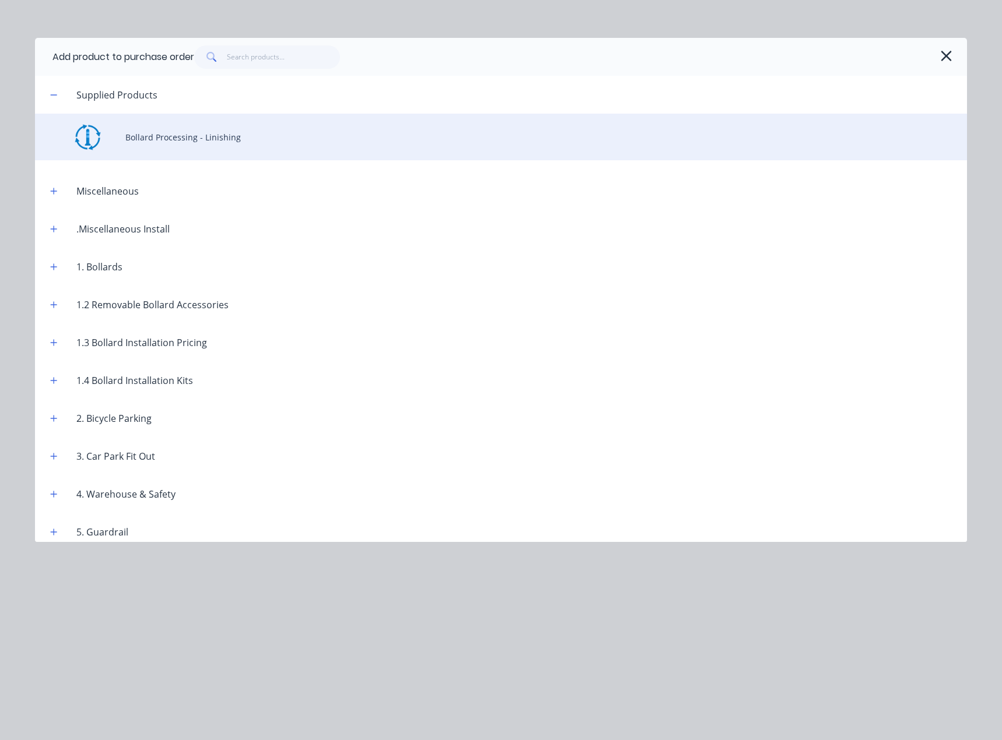
click at [212, 124] on div "Bollard Processing - Linishing" at bounding box center [501, 137] width 932 height 47
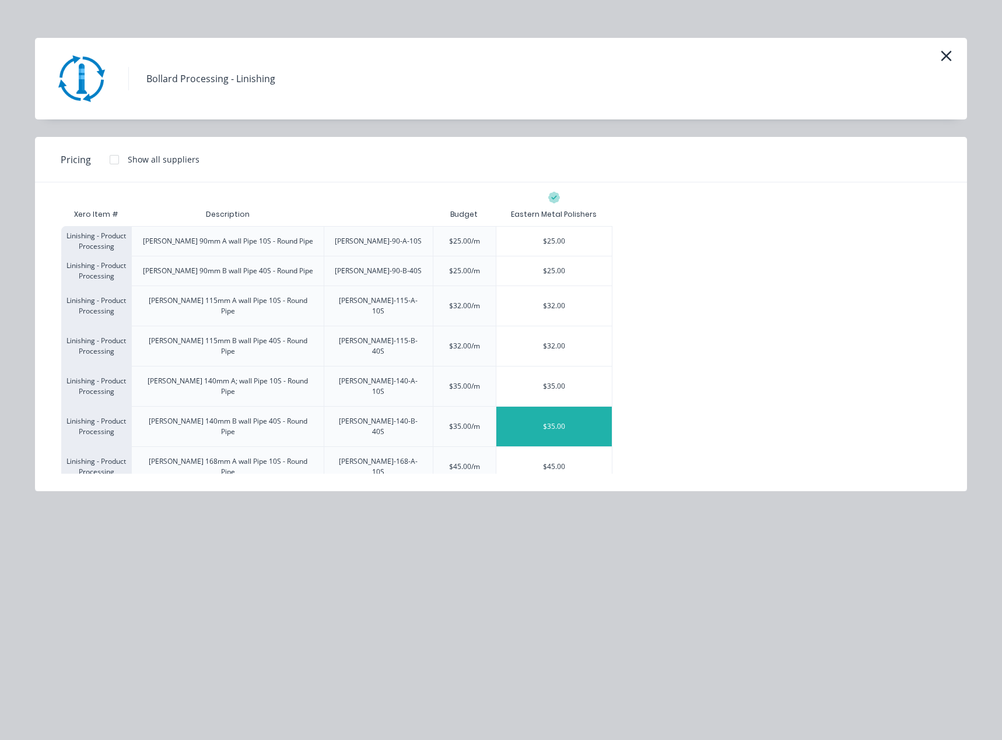
click at [560, 407] on div "$35.00" at bounding box center [553, 427] width 115 height 40
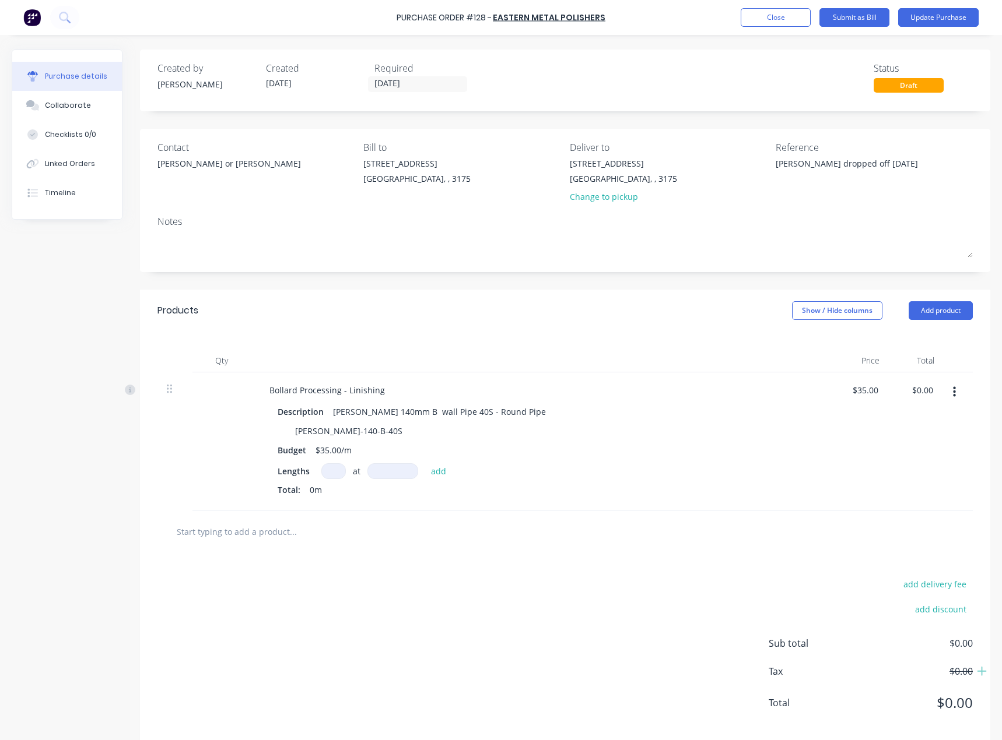
type textarea "x"
click at [339, 474] on input at bounding box center [333, 471] width 24 height 16
type input "2"
type textarea "x"
type input "27"
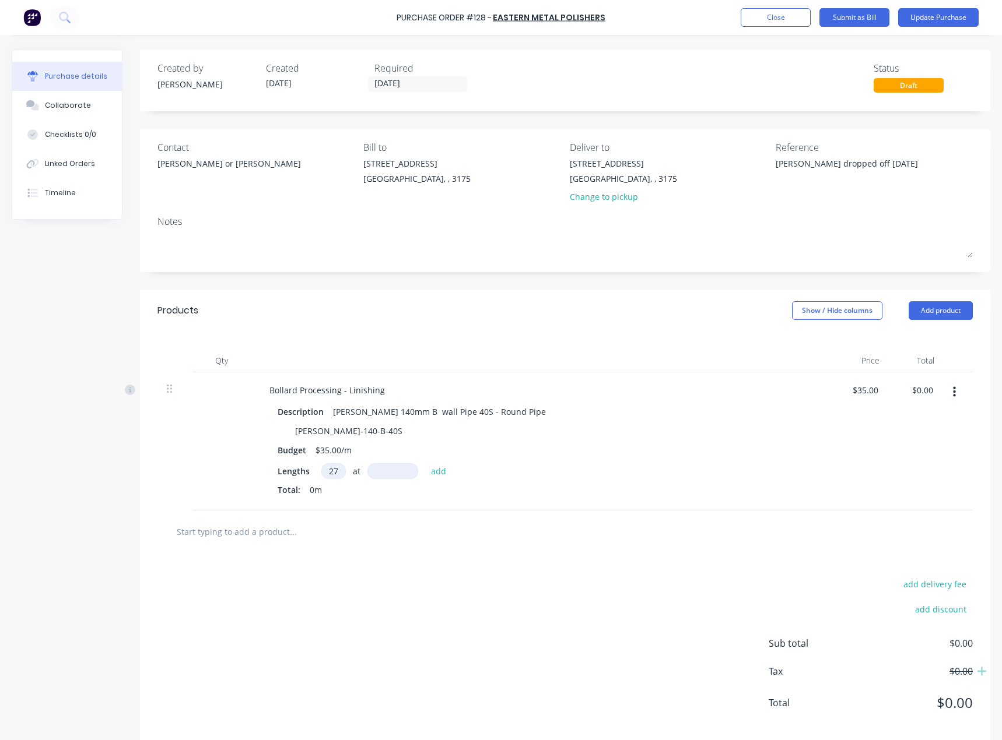
click at [394, 473] on input at bounding box center [392, 471] width 51 height 16
type textarea "x"
type input "1"
type textarea "x"
type input "12"
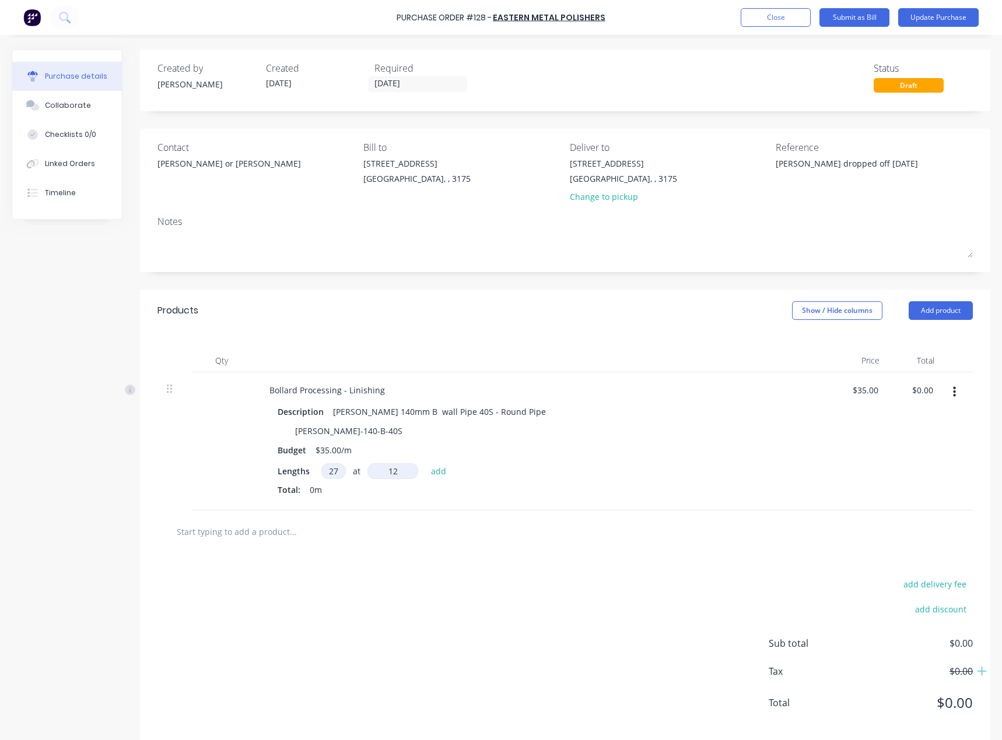
type textarea "x"
type input "120"
type textarea "x"
type input "1200"
type textarea "x"
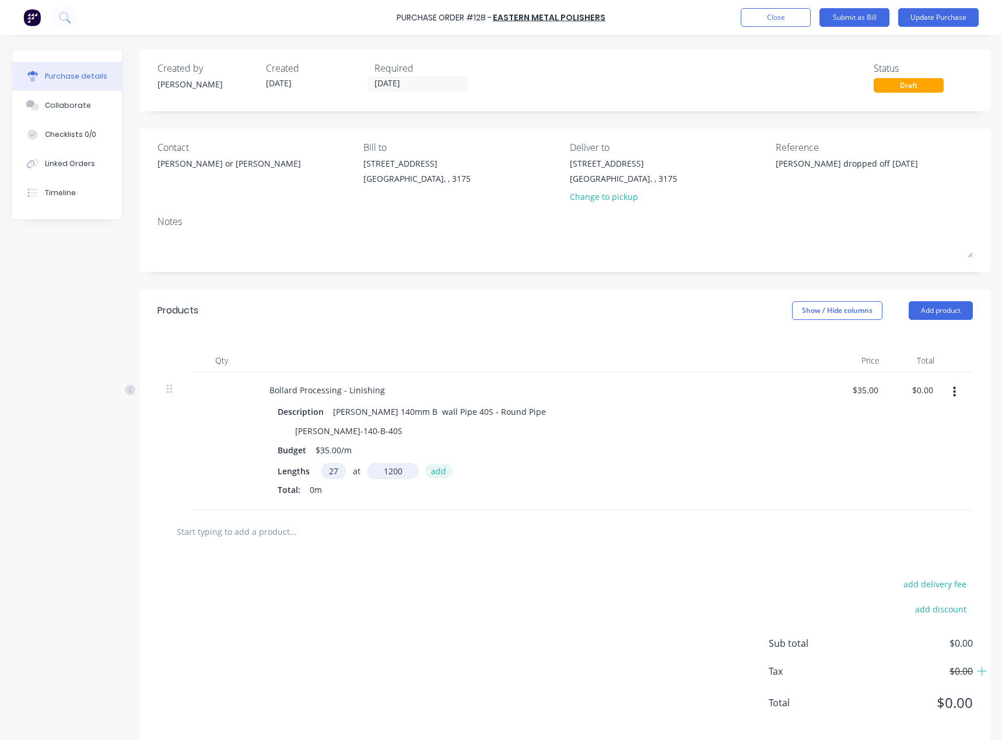
type input "1200mm"
click at [444, 469] on button "add" at bounding box center [438, 471] width 27 height 14
type textarea "x"
type input "$1,134.00"
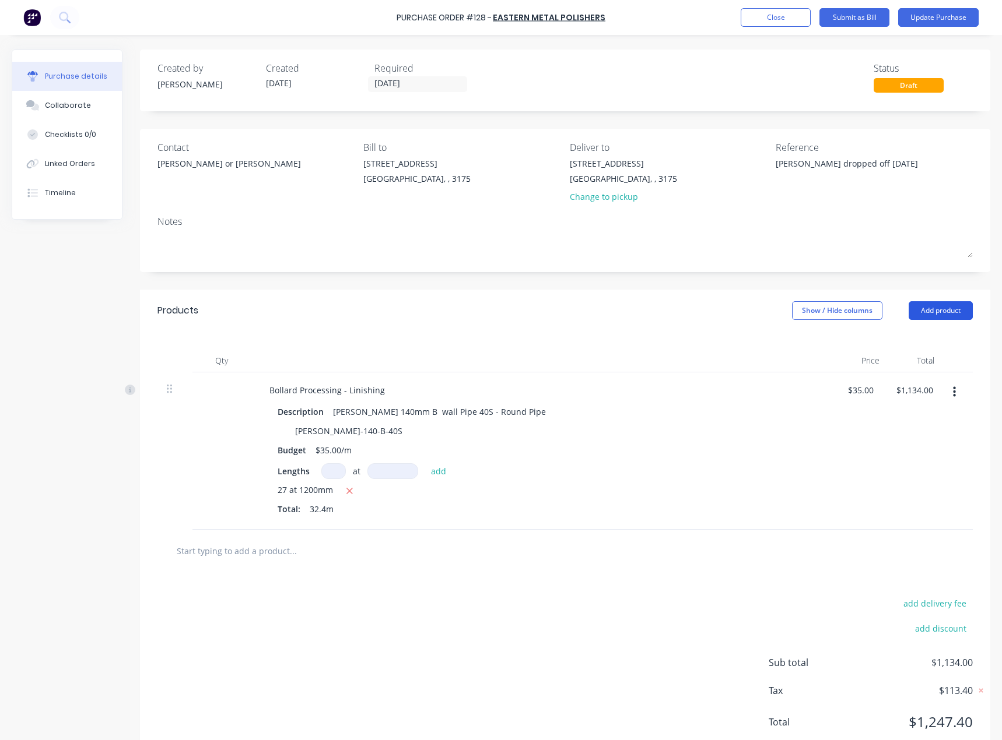
click at [932, 313] on button "Add product" at bounding box center [940, 310] width 64 height 19
click at [921, 345] on div "Product catalogue" at bounding box center [917, 340] width 90 height 17
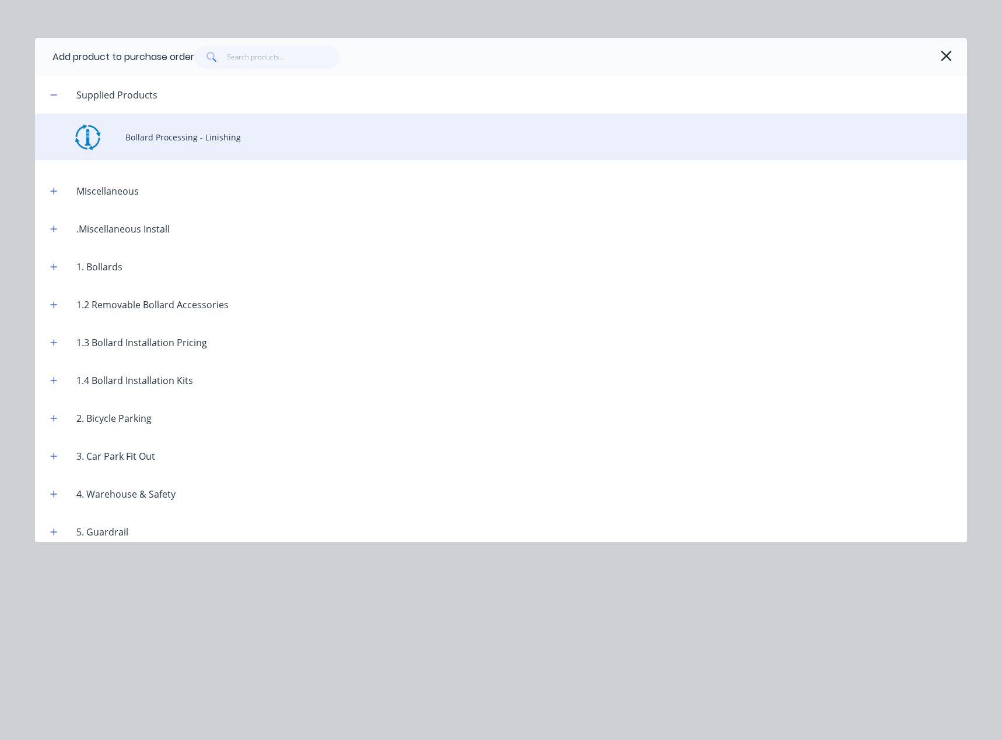
click at [191, 146] on div "Bollard Processing - Linishing" at bounding box center [501, 137] width 932 height 47
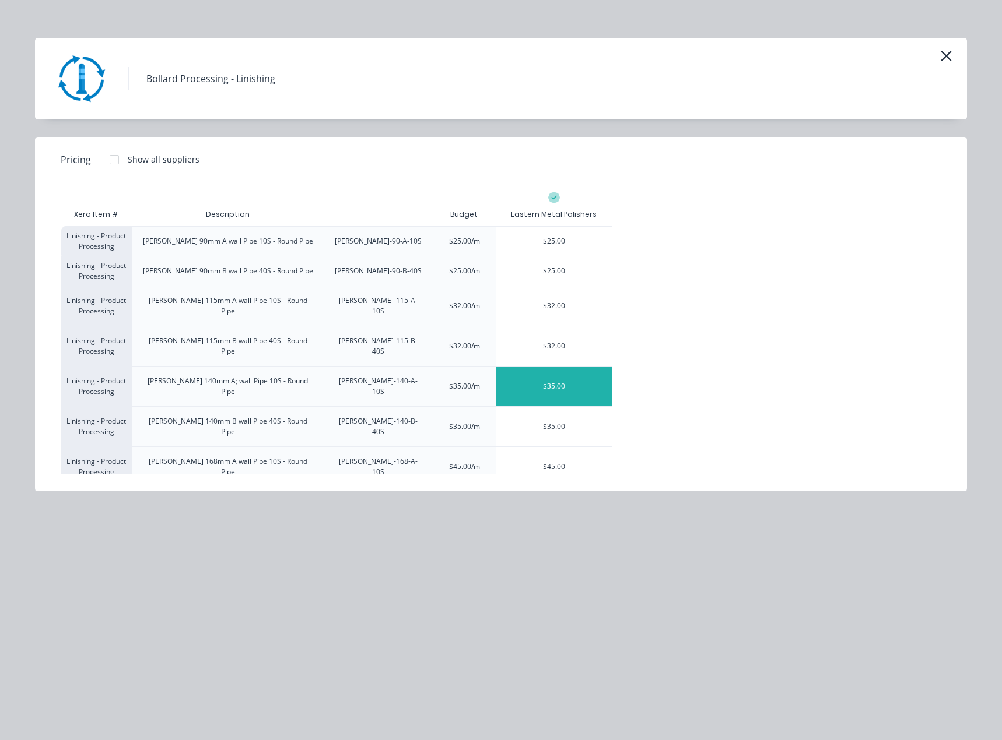
click at [554, 367] on div "$35.00" at bounding box center [553, 387] width 115 height 40
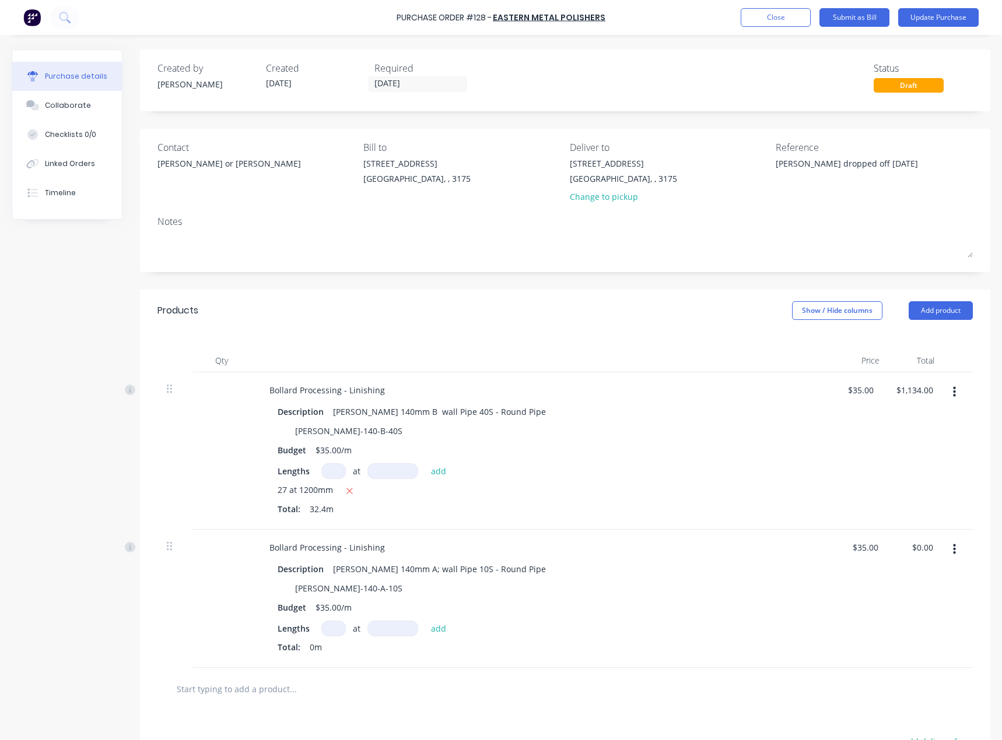
click at [333, 628] on input at bounding box center [333, 629] width 24 height 16
type textarea "x"
type input "2"
type textarea "x"
type input "2"
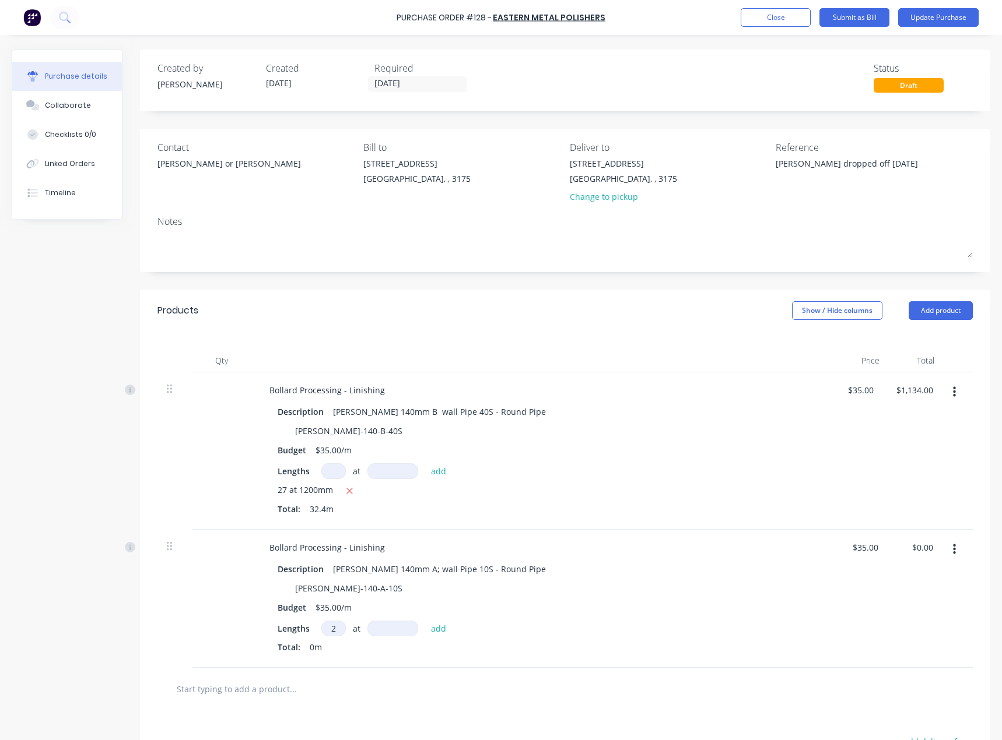
click at [388, 635] on input at bounding box center [392, 629] width 51 height 16
type textarea "x"
type input "1"
type textarea "x"
type input "12"
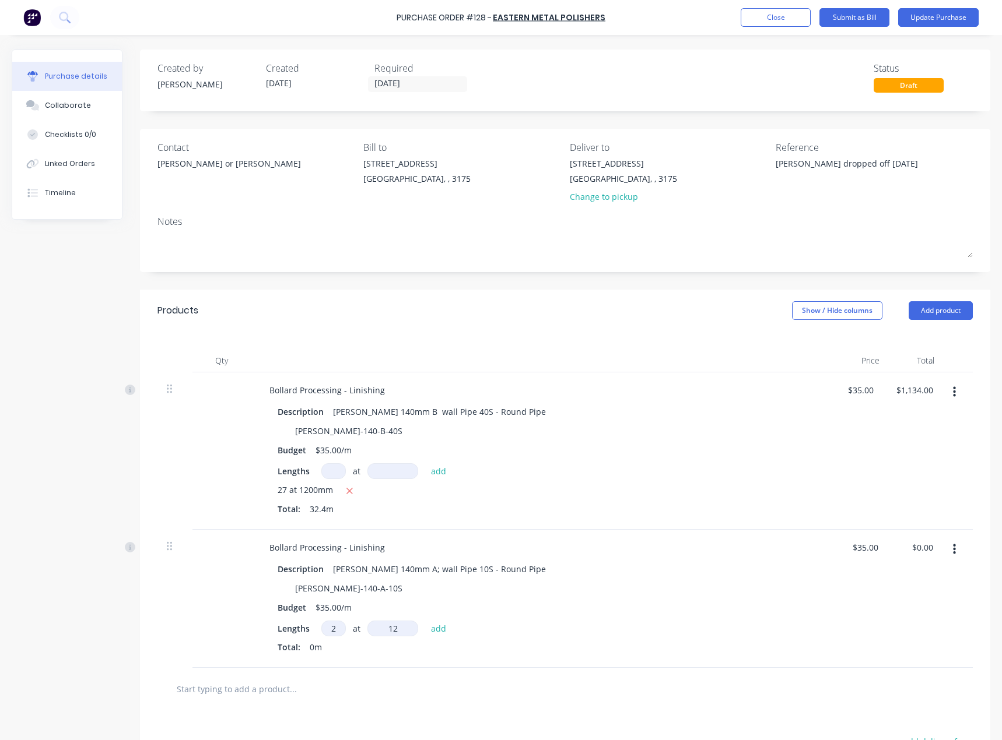
type textarea "x"
type input "120"
type textarea "x"
type input "1200"
type textarea "x"
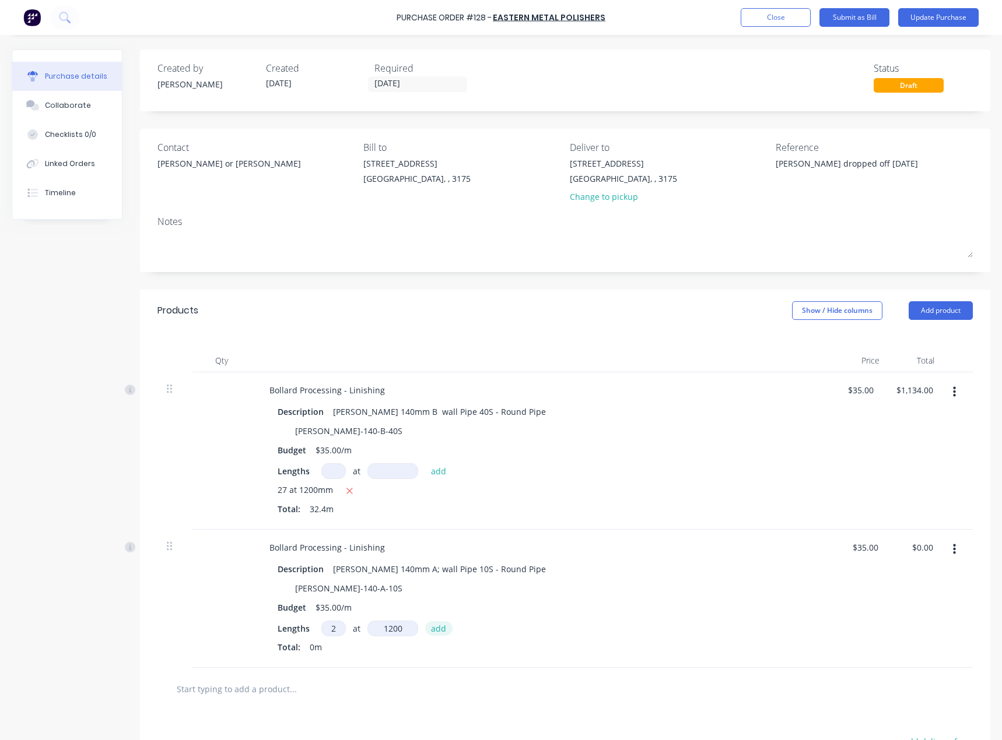
type input "1200mm"
click at [439, 632] on button "add" at bounding box center [438, 628] width 27 height 14
type textarea "x"
type input "$84.00"
click at [943, 310] on button "Add product" at bounding box center [940, 310] width 64 height 19
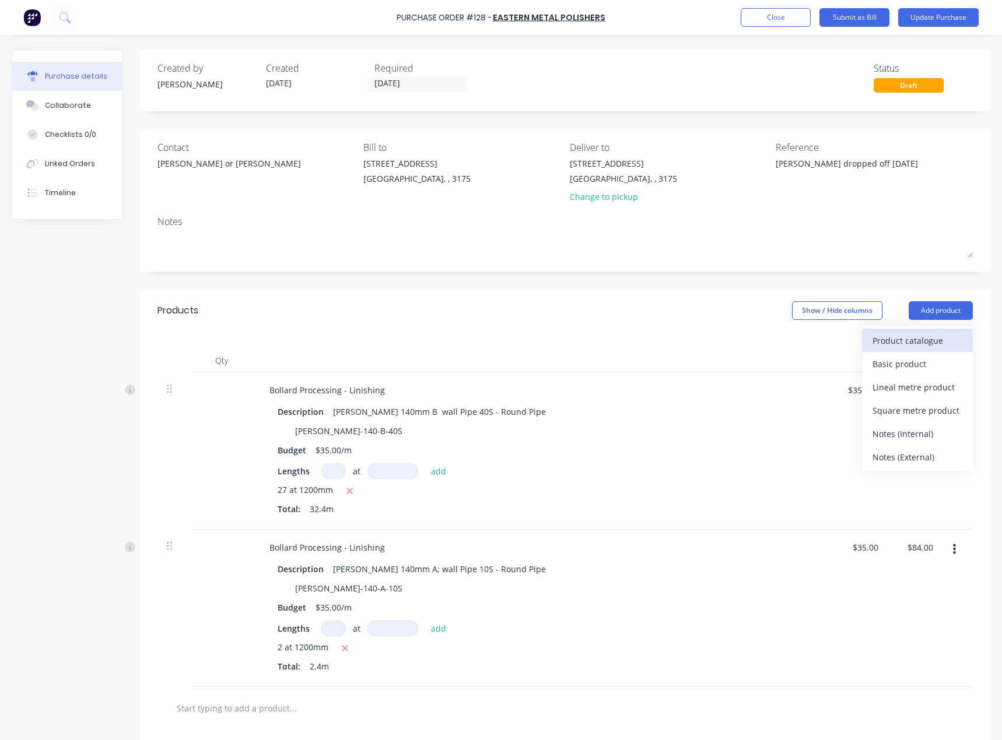
click at [927, 340] on div "Product catalogue" at bounding box center [917, 340] width 90 height 17
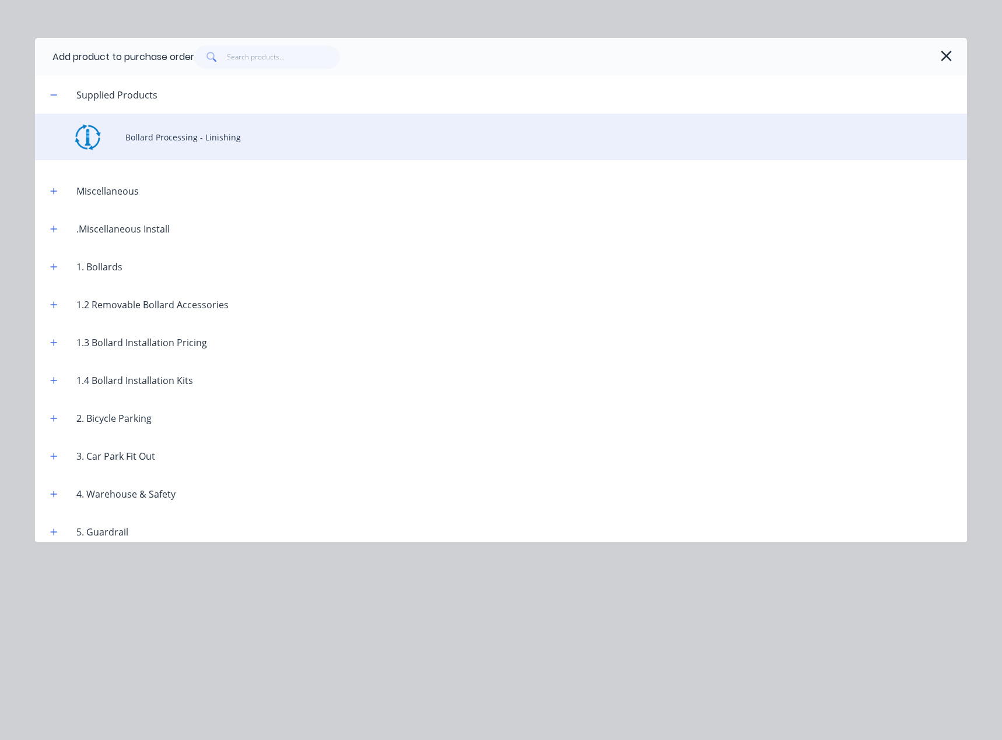
click at [211, 147] on div "Bollard Processing - Linishing" at bounding box center [501, 137] width 932 height 47
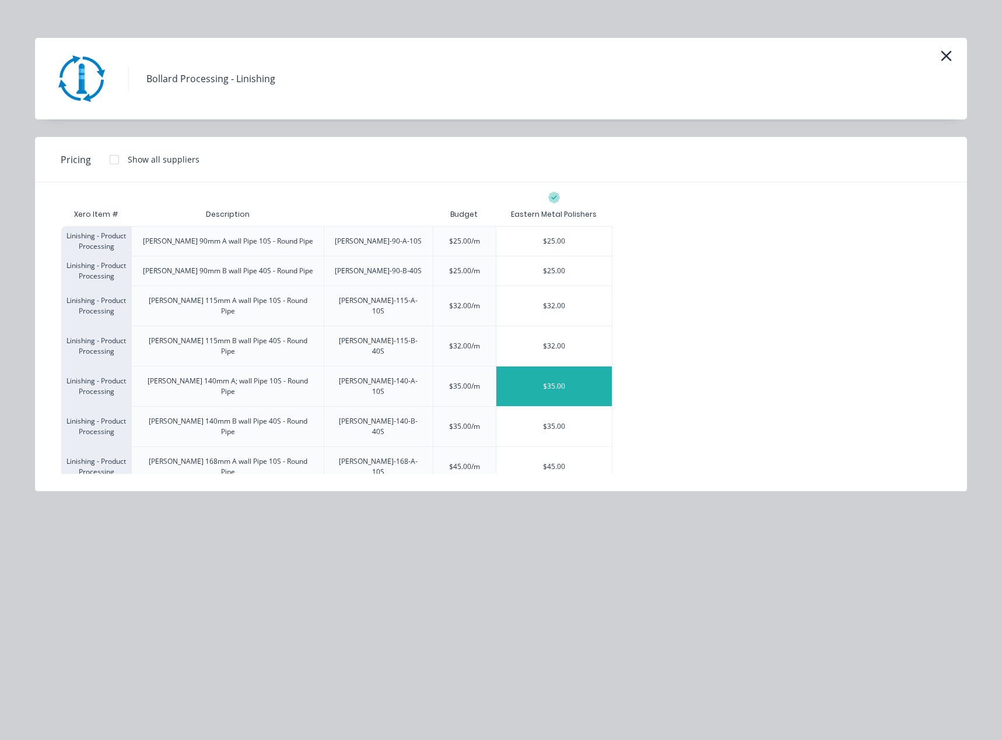
click at [565, 367] on div "$35.00" at bounding box center [553, 387] width 115 height 40
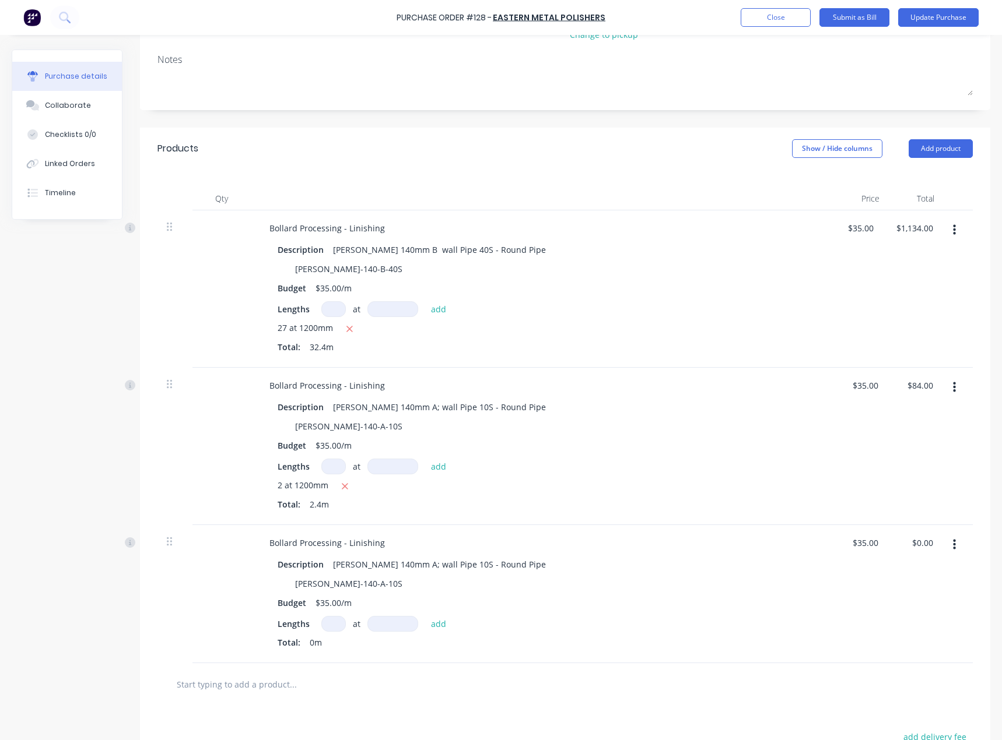
scroll to position [233, 0]
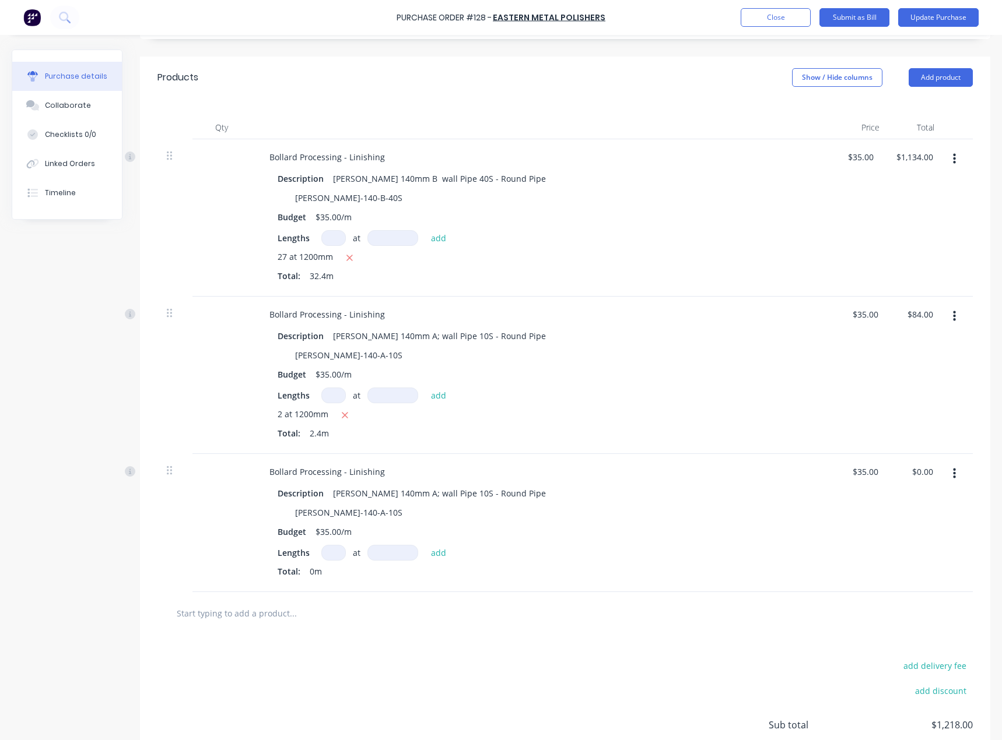
click at [333, 553] on input at bounding box center [333, 553] width 24 height 16
type textarea "x"
type input "3"
type textarea "x"
type input "3"
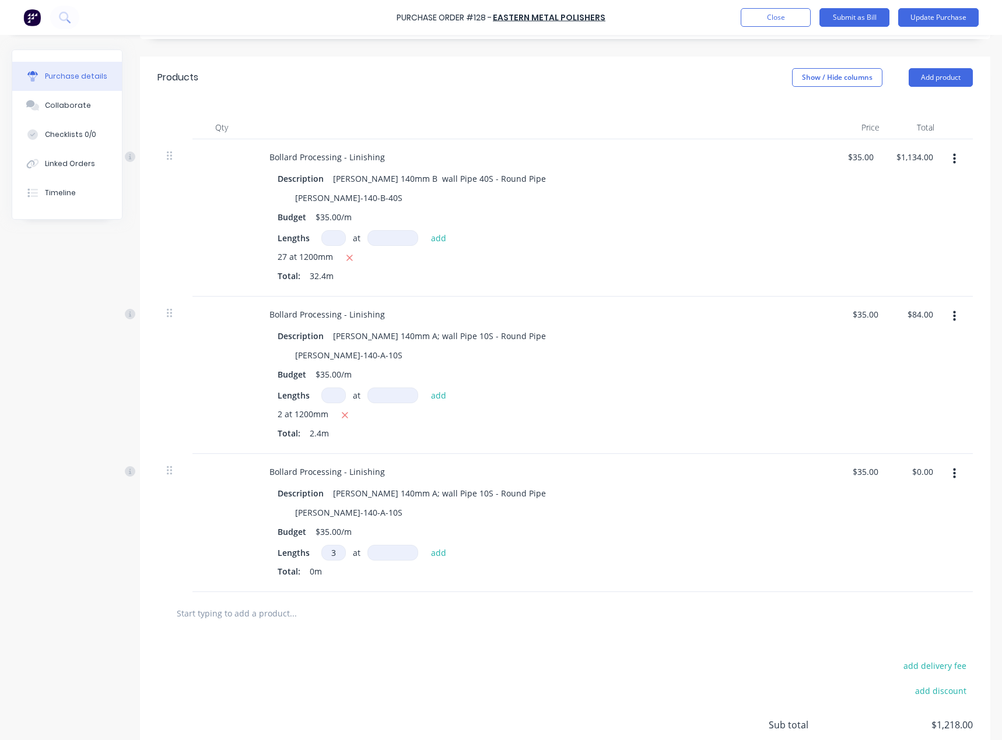
click at [378, 551] on input at bounding box center [392, 553] width 51 height 16
type textarea "x"
type input "1"
type textarea "x"
type input "16"
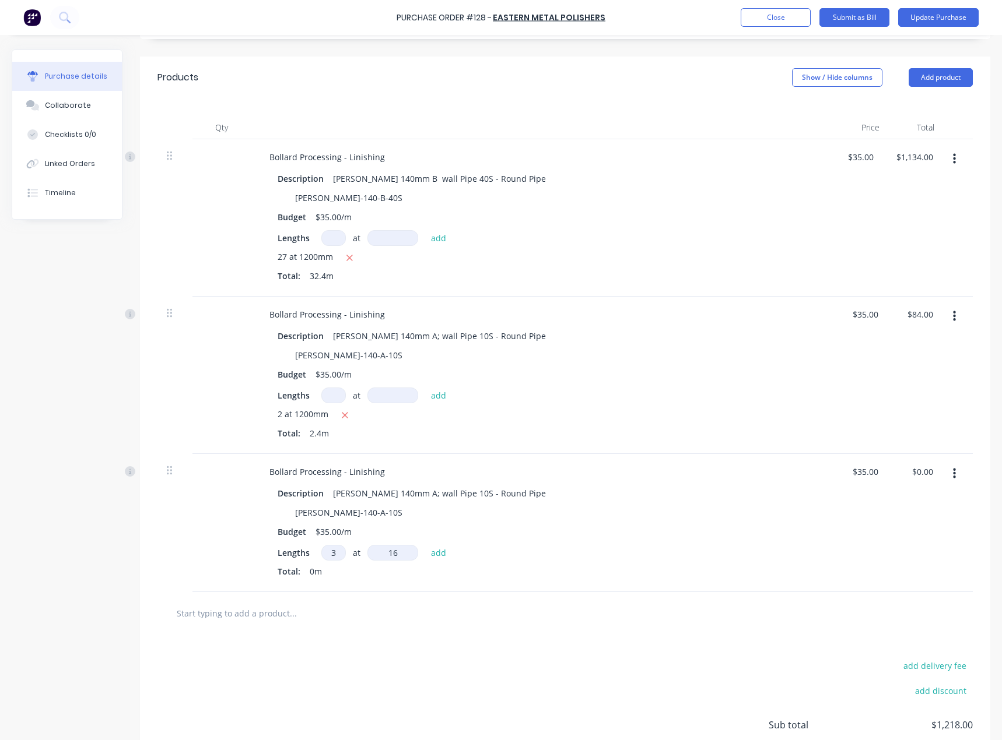
type textarea "x"
type input "160"
type textarea "x"
type input "1600"
type textarea "x"
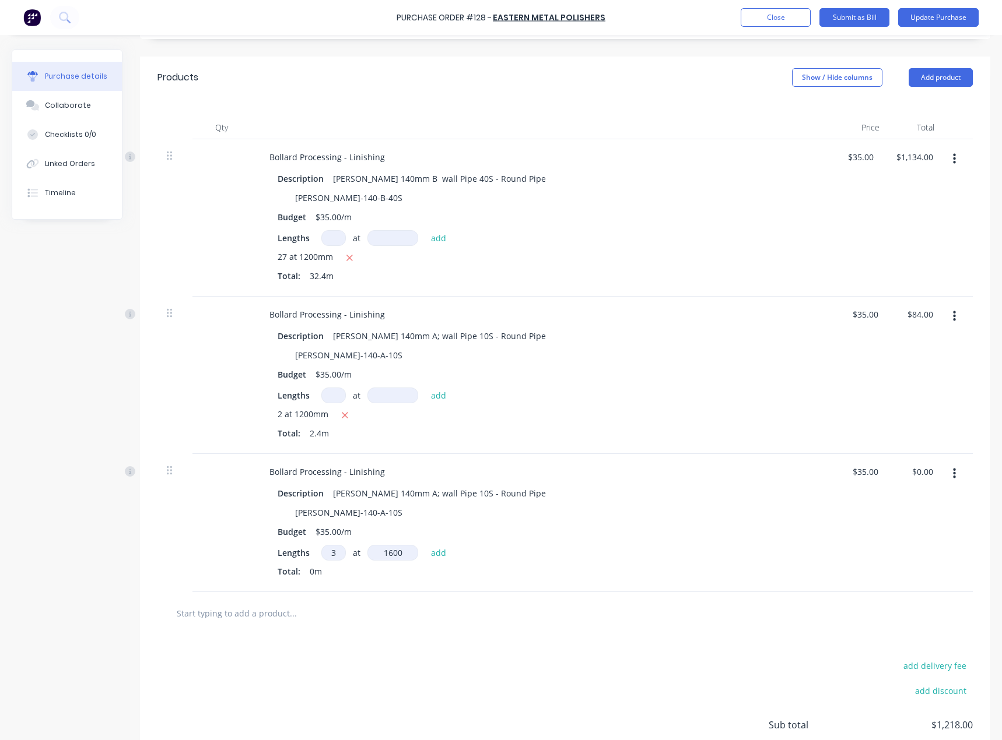
type input "1600mm"
click at [554, 543] on div "Description Linish 140mm A; wall Pipe 10S - Round Pipe LINISH-140-A-10S Budget …" at bounding box center [542, 533] width 564 height 97
click at [438, 554] on button "add" at bounding box center [438, 553] width 27 height 14
type textarea "x"
type input "$168.00"
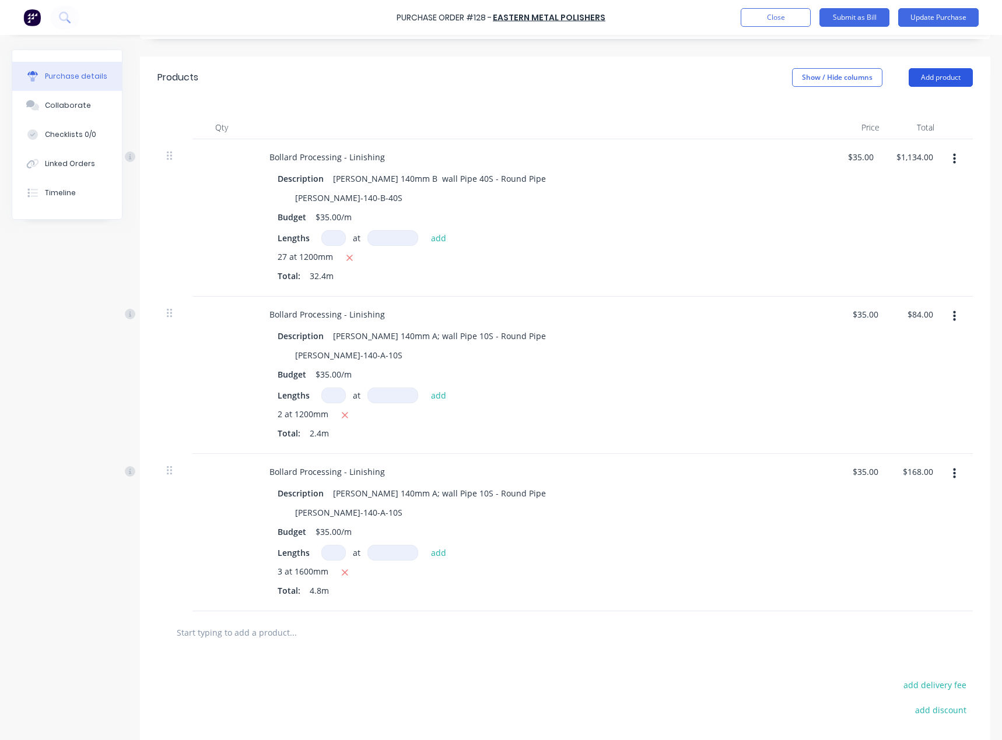
click at [935, 81] on button "Add product" at bounding box center [940, 77] width 64 height 19
click at [926, 104] on div "Product catalogue" at bounding box center [917, 107] width 90 height 17
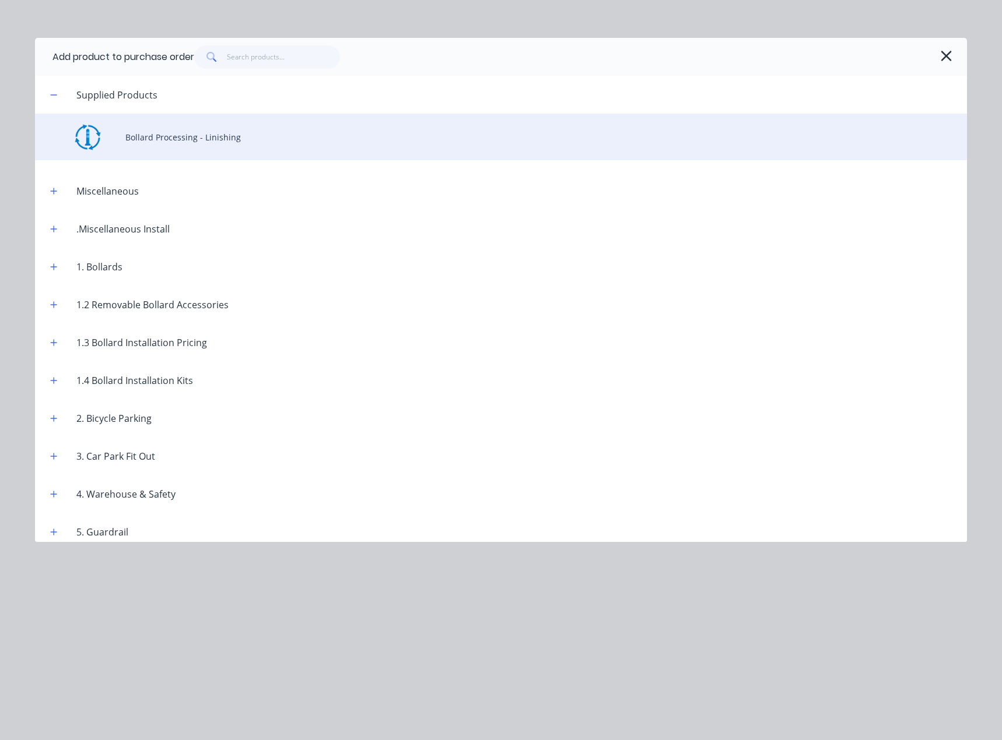
click at [219, 138] on div "Bollard Processing - Linishing" at bounding box center [501, 137] width 932 height 47
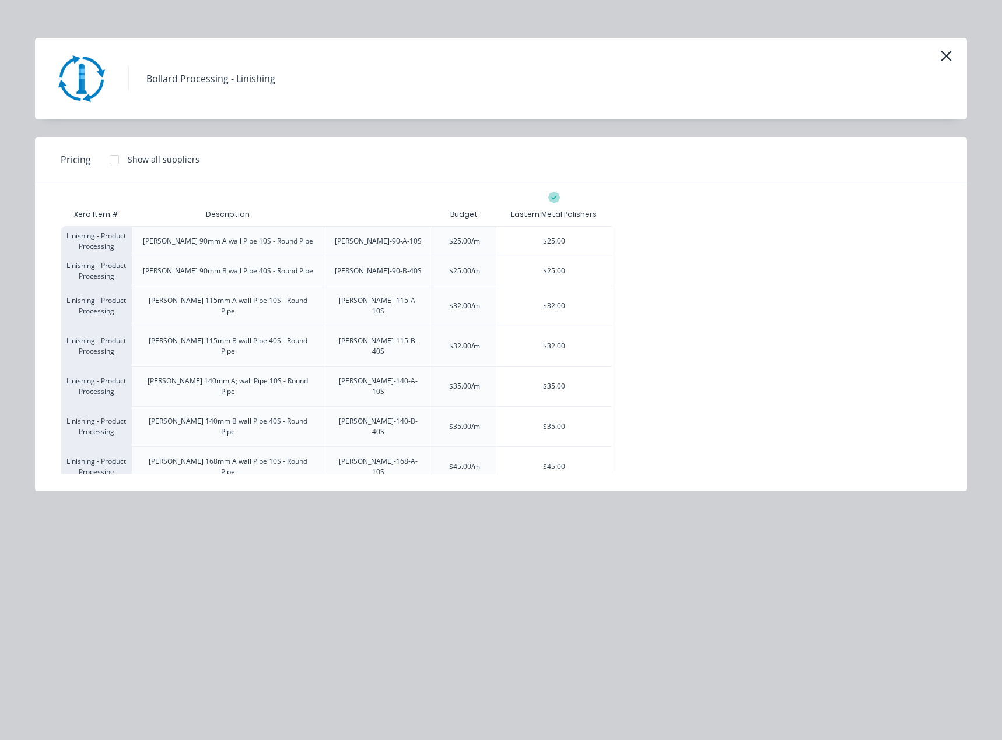
click at [540, 487] on div "$45.00" at bounding box center [553, 507] width 115 height 40
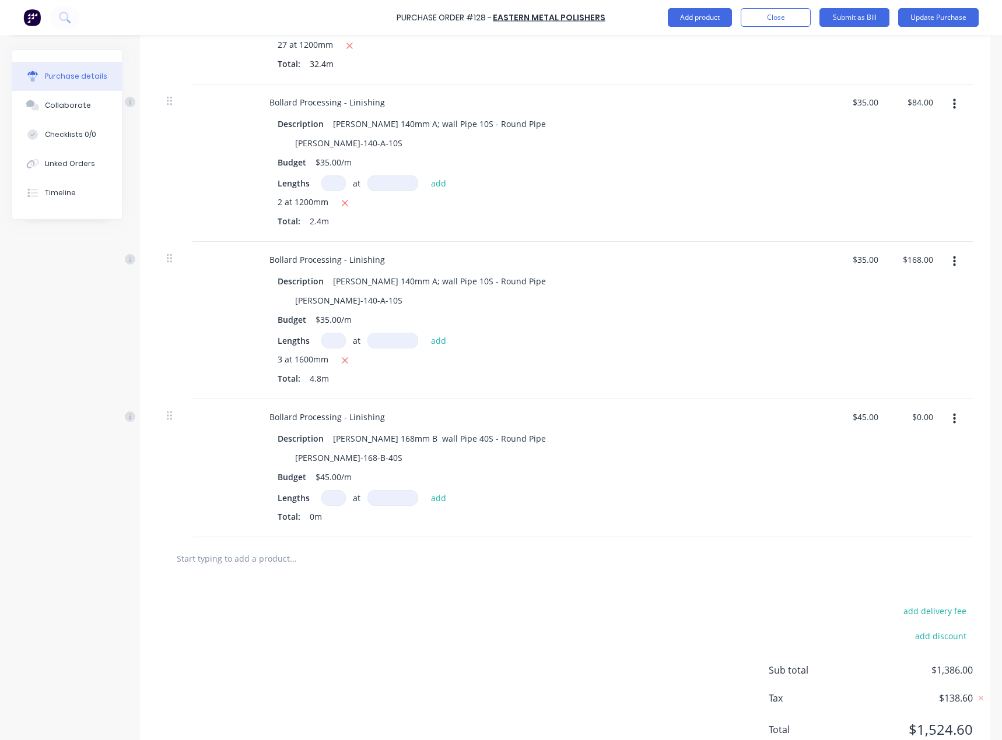
scroll to position [489, 0]
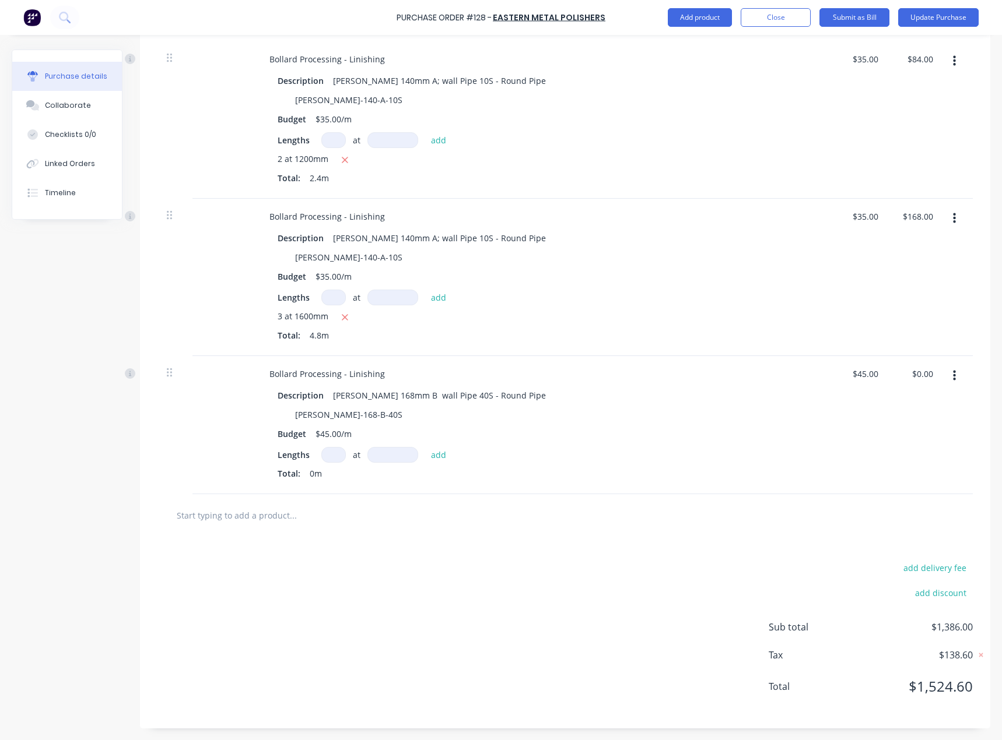
click at [340, 458] on input at bounding box center [333, 455] width 24 height 16
type textarea "x"
type input "1"
type textarea "x"
type input "10"
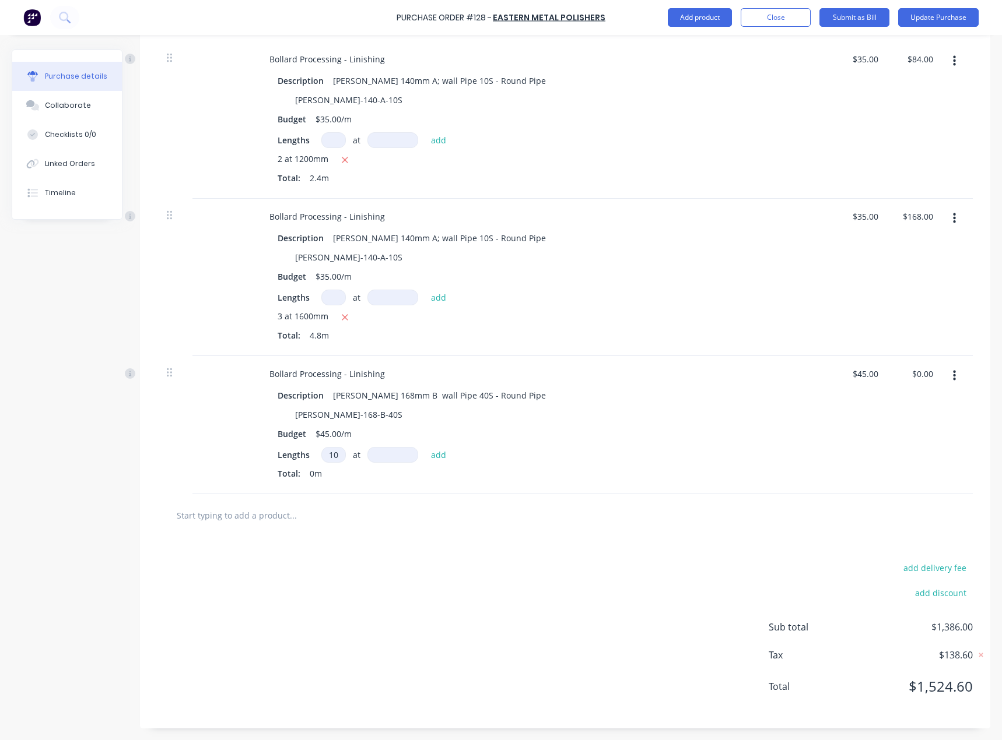
click at [402, 457] on input at bounding box center [392, 455] width 51 height 16
type textarea "x"
type input "1"
type textarea "x"
type input "12"
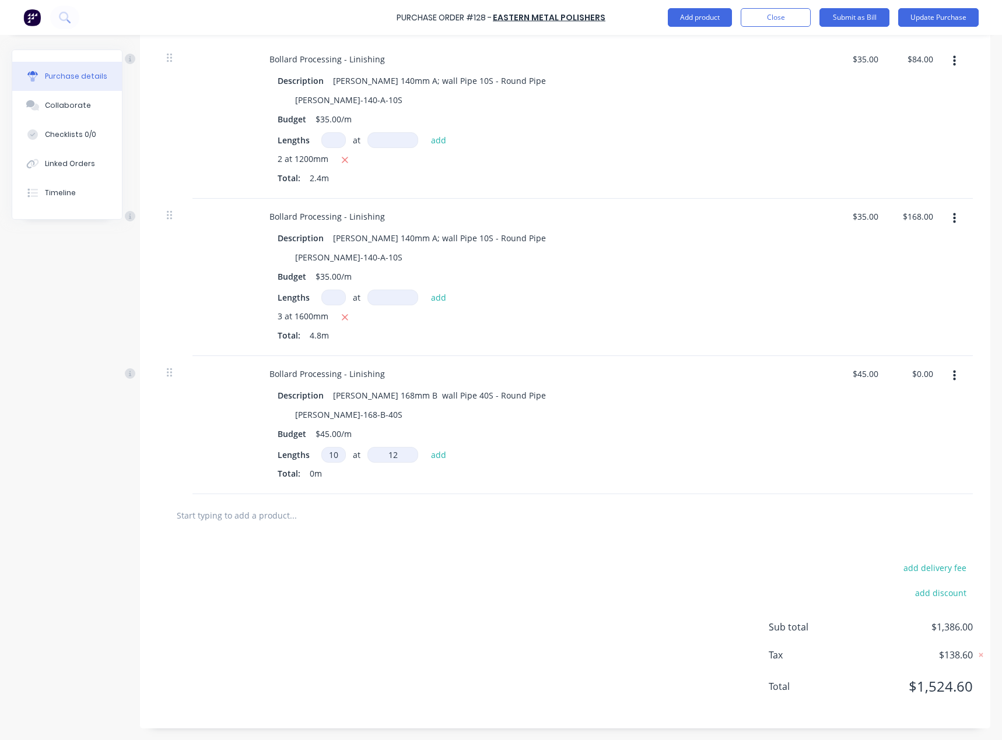
type textarea "x"
type input "120"
type textarea "x"
type input "1200"
type textarea "x"
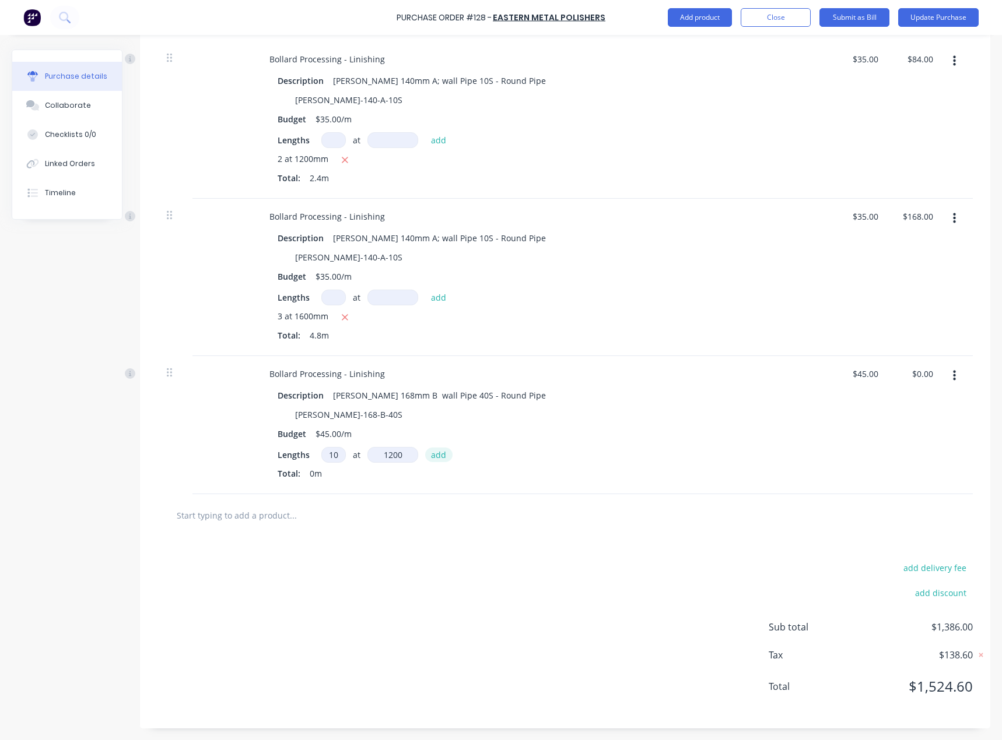
type input "1200mm"
click at [437, 456] on button "add" at bounding box center [438, 455] width 27 height 14
type textarea "x"
type input "$540.00"
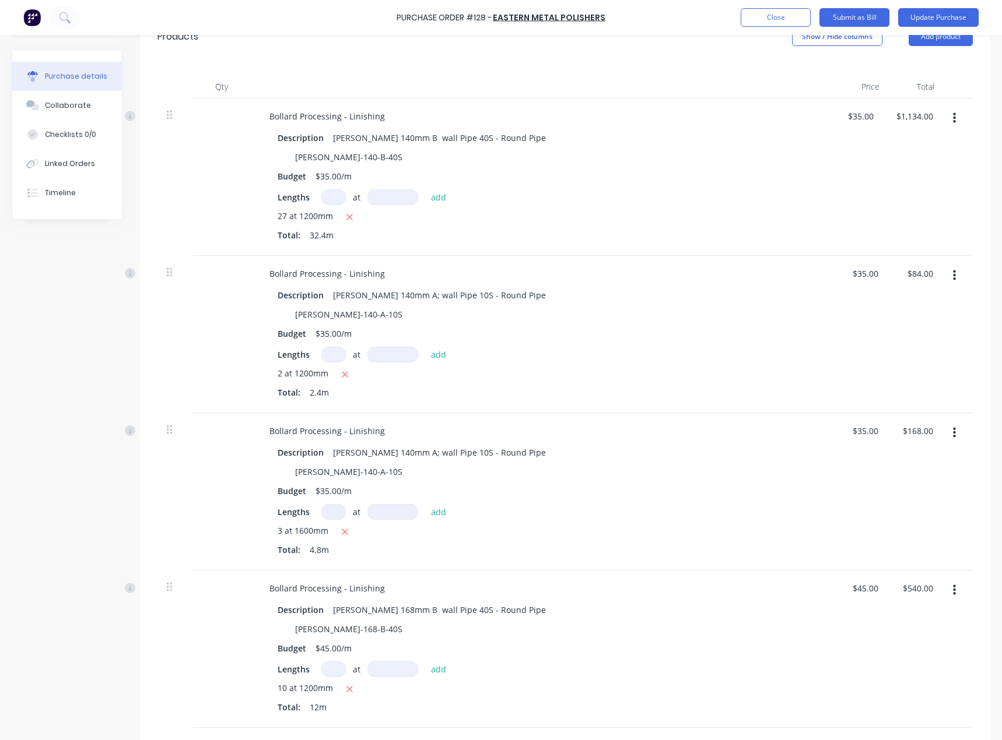
scroll to position [139, 0]
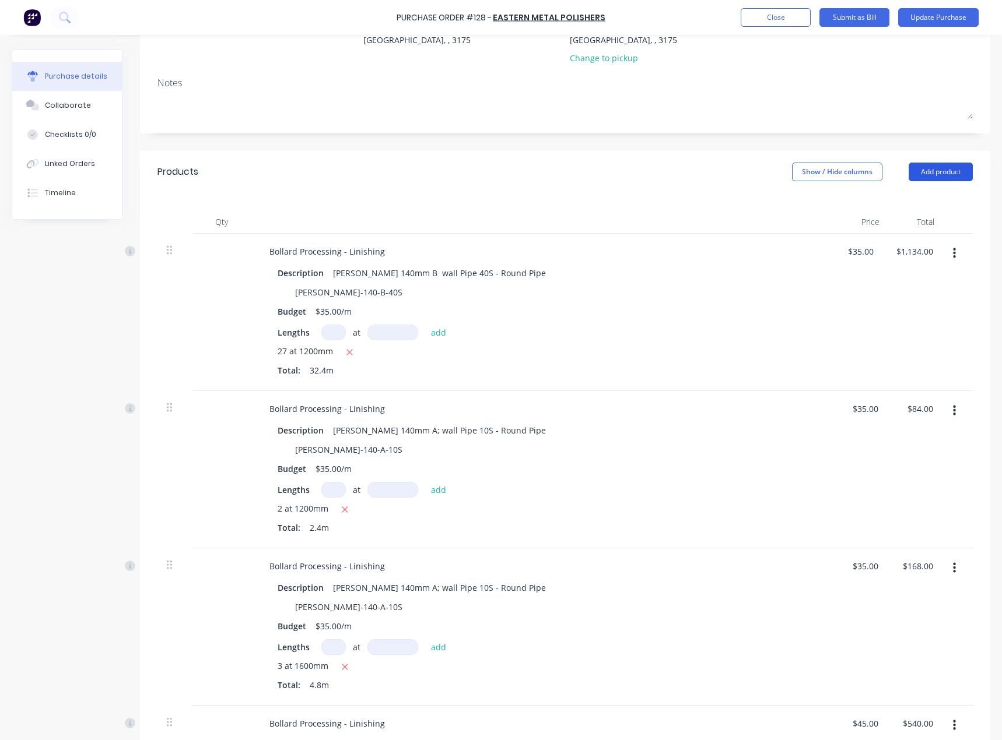
click at [939, 171] on button "Add product" at bounding box center [940, 172] width 64 height 19
click at [931, 198] on div "Product catalogue" at bounding box center [917, 202] width 90 height 17
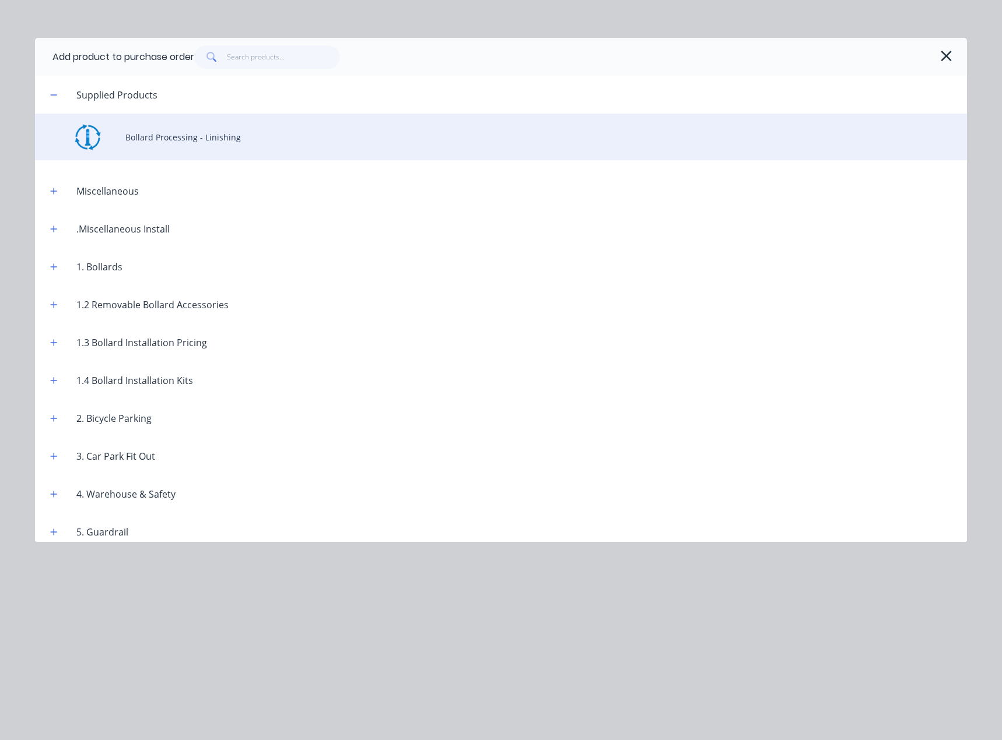
click at [199, 137] on div "Bollard Processing - Linishing" at bounding box center [501, 137] width 932 height 47
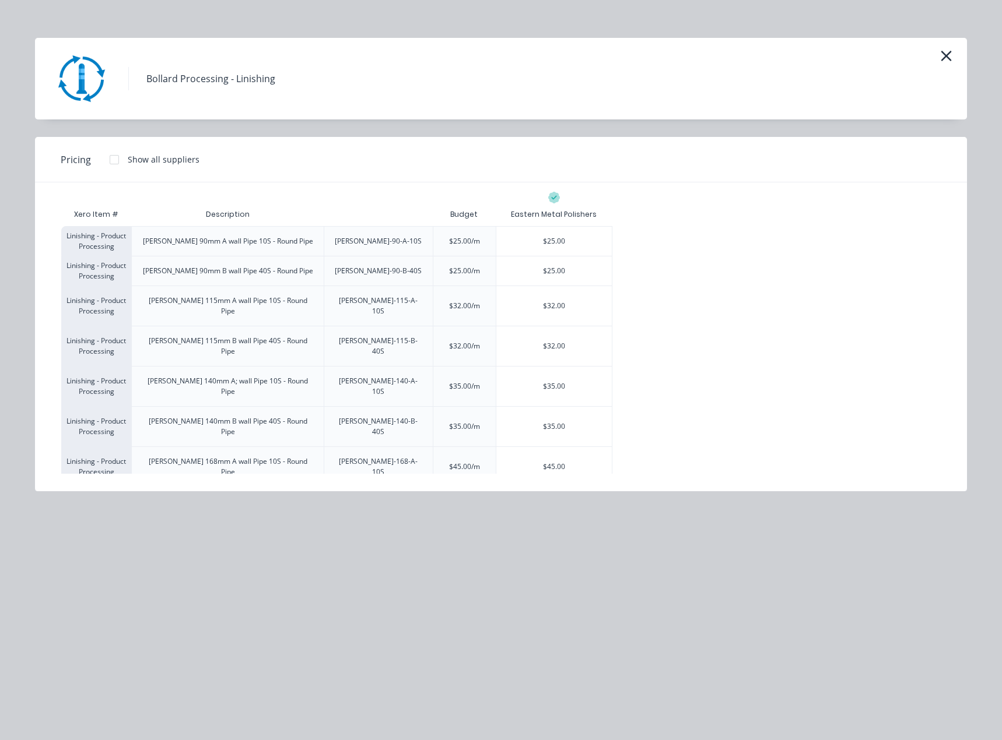
scroll to position [58, 0]
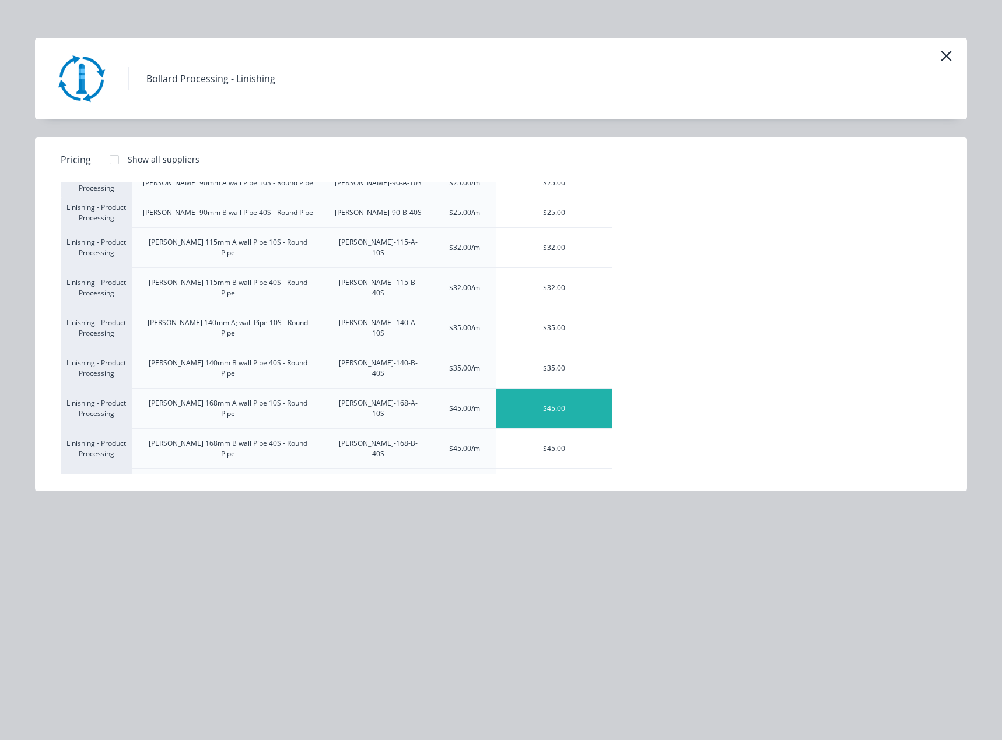
click at [550, 389] on div "$45.00" at bounding box center [553, 409] width 115 height 40
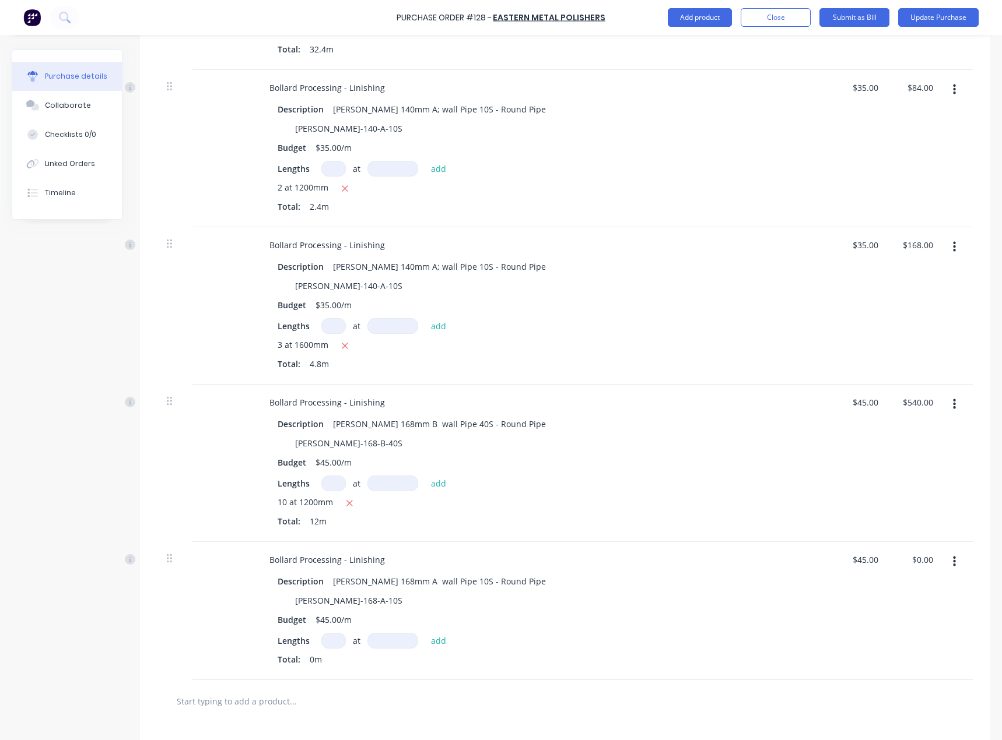
scroll to position [547, 0]
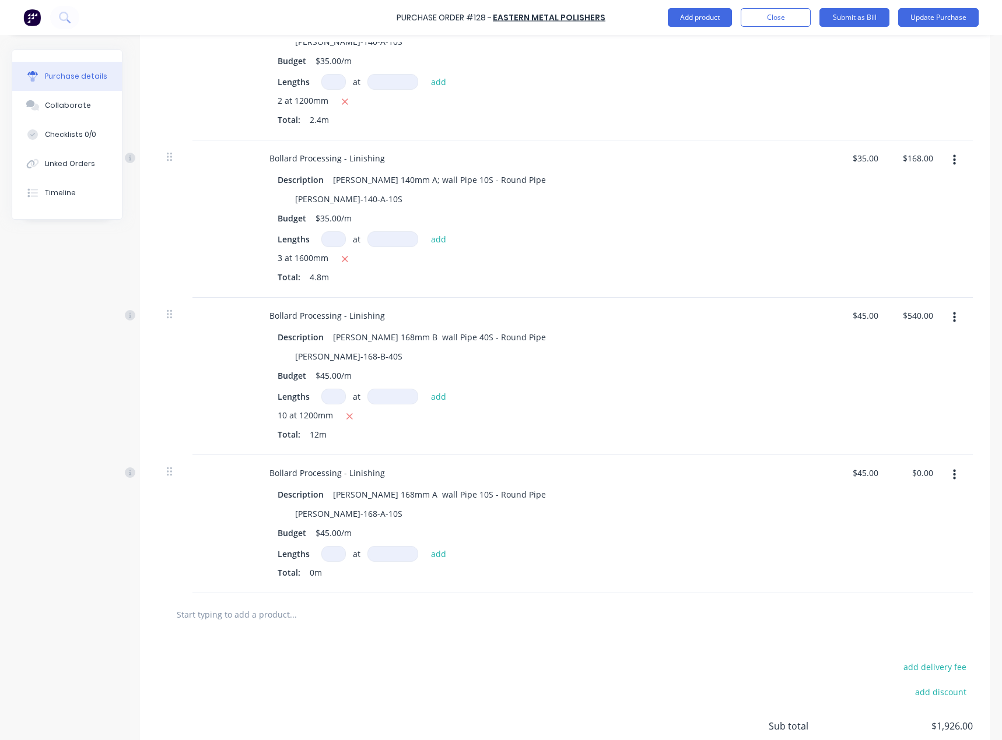
click at [336, 548] on input at bounding box center [333, 554] width 24 height 16
type textarea "x"
type input "3"
type textarea "x"
type input "3"
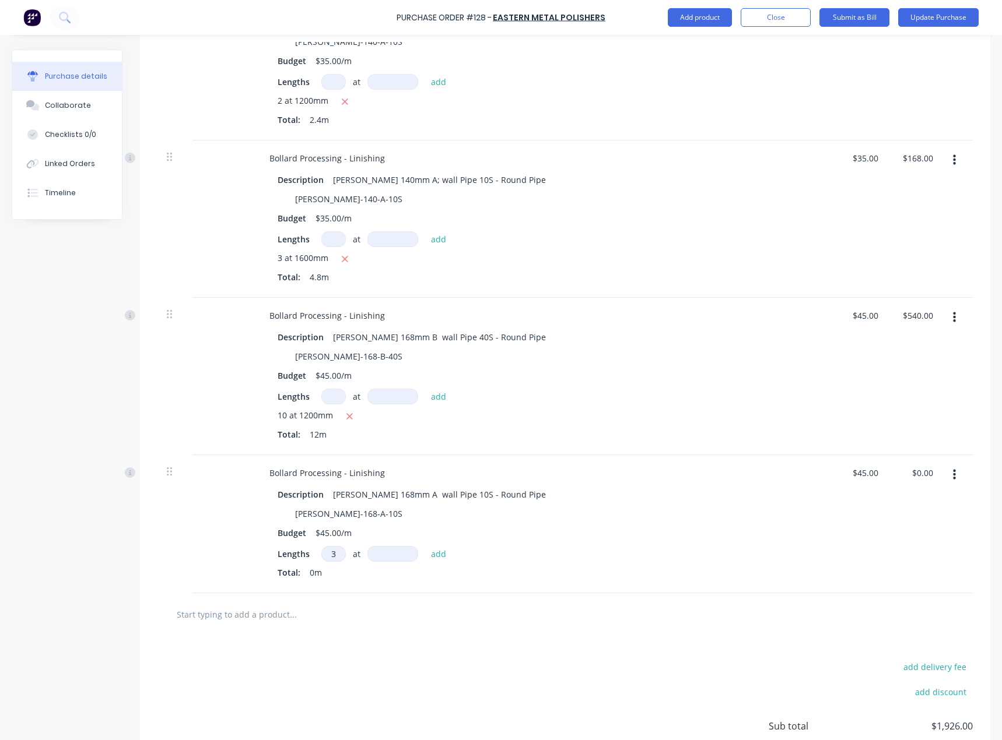
click at [392, 553] on input at bounding box center [392, 554] width 51 height 16
type textarea "x"
type input "9"
type textarea "x"
type input "90"
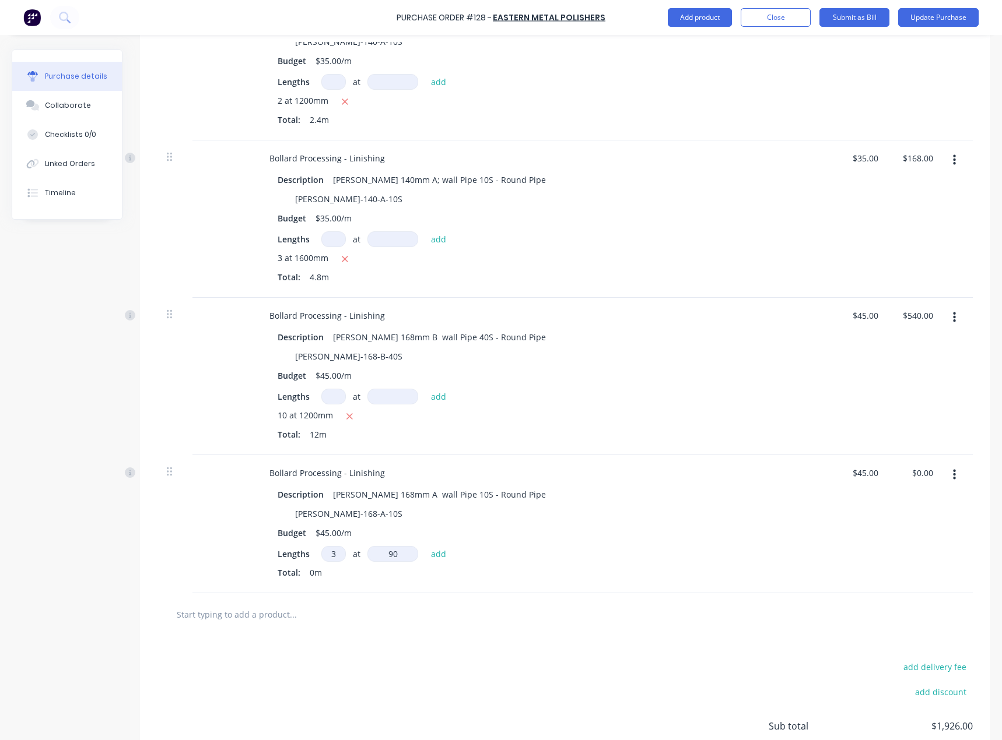
type textarea "x"
type input "900"
type textarea "x"
type input "900mm"
click at [437, 557] on button "add" at bounding box center [438, 554] width 27 height 14
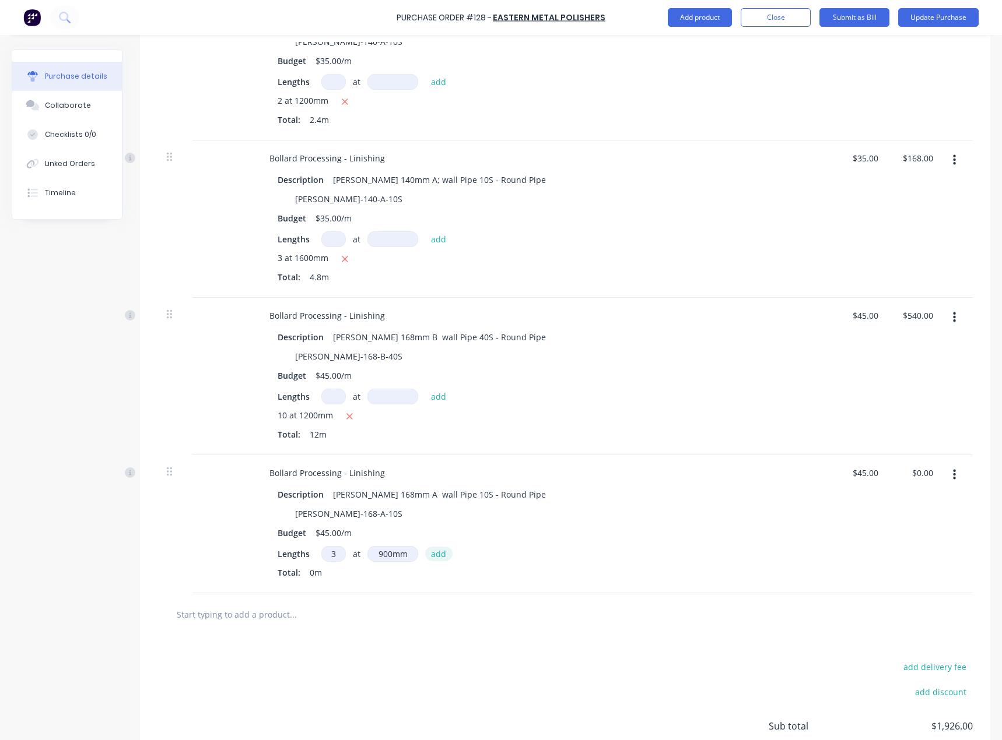
type textarea "x"
type input "$121.50"
click at [593, 540] on div "Budget $45.00/m" at bounding box center [540, 533] width 534 height 17
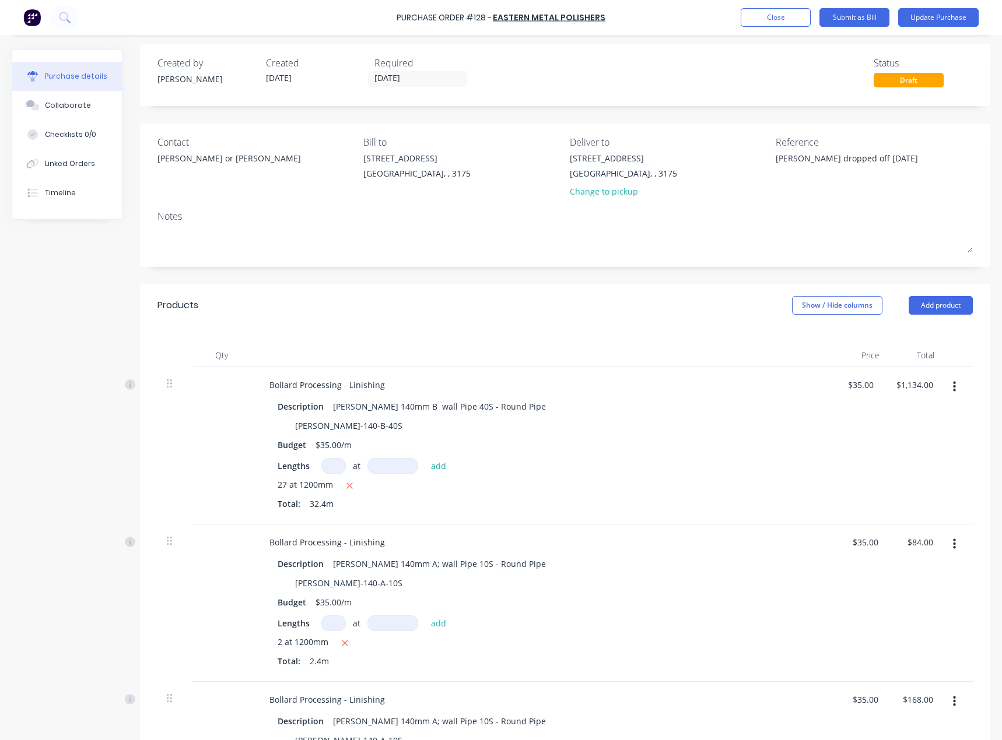
scroll to position [0, 0]
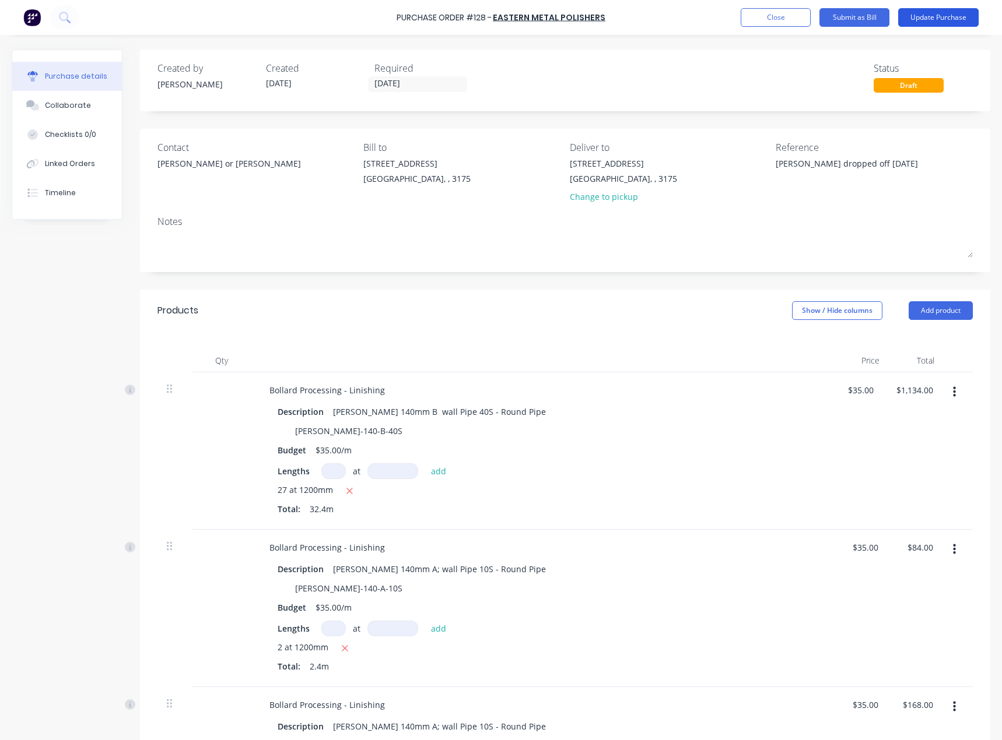
click at [936, 16] on button "Update Purchase" at bounding box center [938, 17] width 80 height 19
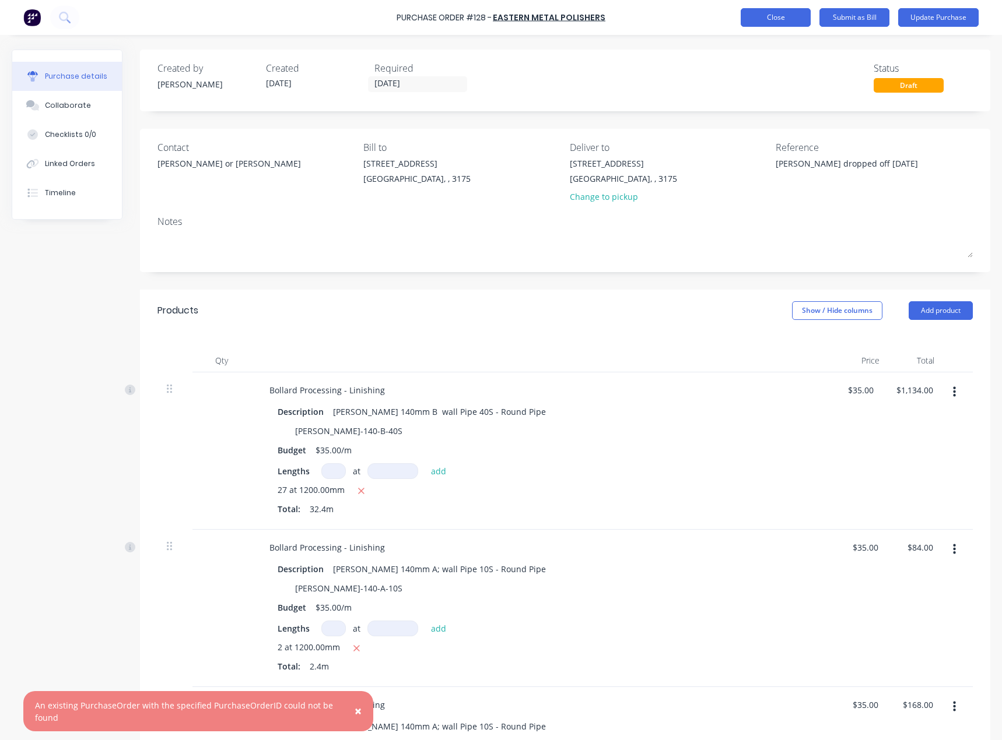
type textarea "x"
click at [749, 11] on button "Close" at bounding box center [775, 17] width 70 height 19
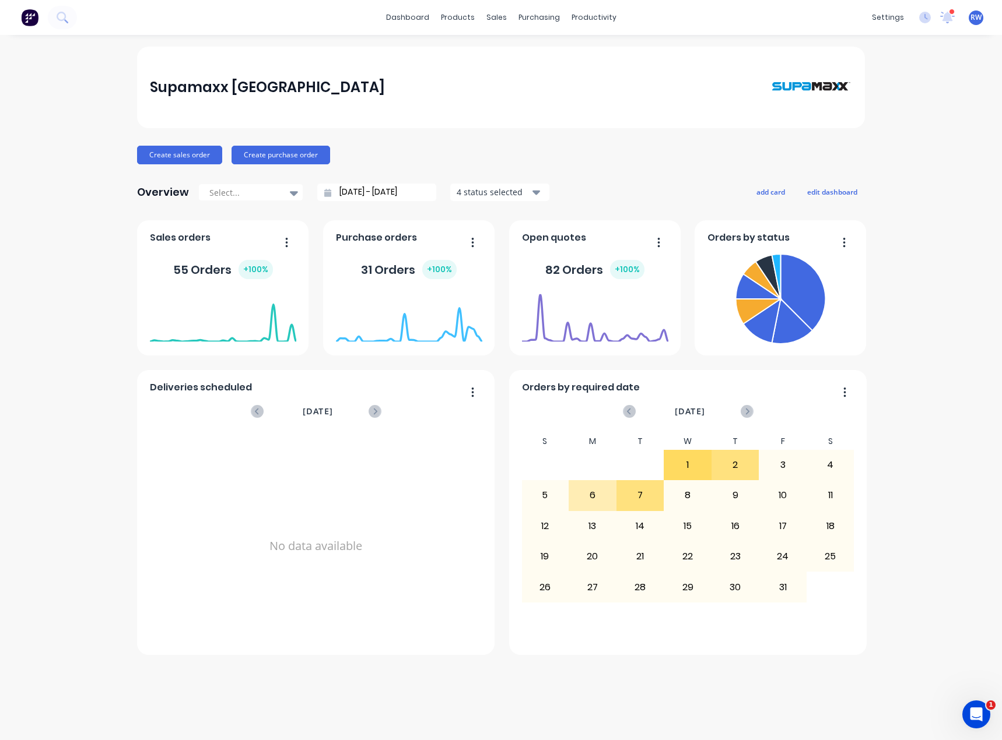
click at [979, 17] on span "RW" at bounding box center [975, 17] width 11 height 10
click at [877, 146] on div "Sign out" at bounding box center [877, 146] width 31 height 10
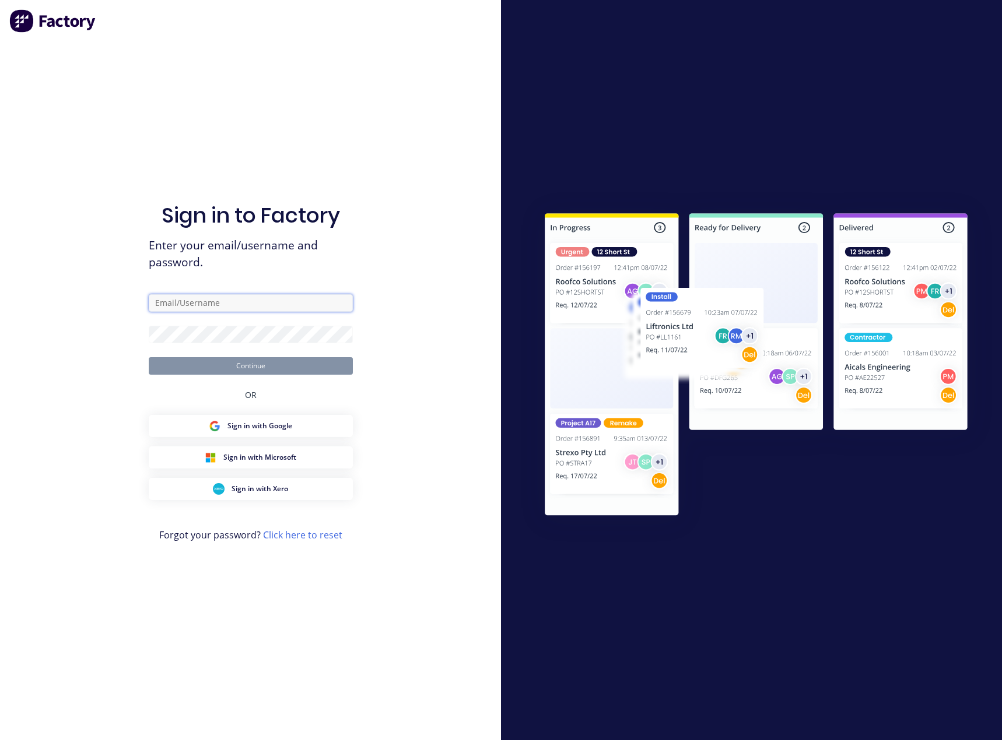
type input "[EMAIL_ADDRESS][DOMAIN_NAME]"
click at [485, 350] on div "Sign in to Factory Enter your email/username and password. wheeler2424@hotmail.…" at bounding box center [250, 370] width 501 height 740
click at [322, 364] on button "Continue" at bounding box center [251, 365] width 204 height 17
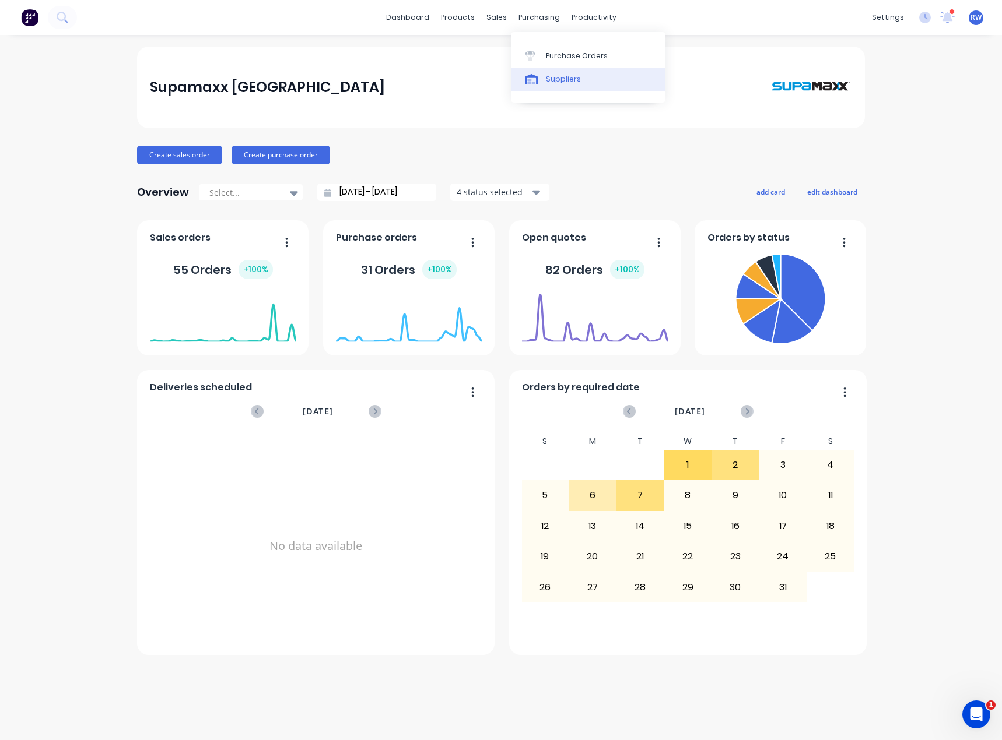
click at [551, 75] on div "Suppliers" at bounding box center [563, 79] width 35 height 10
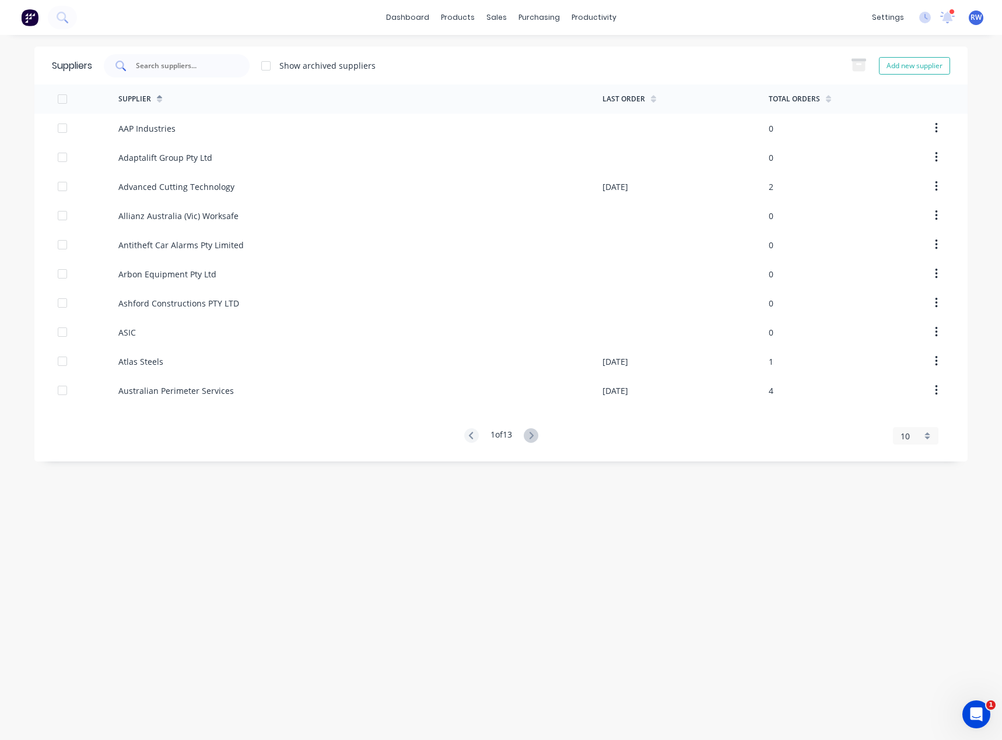
click at [181, 65] on input "text" at bounding box center [183, 66] width 97 height 12
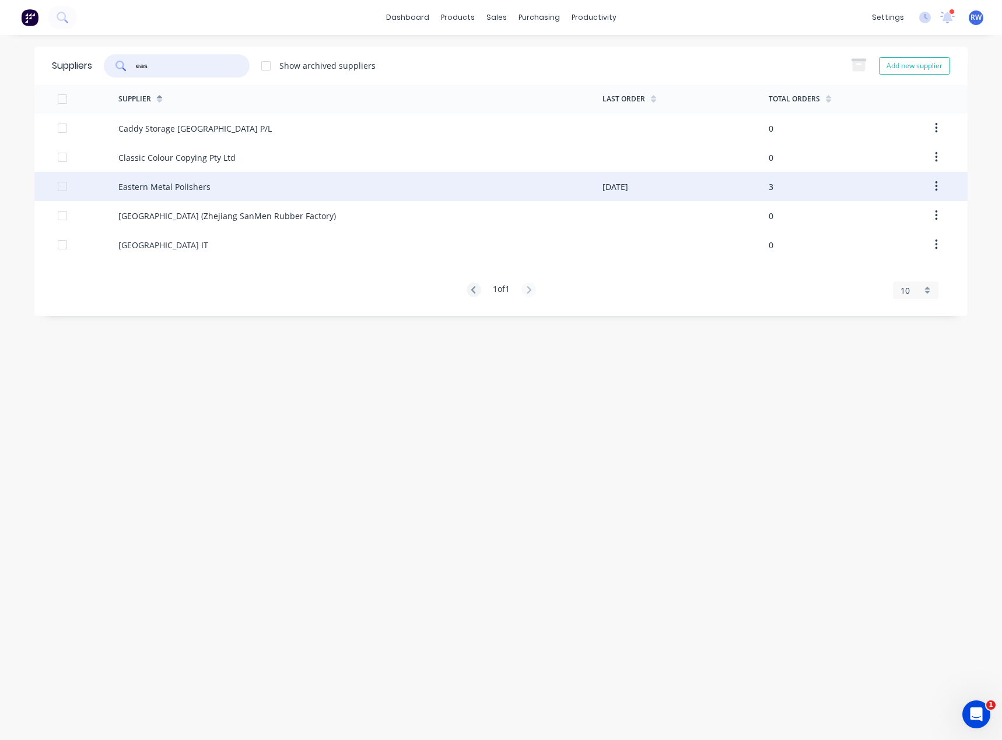
type input "eas"
click at [196, 186] on div "Eastern Metal Polishers" at bounding box center [164, 187] width 92 height 12
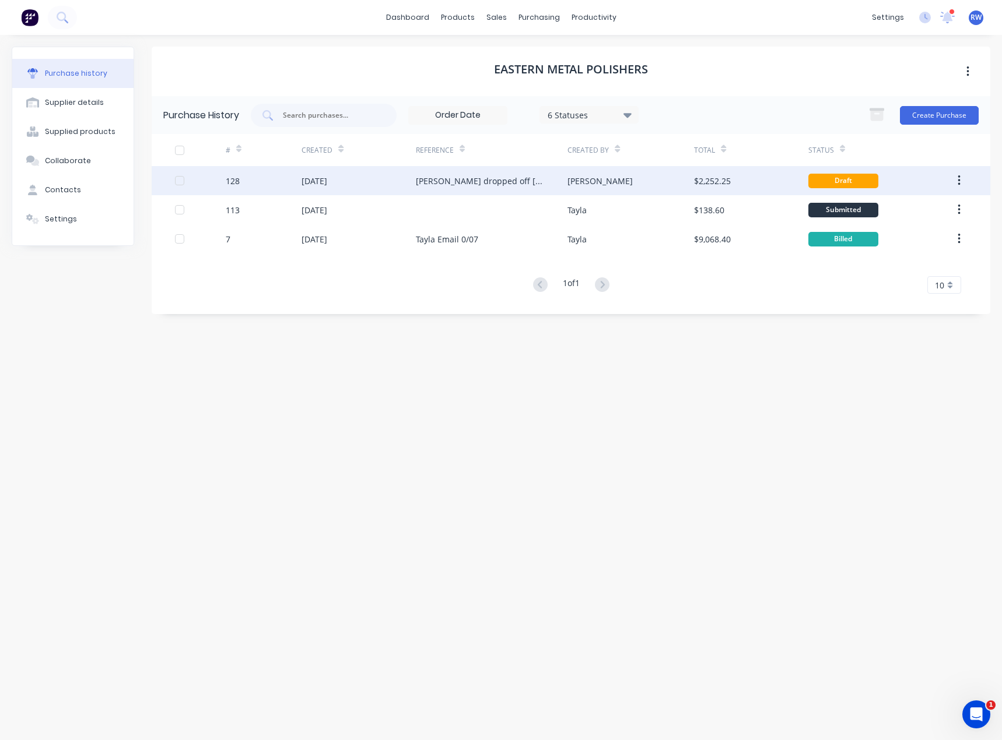
click at [638, 184] on div "Ricky" at bounding box center [630, 180] width 127 height 29
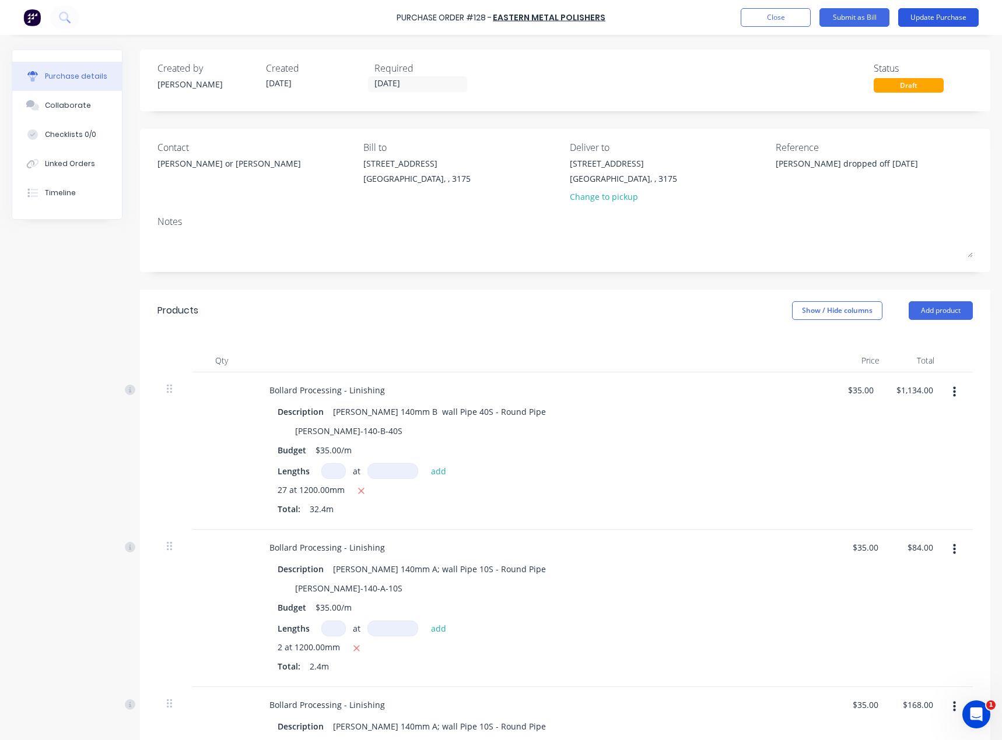
click at [947, 15] on button "Update Purchase" at bounding box center [938, 17] width 80 height 19
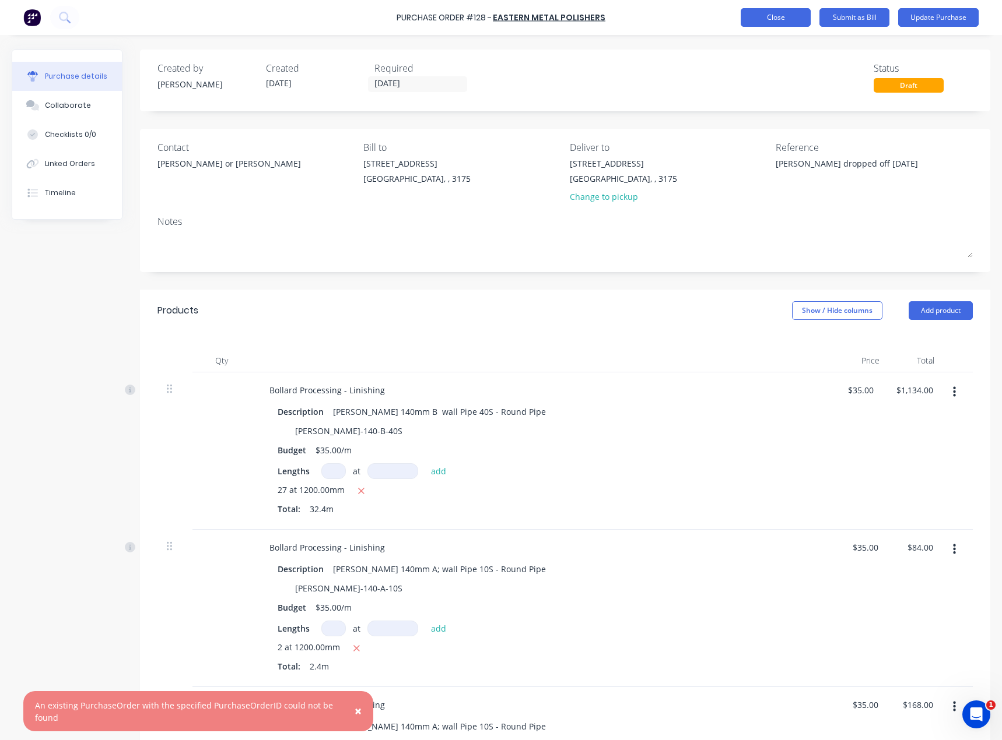
type textarea "x"
click at [751, 14] on button "Close" at bounding box center [775, 17] width 70 height 19
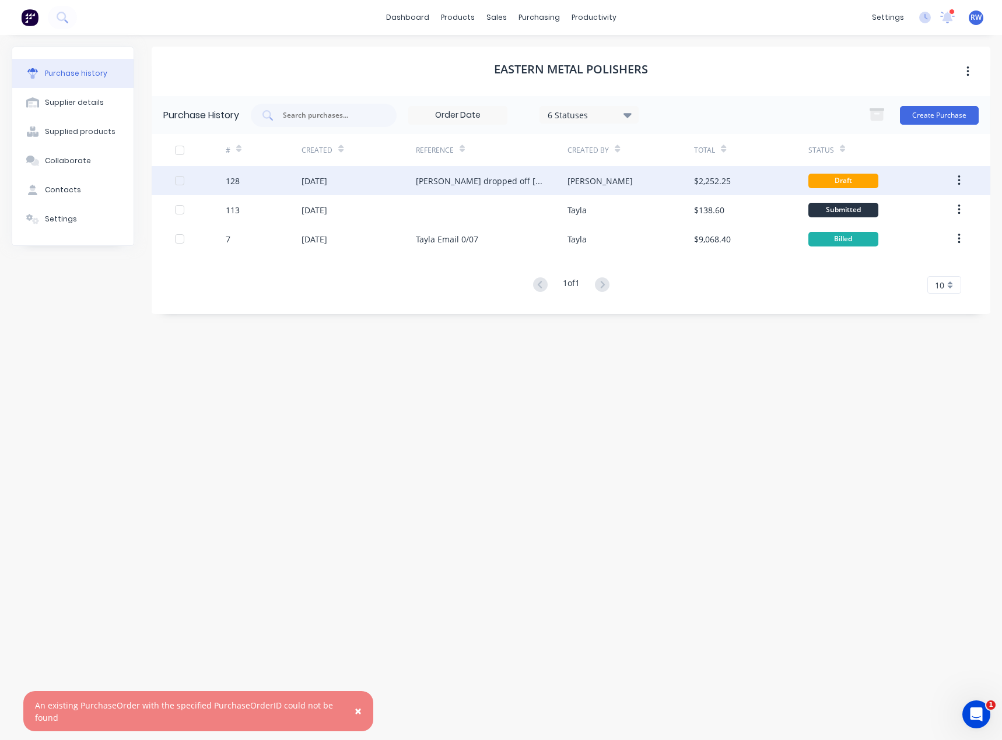
click at [963, 178] on button "button" at bounding box center [958, 180] width 27 height 21
click at [176, 182] on div at bounding box center [179, 180] width 23 height 23
click at [360, 712] on span "×" at bounding box center [357, 711] width 7 height 16
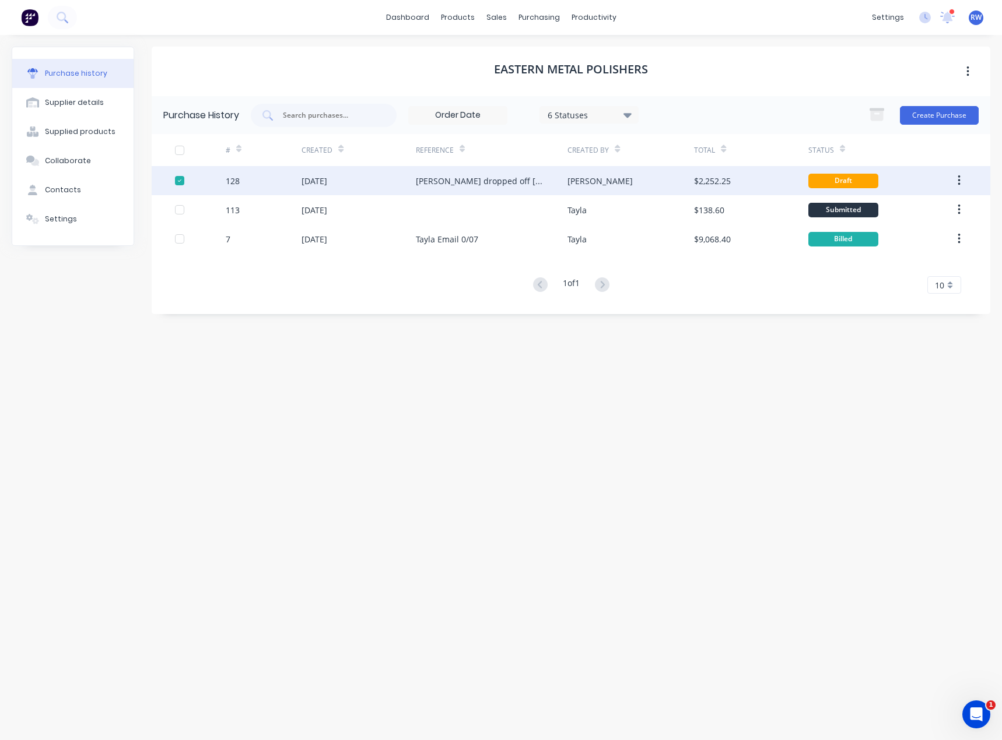
click at [957, 184] on icon "button" at bounding box center [958, 180] width 3 height 13
click at [473, 434] on div "Eastern Metal Polishers Purchase History 6 Statuses 6 Statuses Create Purchase …" at bounding box center [571, 382] width 838 height 670
click at [180, 181] on div at bounding box center [179, 180] width 23 height 23
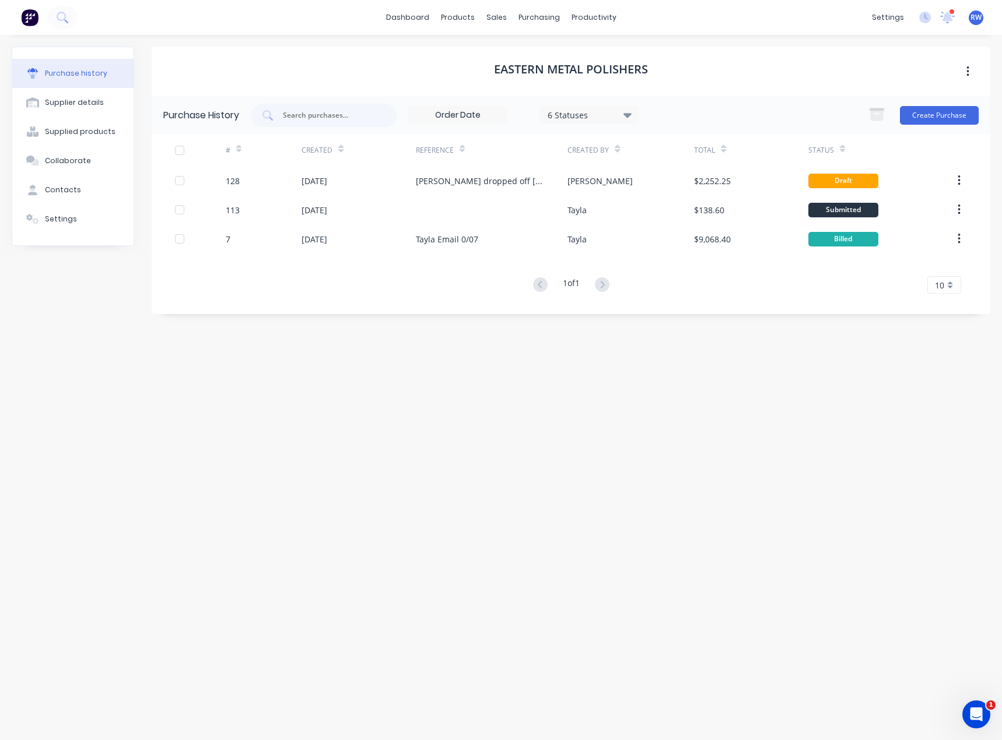
click at [277, 408] on div "Eastern Metal Polishers Purchase History 6 Statuses 6 Statuses Create Purchase …" at bounding box center [571, 382] width 838 height 670
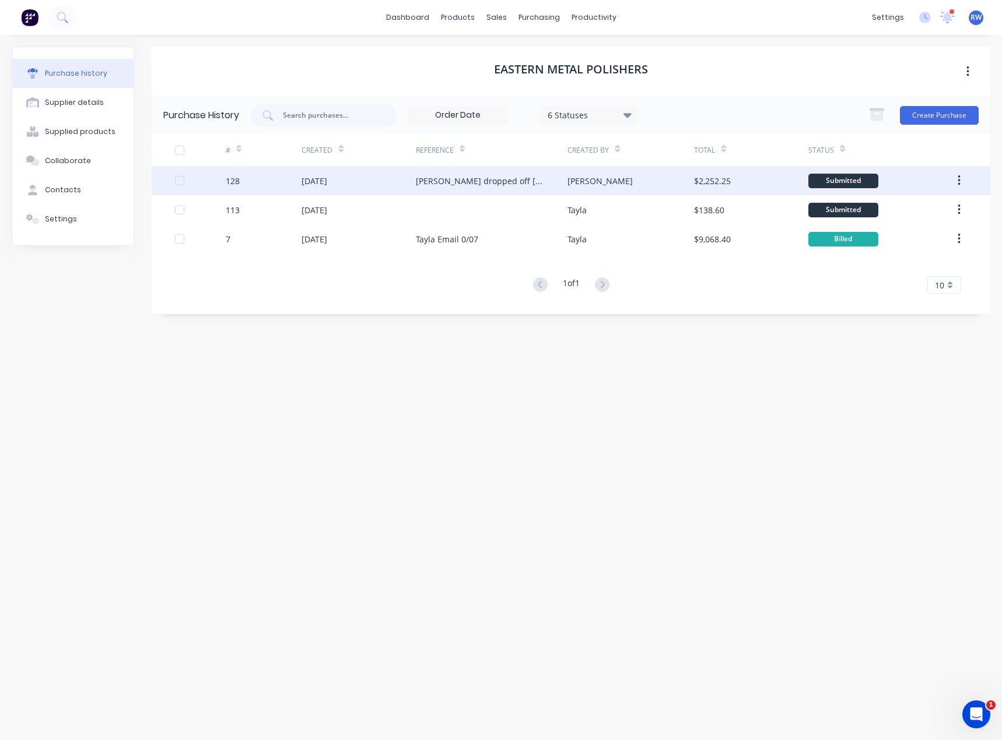
click at [479, 179] on div "[PERSON_NAME] dropped off [DATE]" at bounding box center [480, 181] width 129 height 12
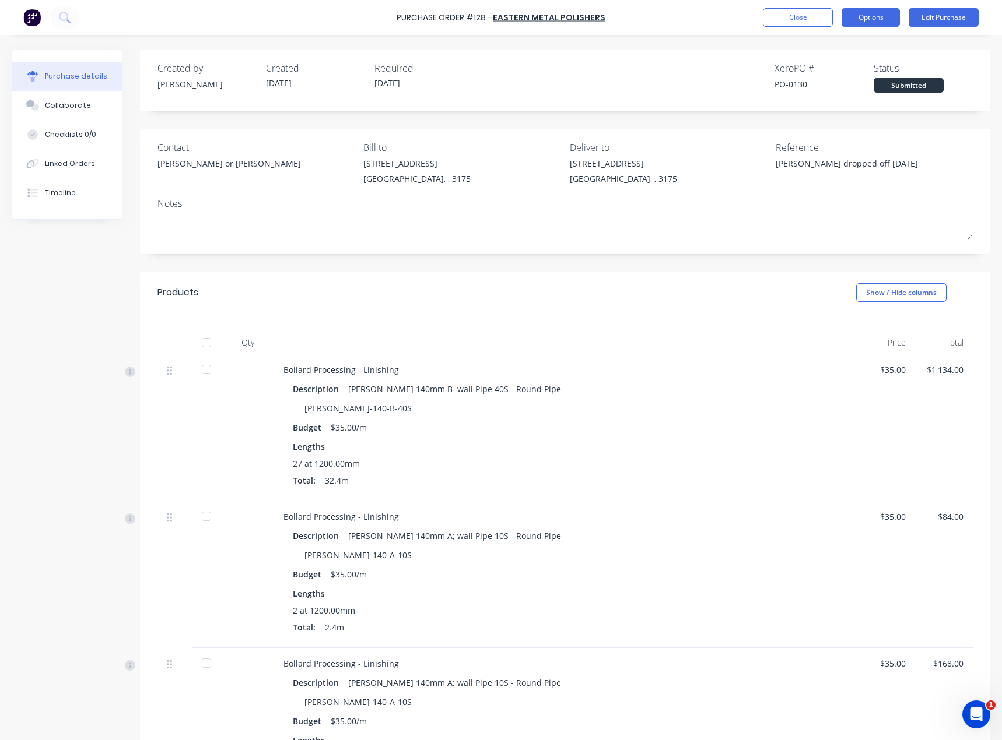
click at [856, 20] on button "Options" at bounding box center [870, 17] width 58 height 19
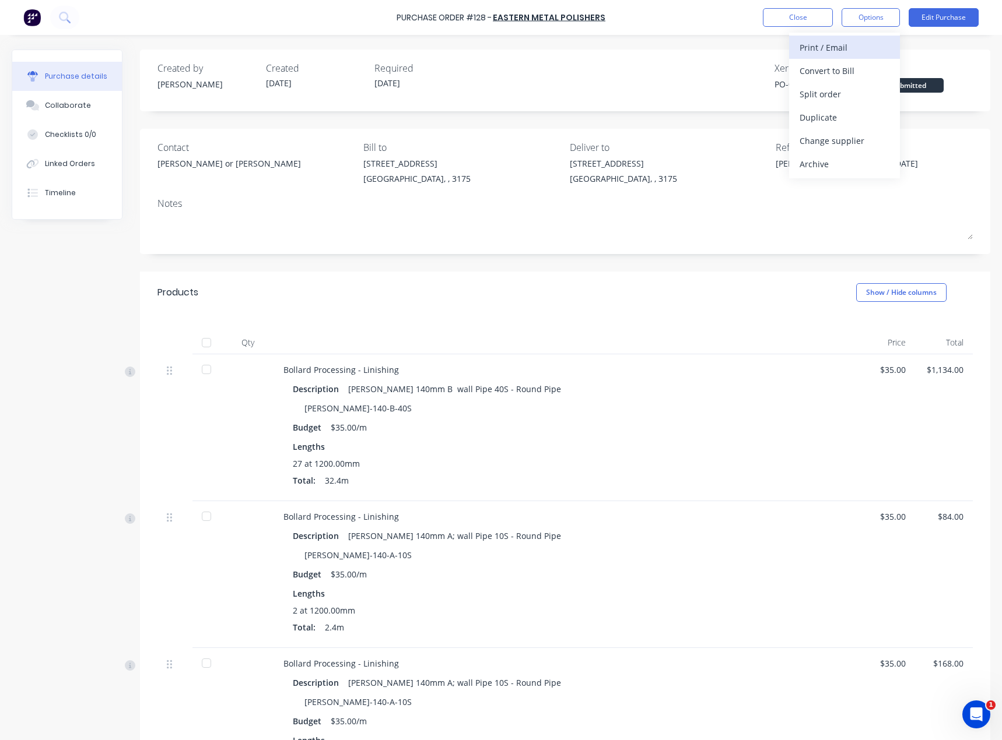
click at [846, 47] on div "Print / Email" at bounding box center [844, 47] width 90 height 17
click at [853, 75] on div "With pricing" at bounding box center [844, 70] width 90 height 17
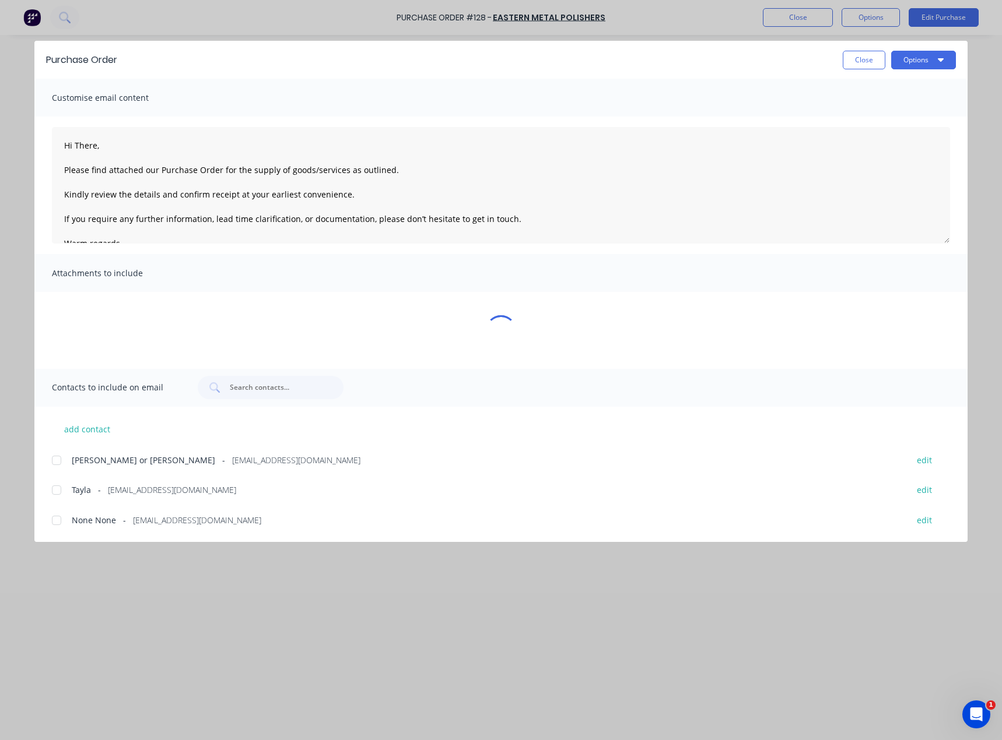
type textarea "x"
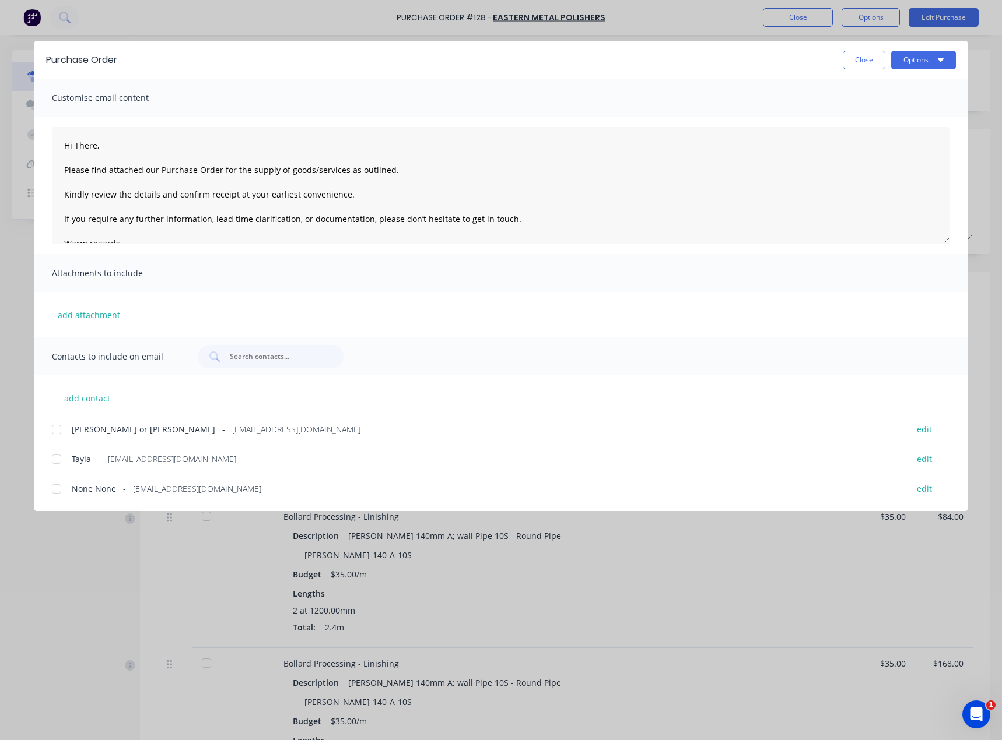
click at [57, 429] on div at bounding box center [56, 429] width 23 height 23
click at [96, 143] on textarea "Hi There, Please find attached our Purchase Order for the supply of goods/servi…" at bounding box center [501, 185] width 898 height 117
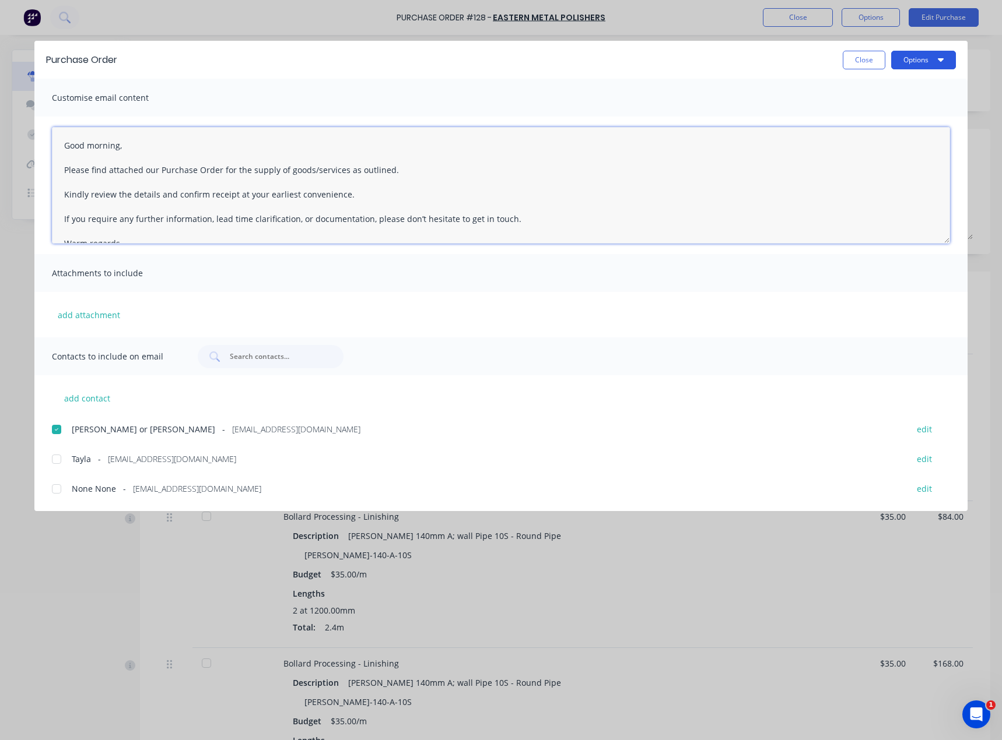
type textarea "Good morning, Please find attached our Purchase Order for the supply of goods/s…"
click at [928, 59] on button "Options" at bounding box center [923, 60] width 65 height 19
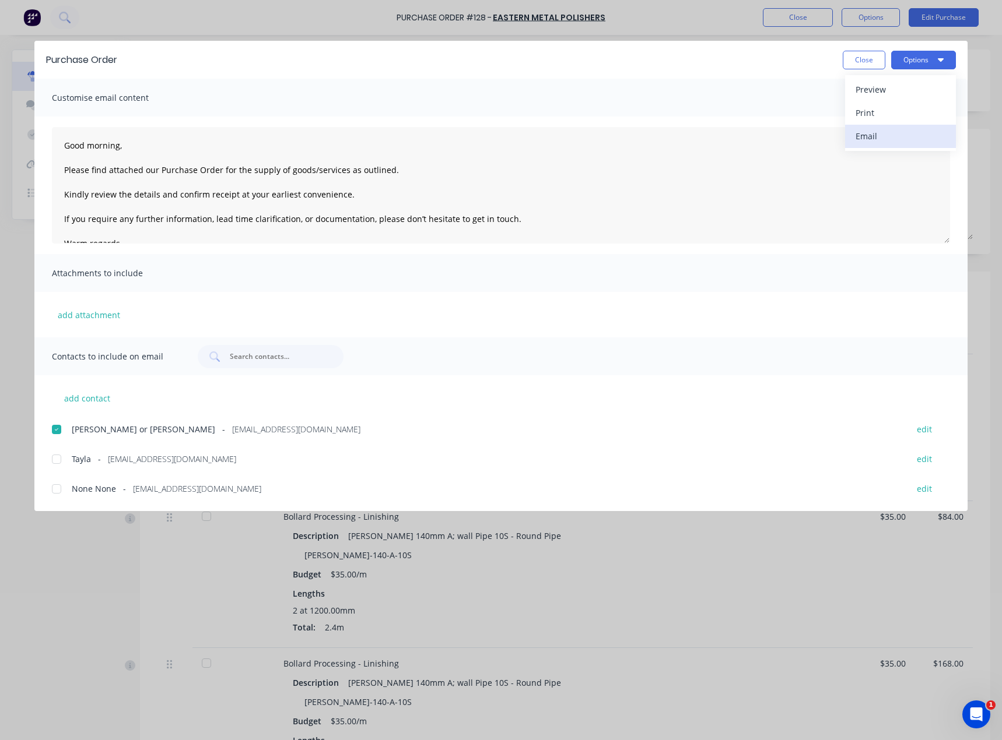
click at [884, 143] on div "Email" at bounding box center [900, 136] width 90 height 17
click at [873, 62] on button "Close" at bounding box center [863, 60] width 43 height 19
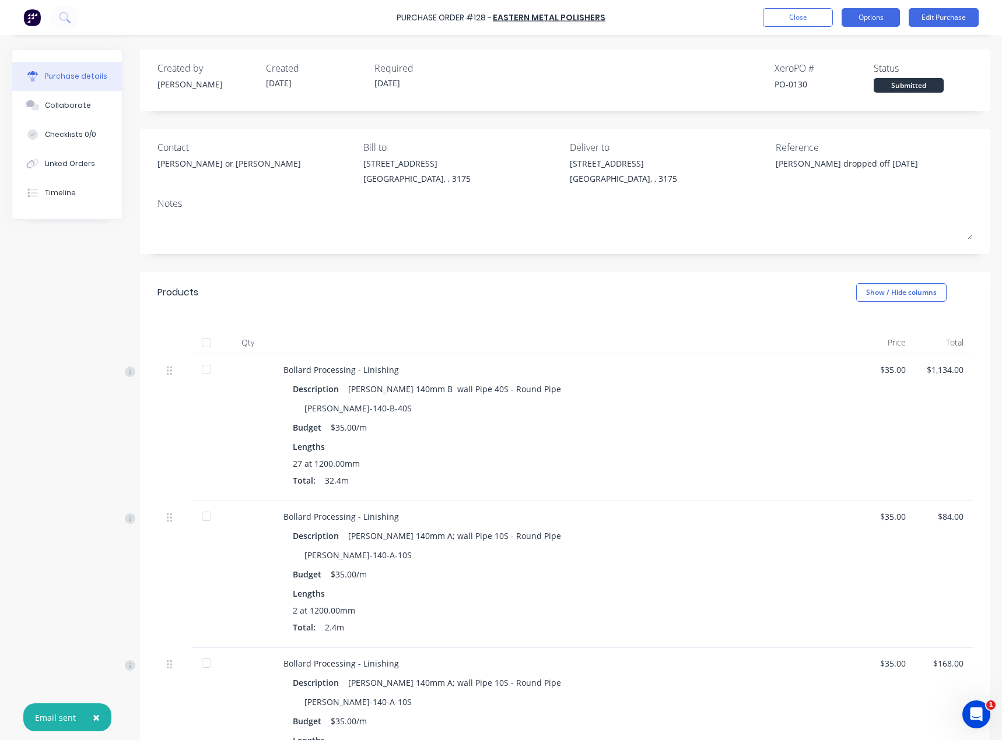
click at [873, 22] on button "Options" at bounding box center [870, 17] width 58 height 19
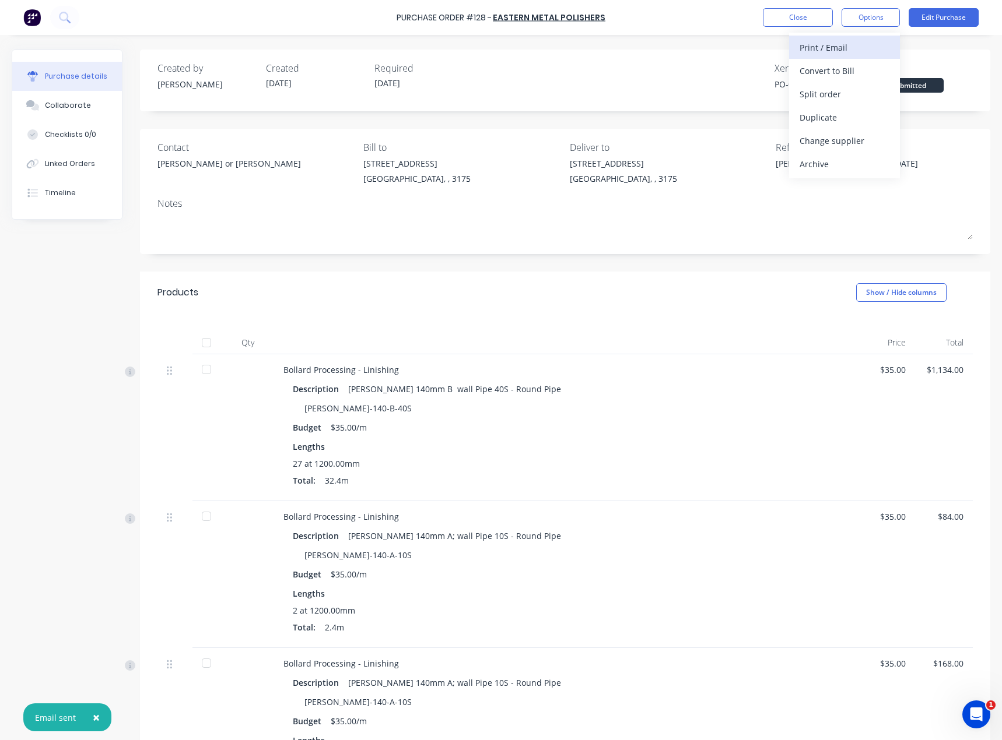
click at [861, 45] on div "Print / Email" at bounding box center [844, 47] width 90 height 17
click at [849, 96] on div "Without pricing" at bounding box center [844, 94] width 90 height 17
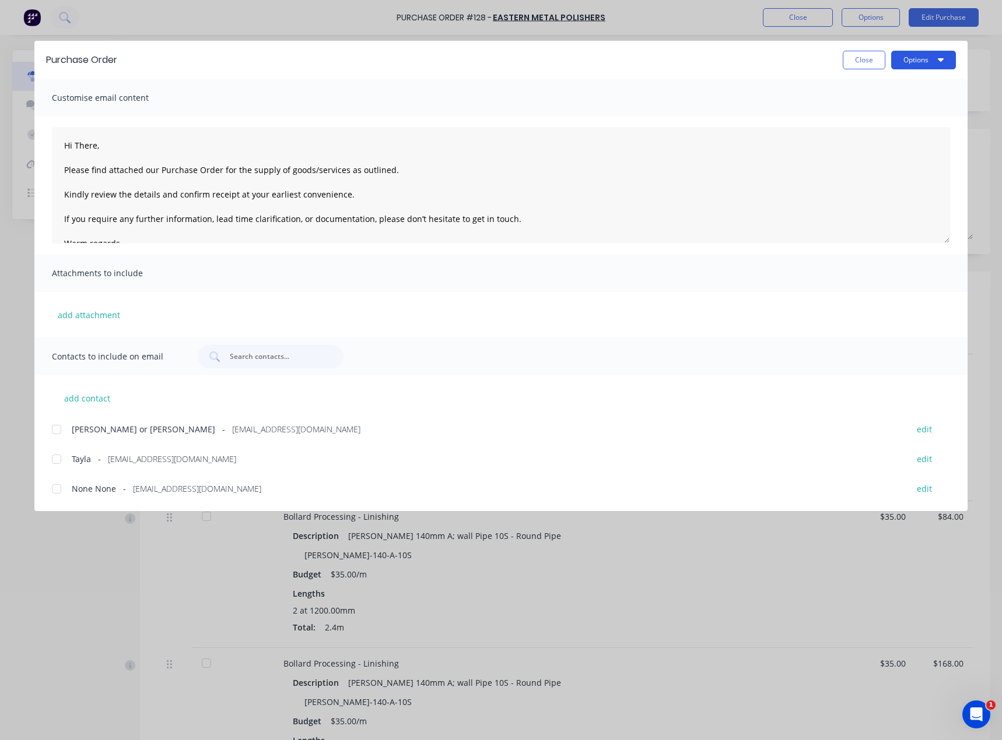
click at [908, 62] on button "Options" at bounding box center [923, 60] width 65 height 19
click at [879, 108] on div "Print" at bounding box center [900, 112] width 90 height 17
click at [873, 65] on button "Close" at bounding box center [863, 60] width 43 height 19
type textarea "x"
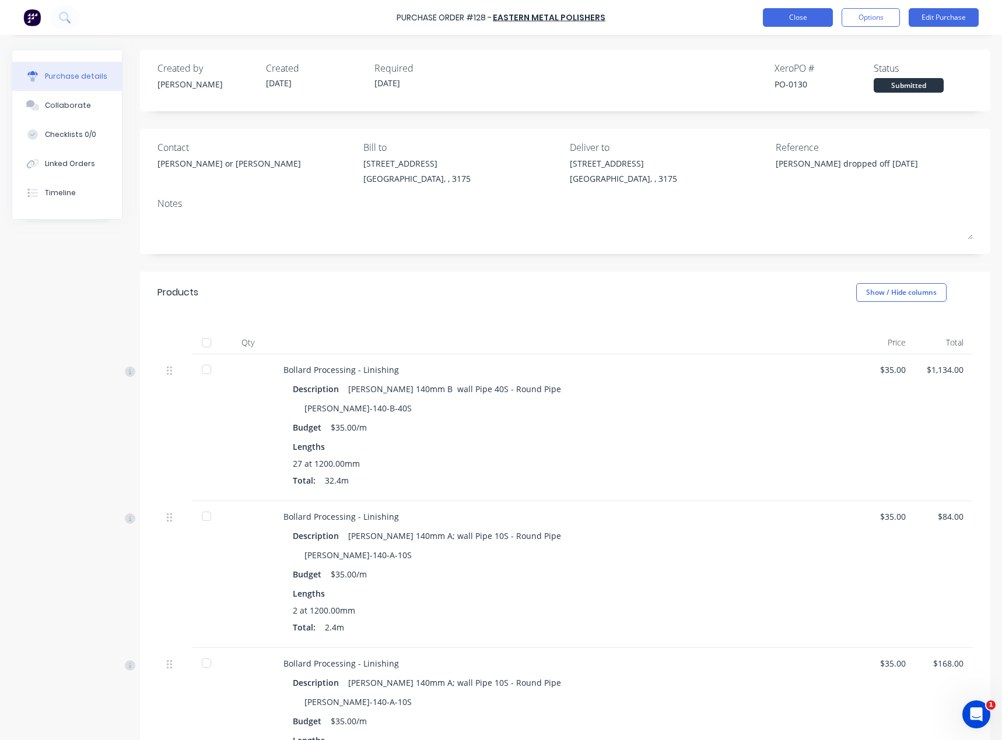
click at [818, 20] on button "Close" at bounding box center [798, 17] width 70 height 19
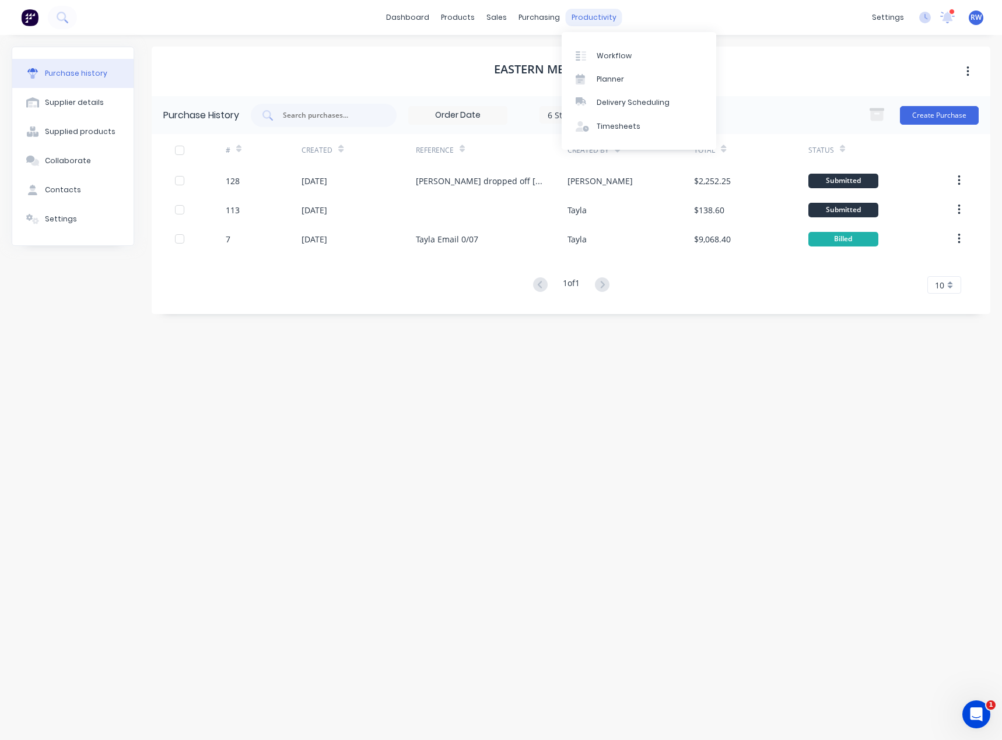
click at [570, 17] on div "productivity" at bounding box center [593, 17] width 57 height 17
click at [627, 86] on link "Planner" at bounding box center [638, 79] width 154 height 23
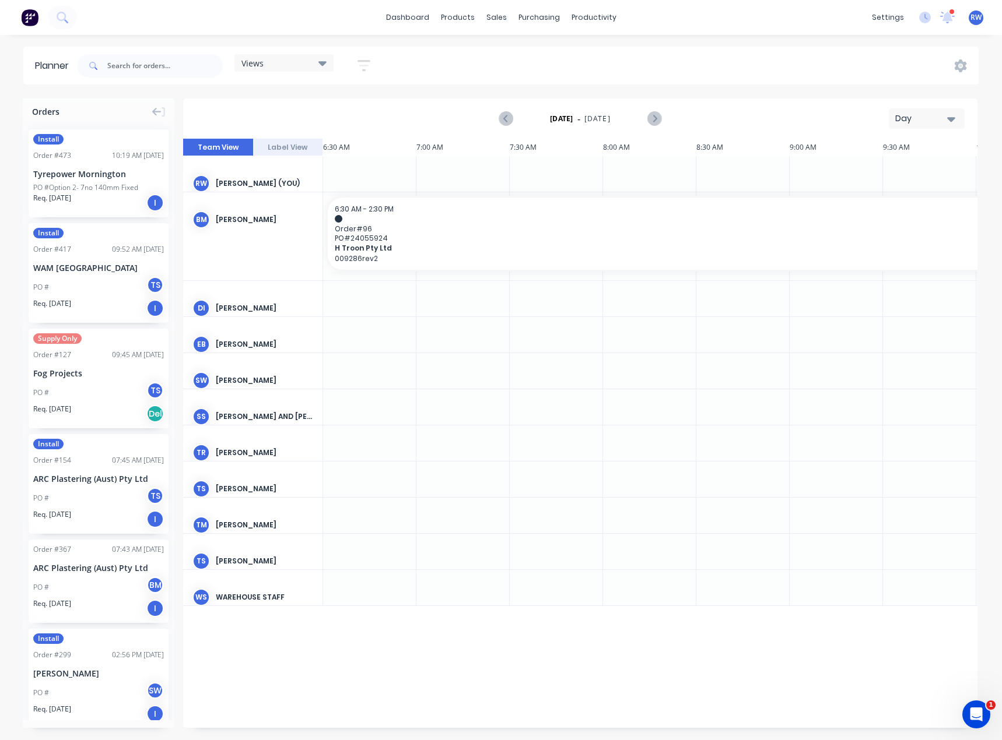
scroll to position [0, 654]
click at [912, 117] on div "Day" at bounding box center [922, 119] width 54 height 12
click at [902, 191] on div "Month" at bounding box center [905, 196] width 115 height 23
